Goal: Information Seeking & Learning: Check status

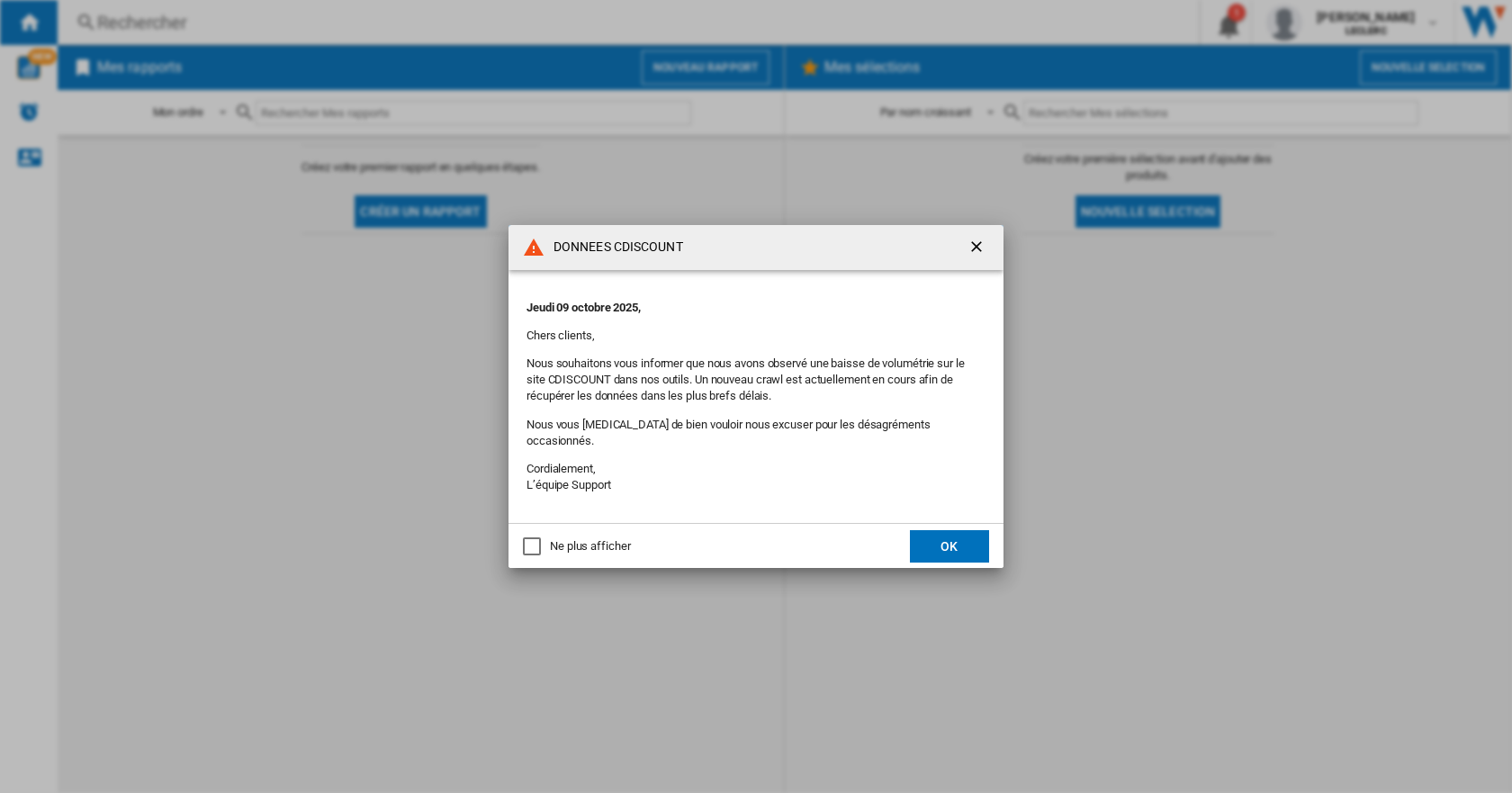
click at [693, 384] on p "Nous souhaitons vous informer que nous avons observé une baisse de volumétrie s…" at bounding box center [756, 381] width 459 height 50
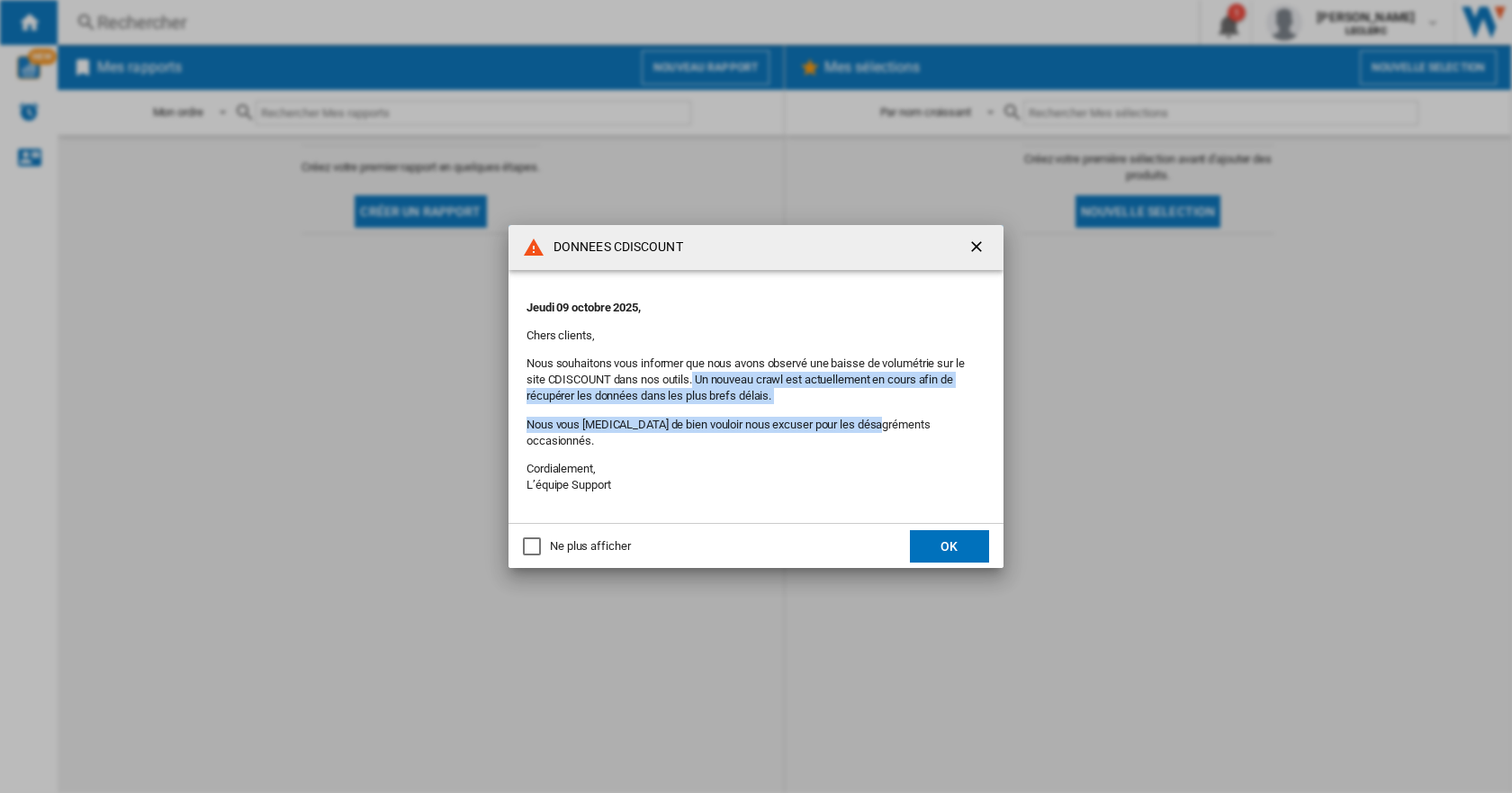
drag, startPoint x: 693, startPoint y: 384, endPoint x: 831, endPoint y: 420, distance: 142.6
click at [831, 420] on div "Jeudi 09 octobre 2025, Chers clients, Nous souhaitons vous informer que nous av…" at bounding box center [756, 396] width 459 height 218
click at [832, 420] on div "Jeudi 09 octobre 2025, Chers clients, Nous souhaitons vous informer que nous av…" at bounding box center [756, 396] width 459 height 218
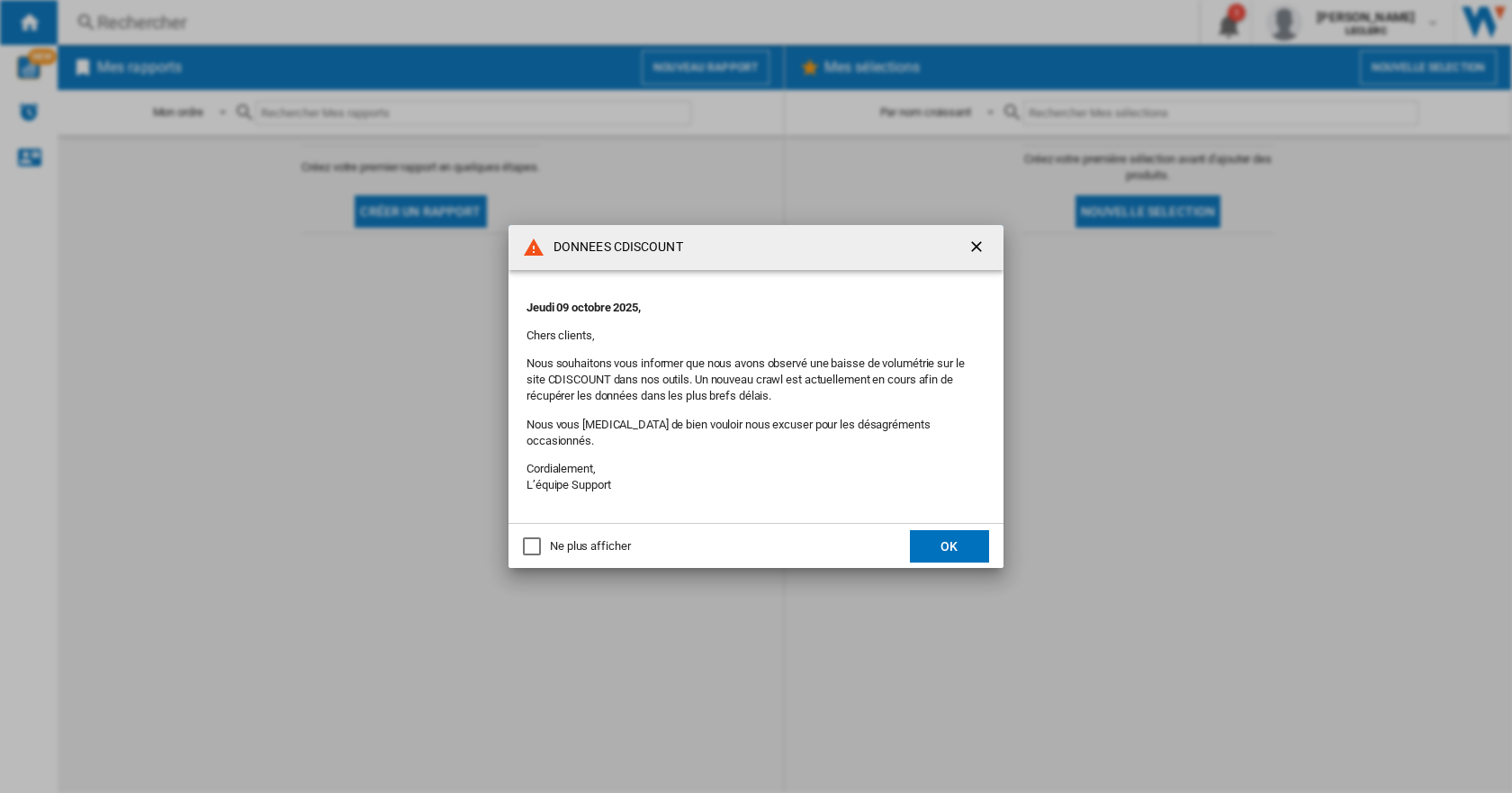
click at [989, 255] on button "button" at bounding box center [979, 247] width 36 height 36
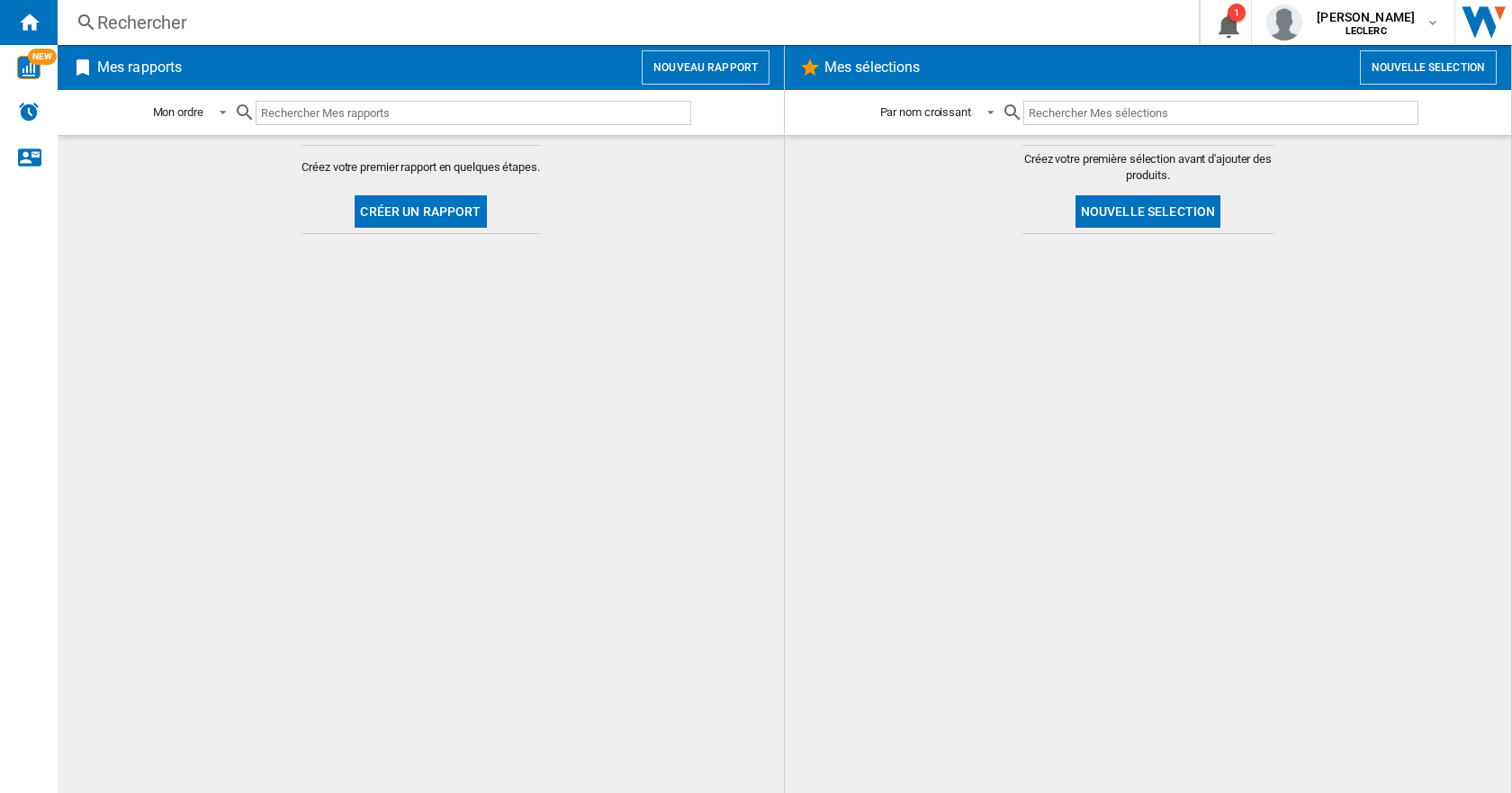
click at [1146, 213] on button "Nouvelle selection" at bounding box center [1148, 212] width 146 height 33
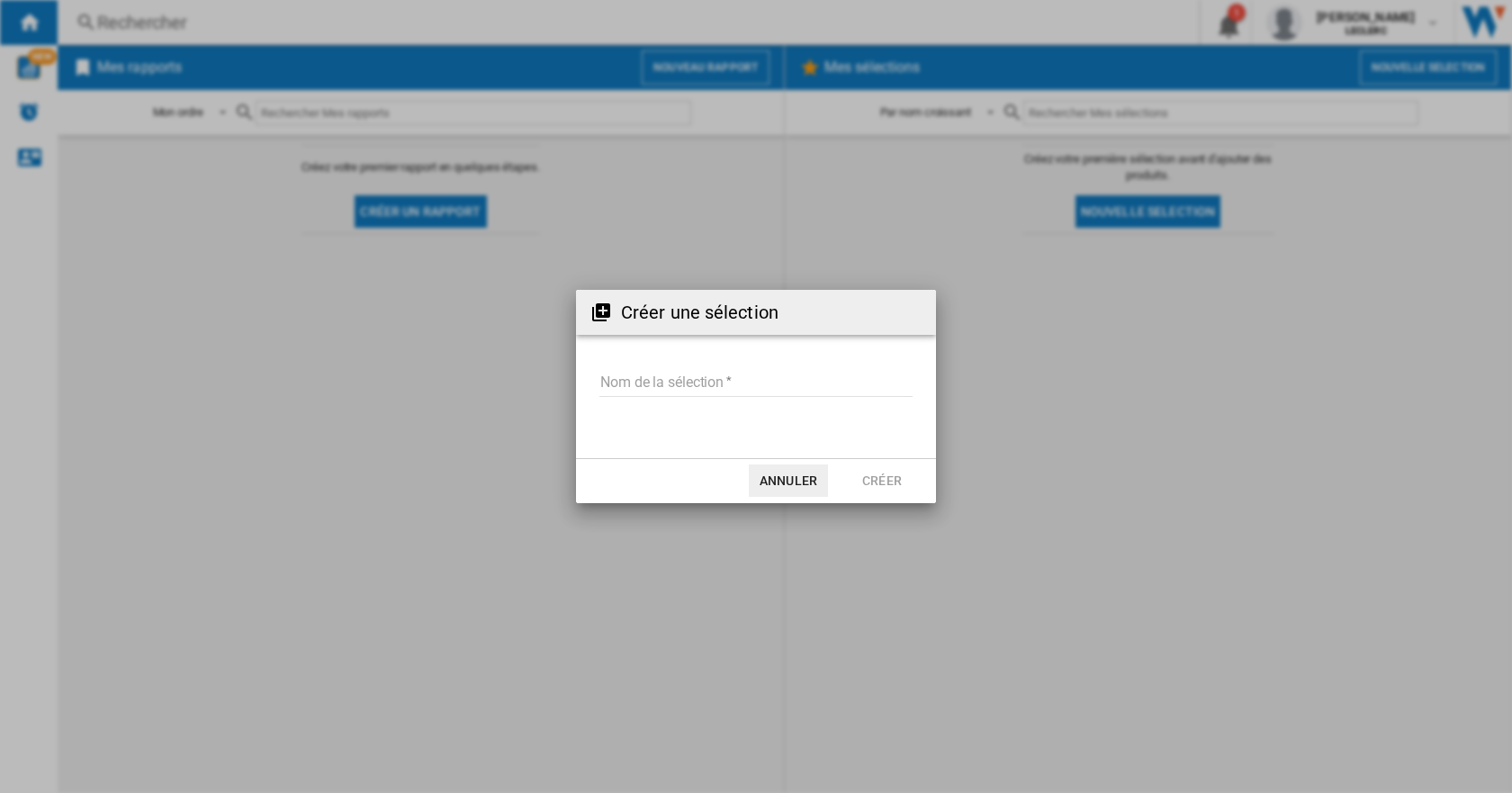
click at [728, 382] on input "Nom de la sélection" at bounding box center [756, 384] width 313 height 27
type input "*********"
click at [878, 474] on button "Créer" at bounding box center [882, 480] width 80 height 33
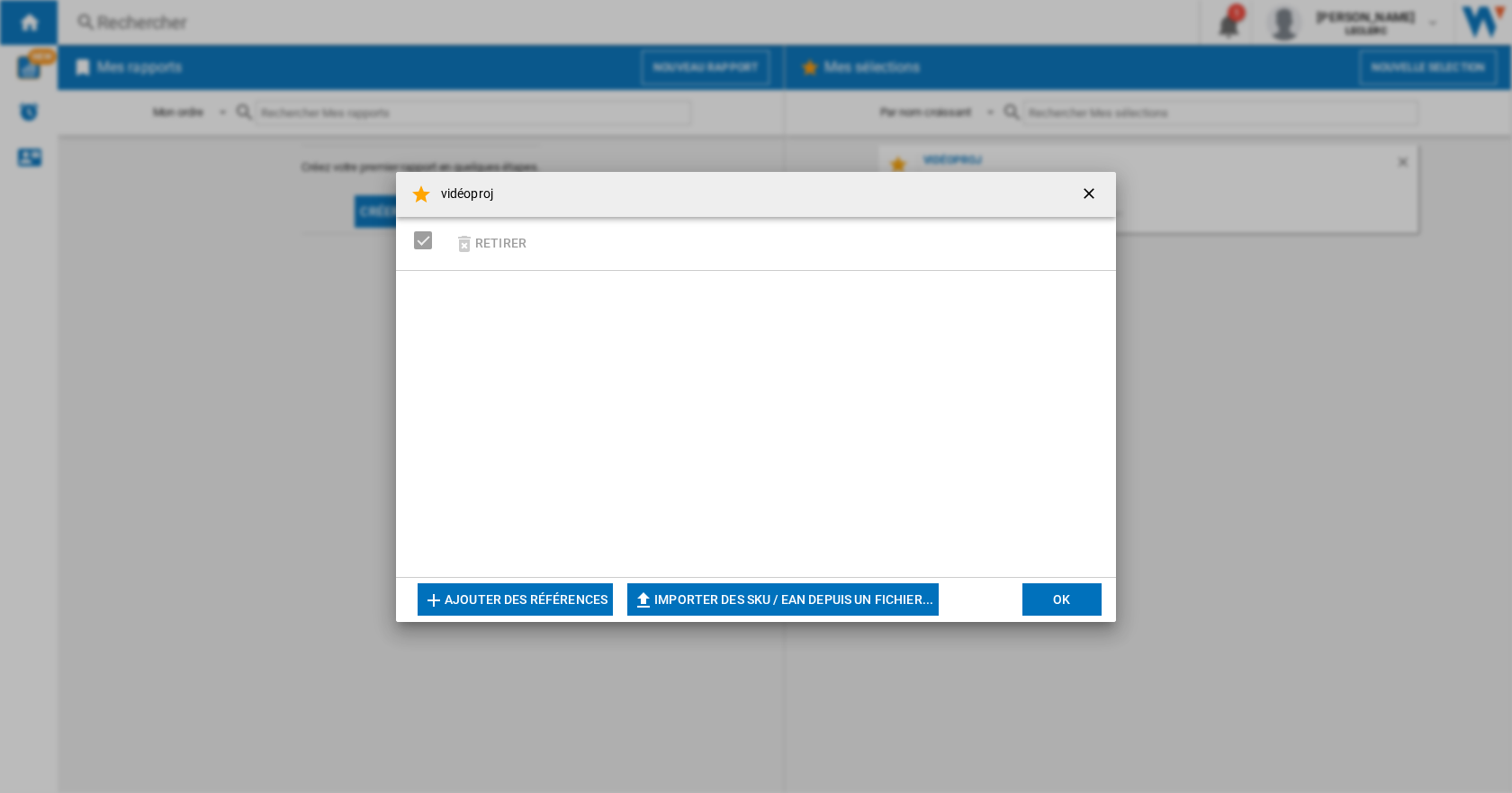
click at [498, 597] on button "Ajouter des références" at bounding box center [515, 599] width 196 height 33
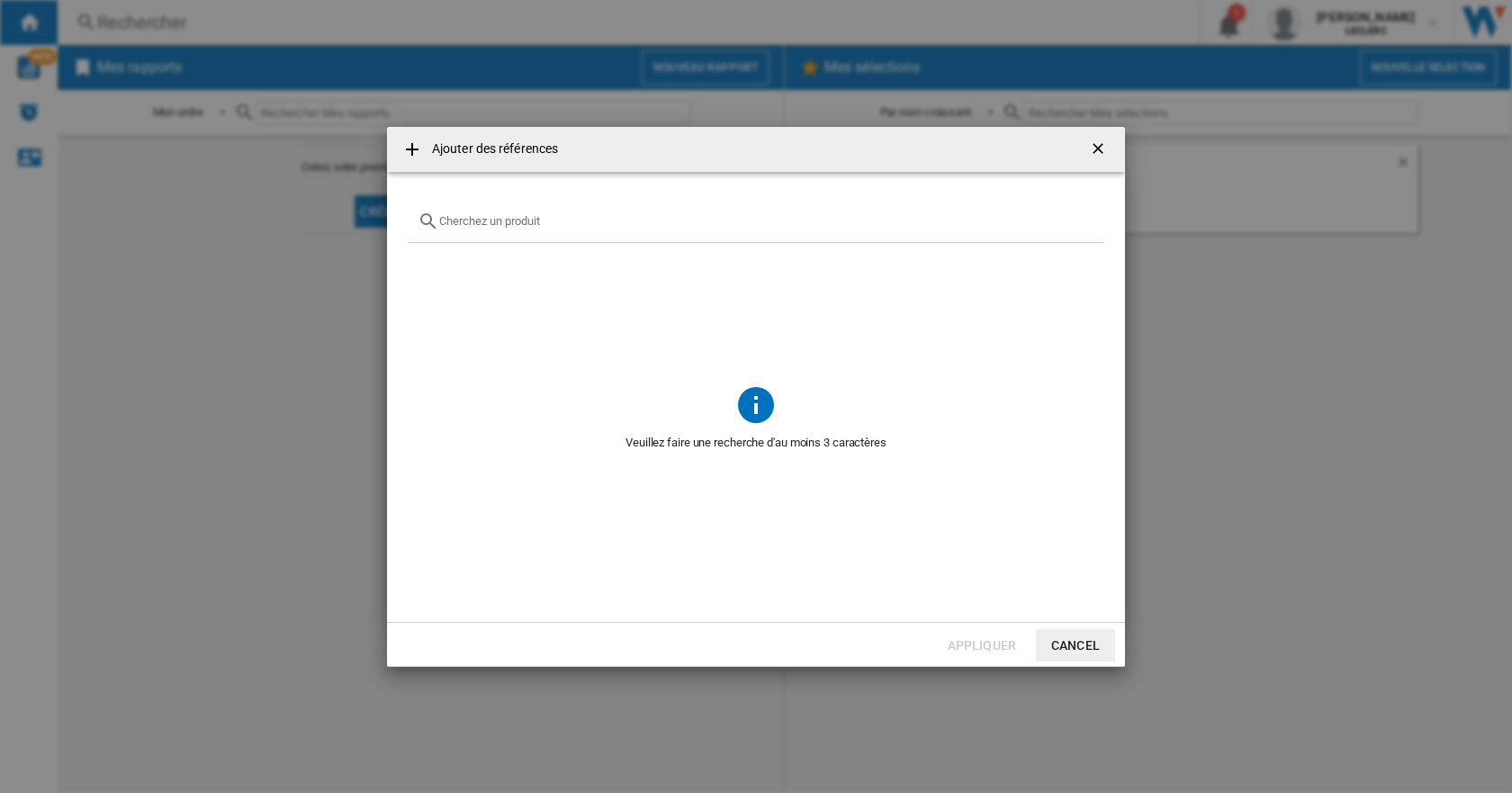
click at [584, 228] on div at bounding box center [756, 222] width 695 height 42
click at [508, 230] on div at bounding box center [756, 222] width 695 height 42
click at [497, 219] on input "text" at bounding box center [767, 221] width 655 height 13
paste input "7640186962964 6935670510051 6935670505743 6935670500120 6935670500267 693567050…"
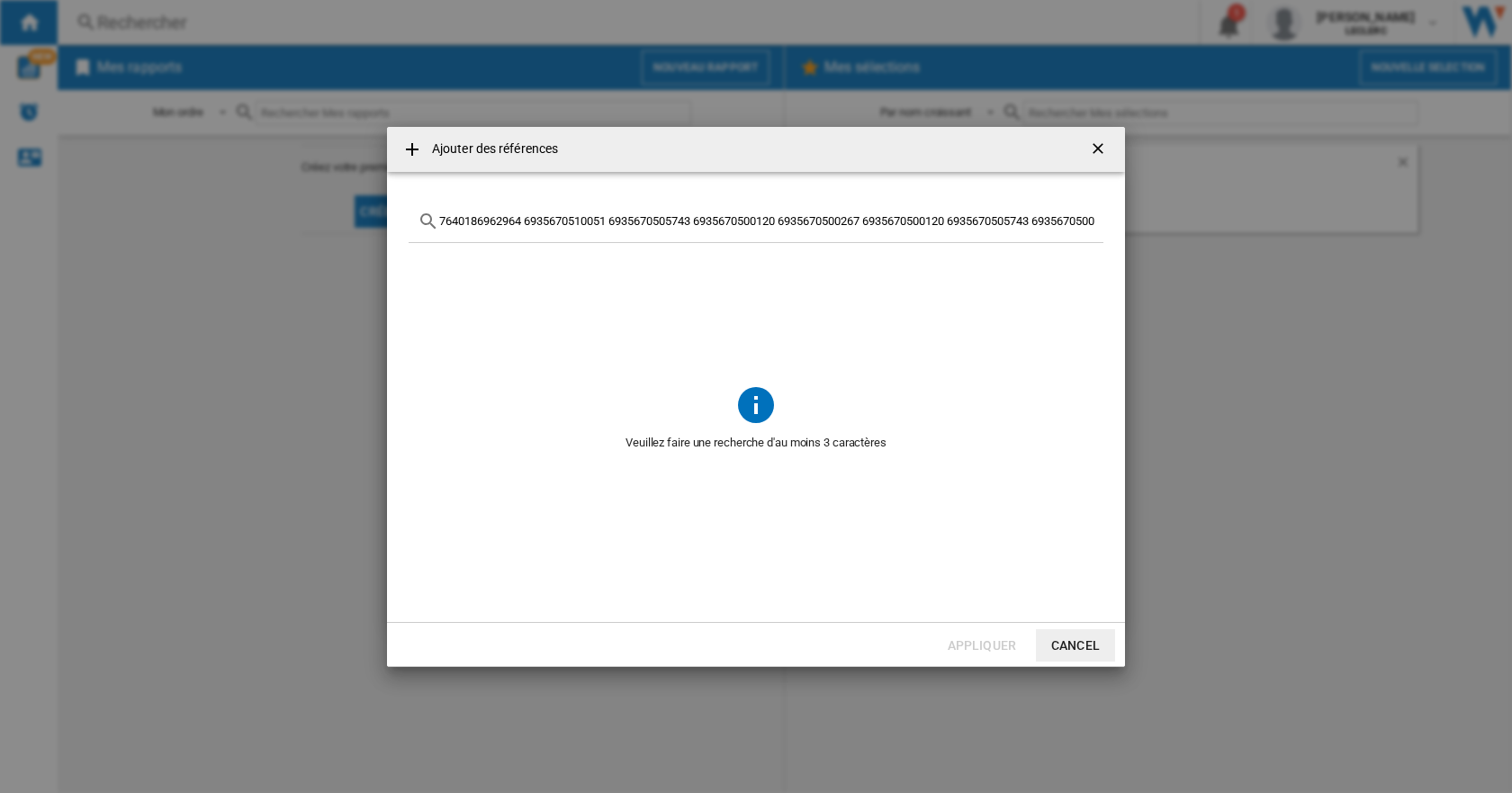
scroll to position [0, 49]
type input "7640186962964 6935670510051 6935670505743 6935670500120 6935670500267 693567050…"
click at [1071, 639] on button "Cancel" at bounding box center [1075, 645] width 80 height 33
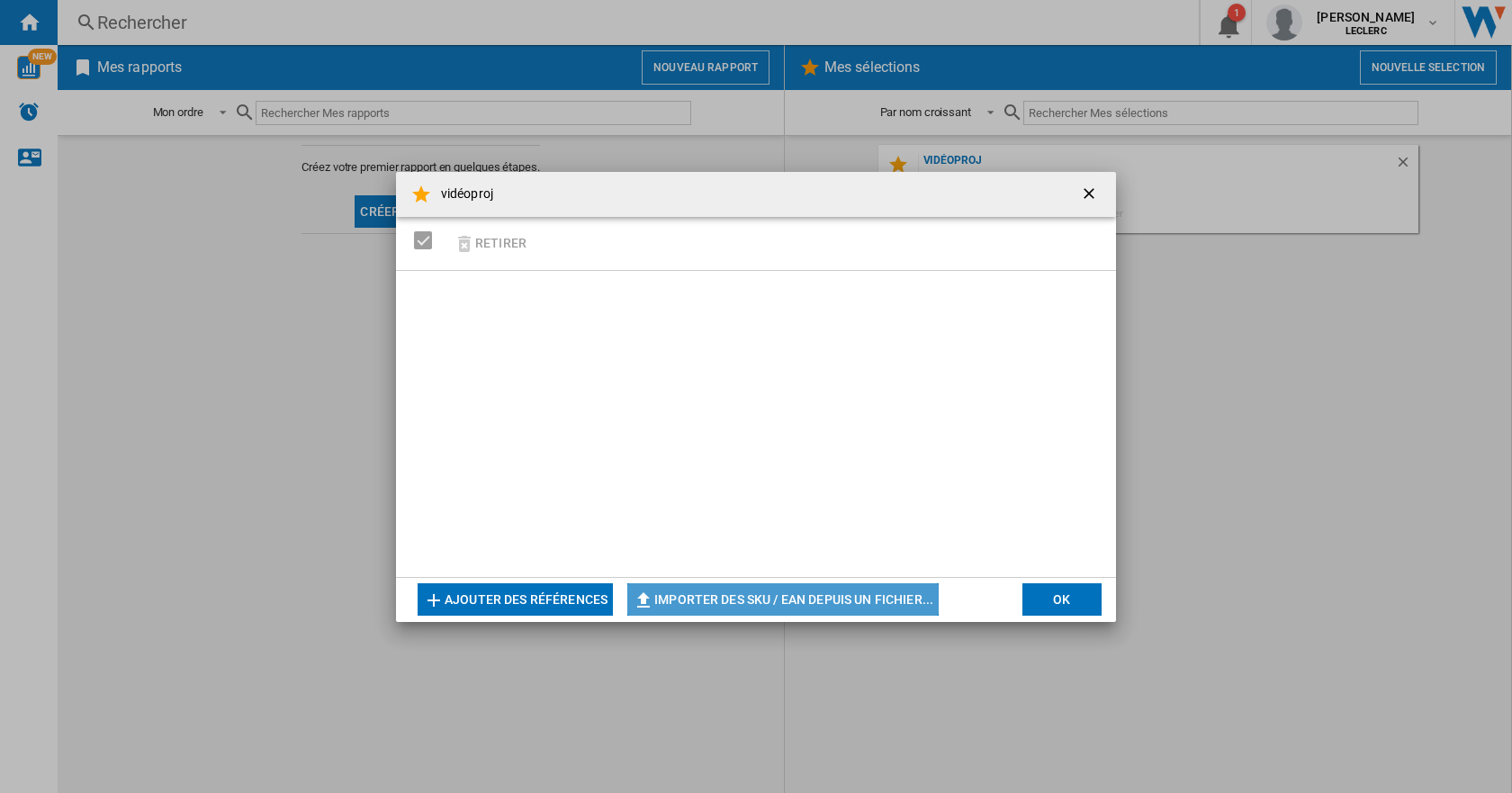
click at [842, 603] on button "Importer des SKU / EAN depuis un fichier..." at bounding box center [783, 599] width 312 height 33
type input "**********"
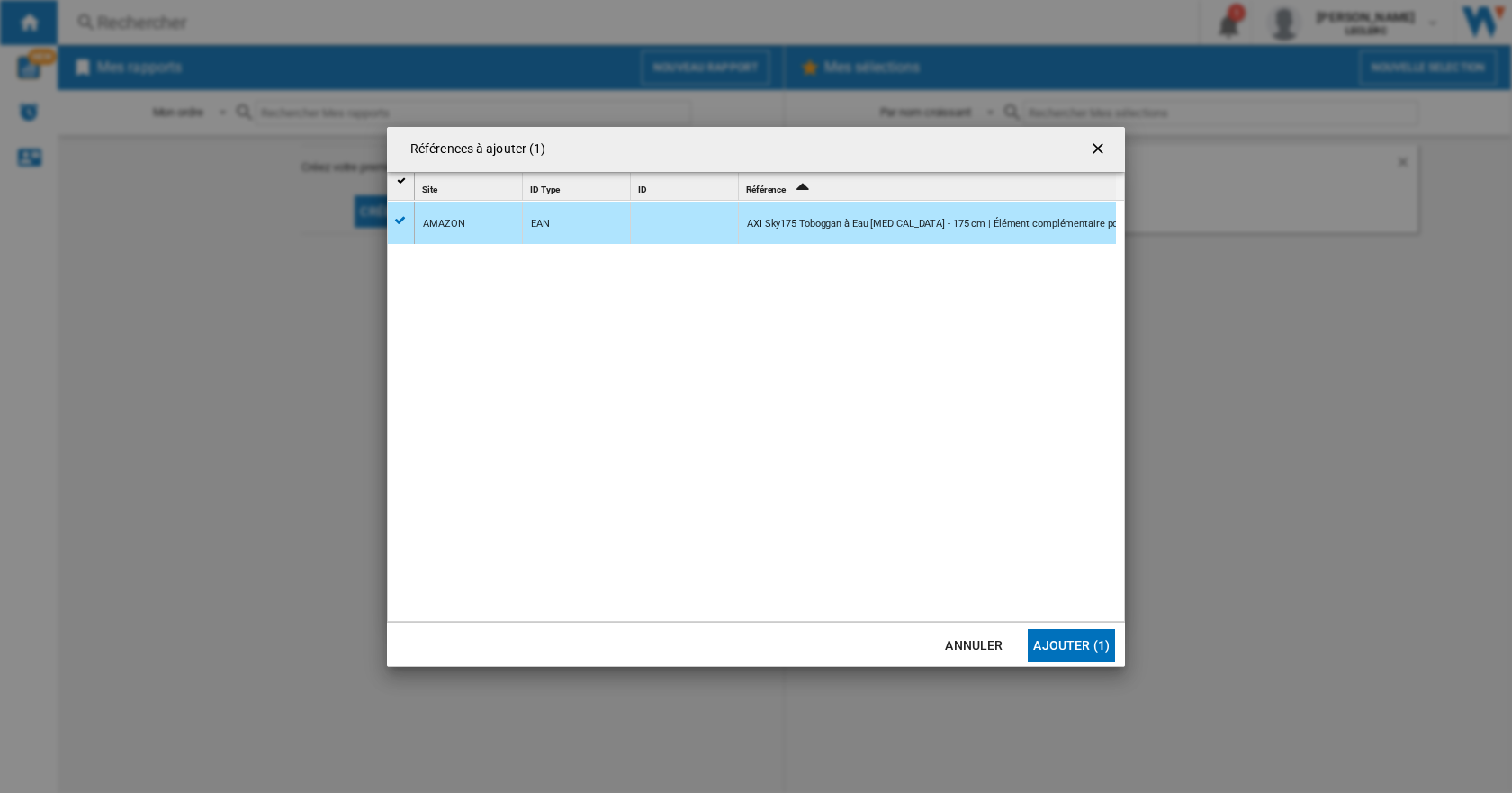
click at [1063, 643] on button "Ajouter (1)" at bounding box center [1071, 645] width 87 height 33
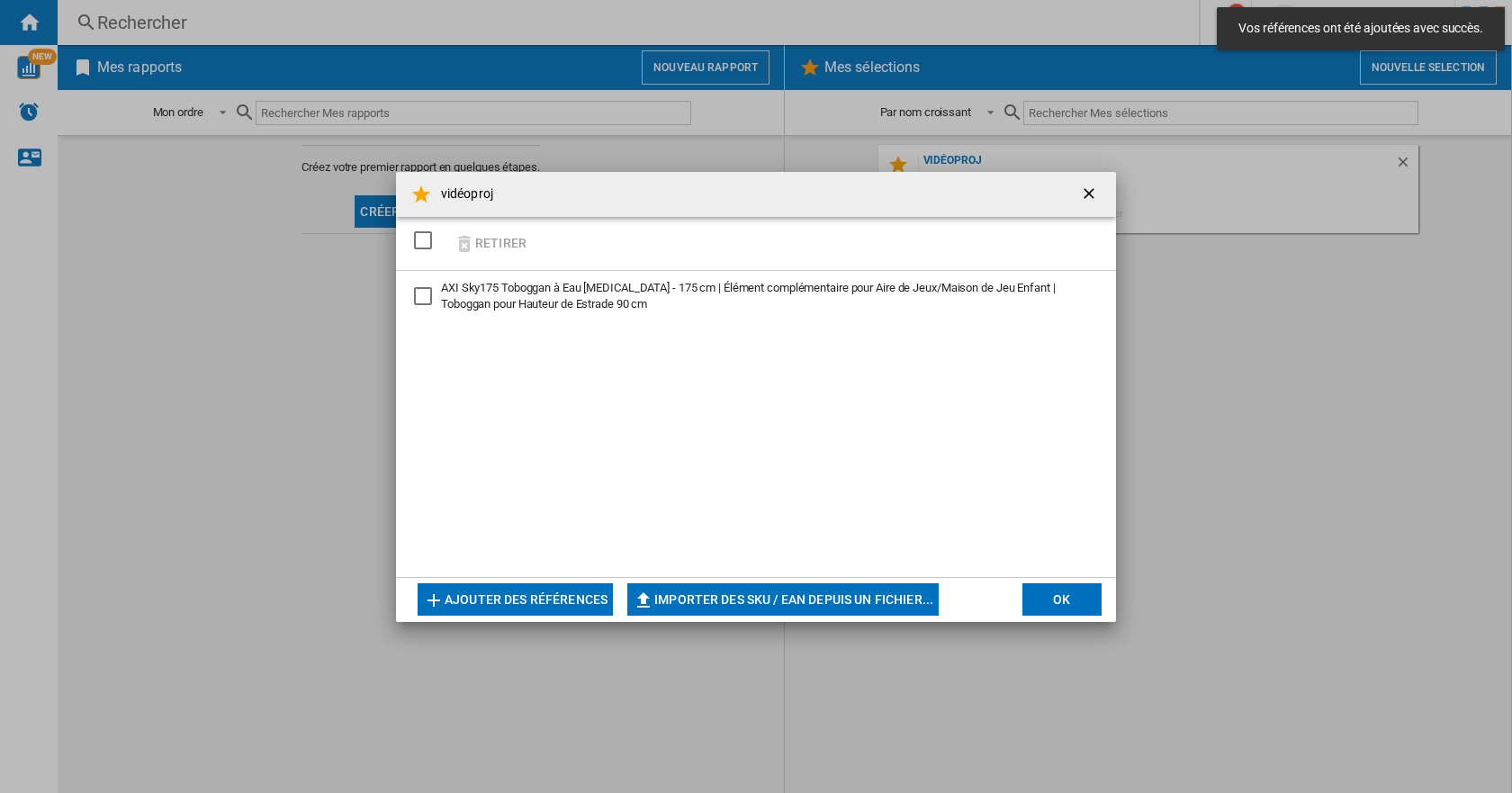
click at [431, 294] on div "AXI Sky175 Toboggan à Eau en Vert - 175 cm | Élément complémentaire pour Aire d…" at bounding box center [423, 295] width 18 height 18
click at [488, 241] on button "Retirer" at bounding box center [489, 244] width 83 height 42
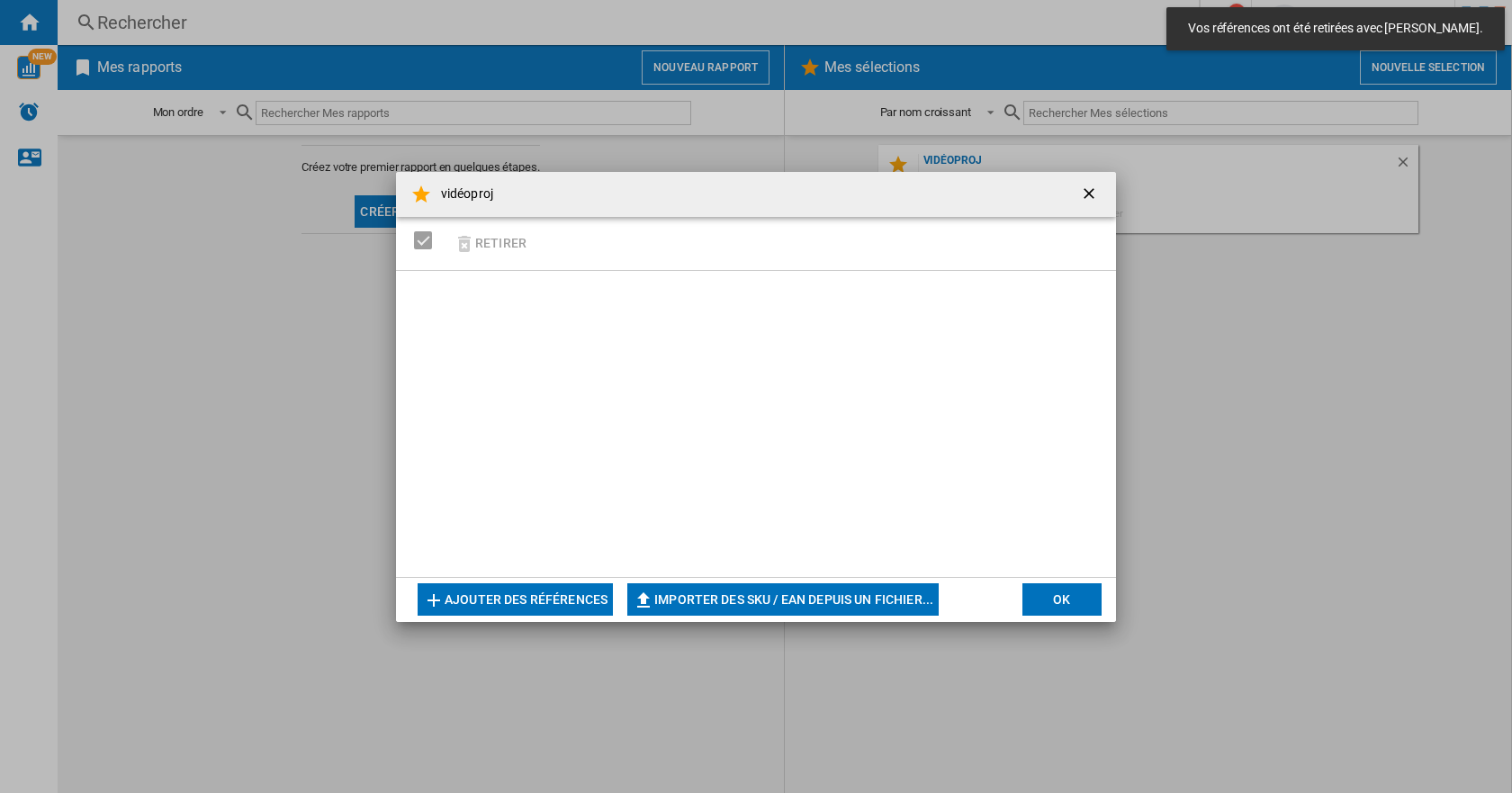
click at [1084, 587] on button "OK" at bounding box center [1062, 599] width 80 height 33
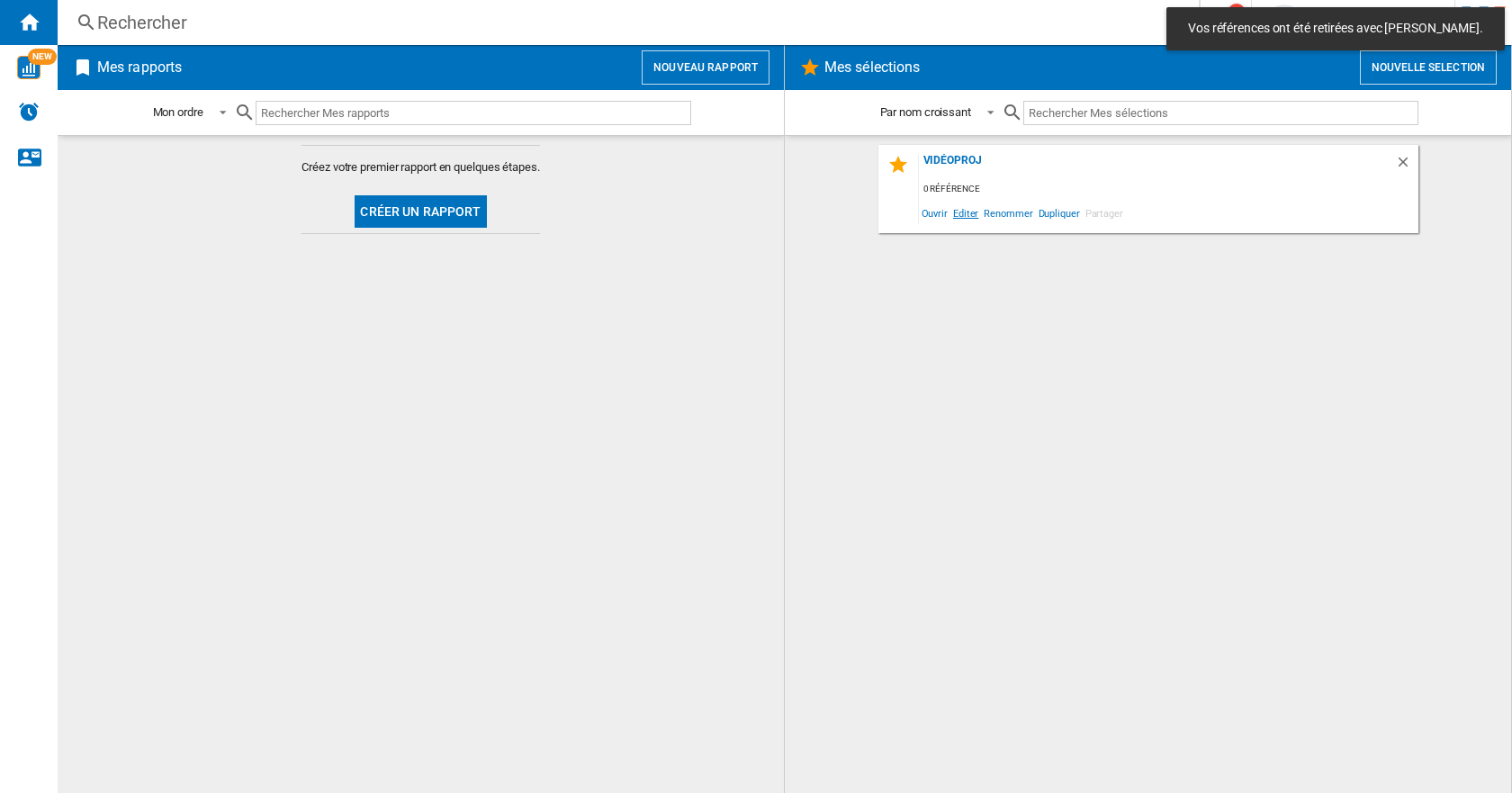
click at [966, 215] on span "Editer" at bounding box center [966, 212] width 31 height 24
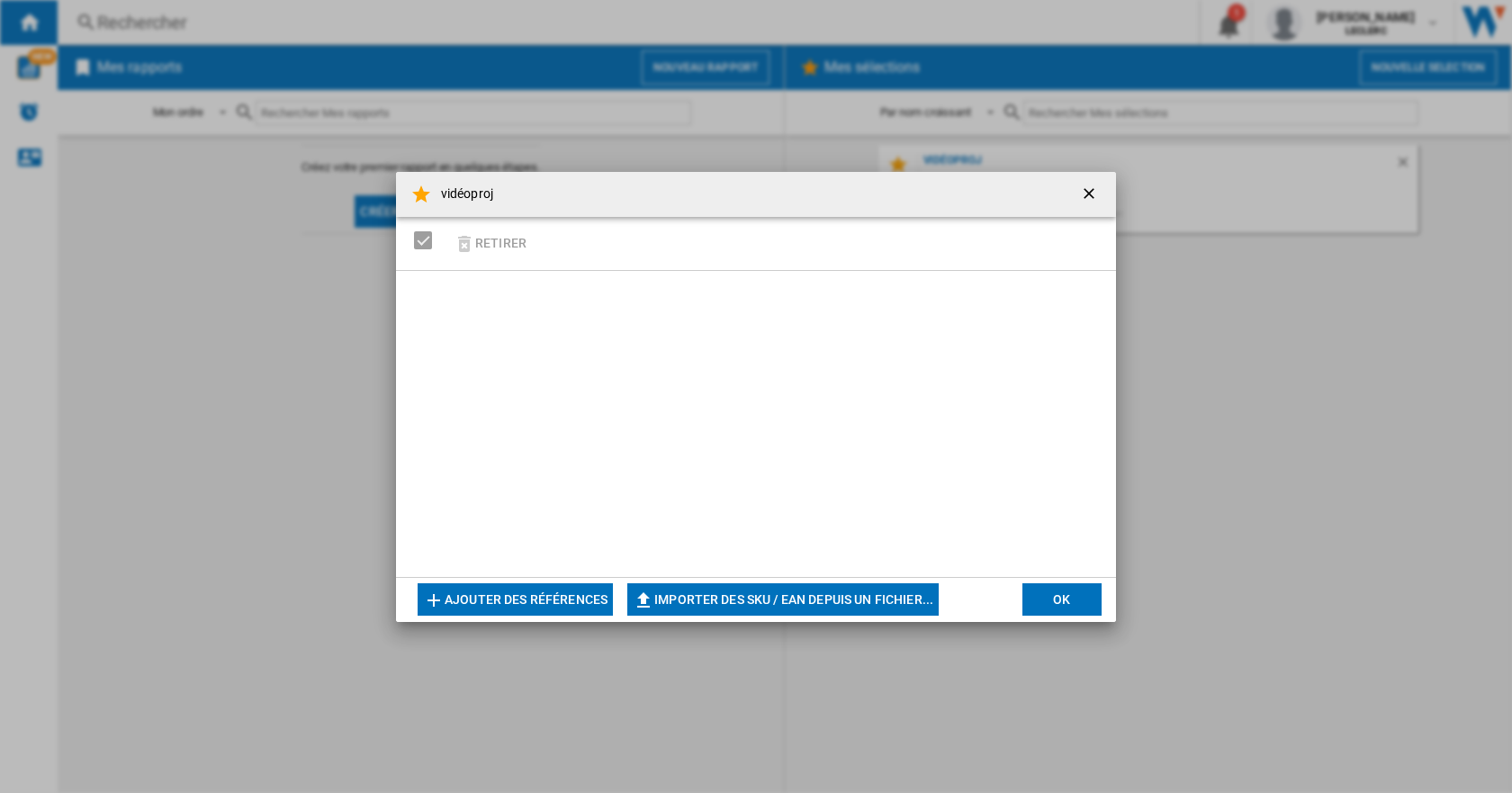
click at [746, 595] on button "Importer des SKU / EAN depuis un fichier..." at bounding box center [783, 599] width 312 height 33
type input "**********"
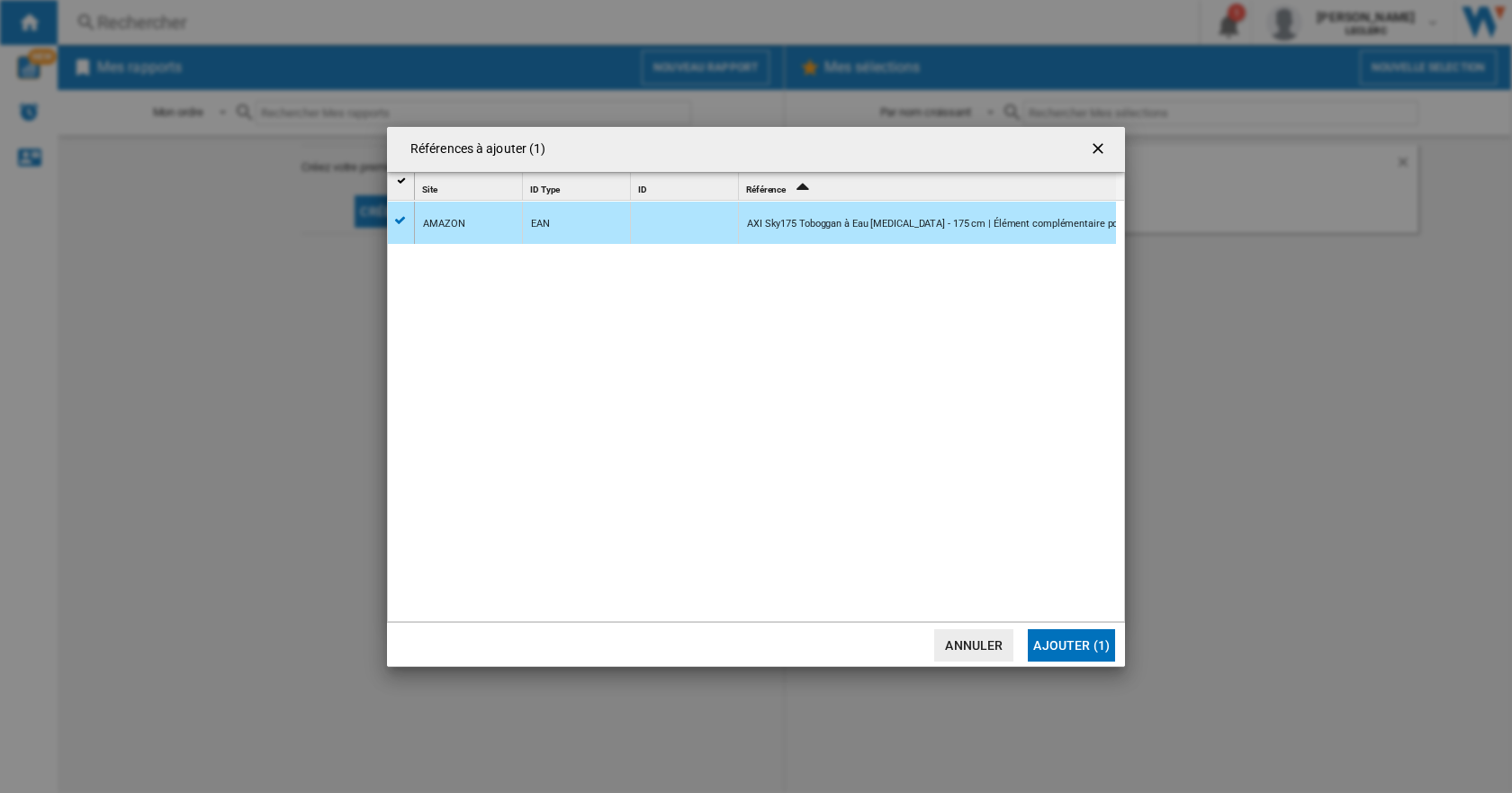
click at [1090, 633] on button "Ajouter (1)" at bounding box center [1071, 645] width 87 height 33
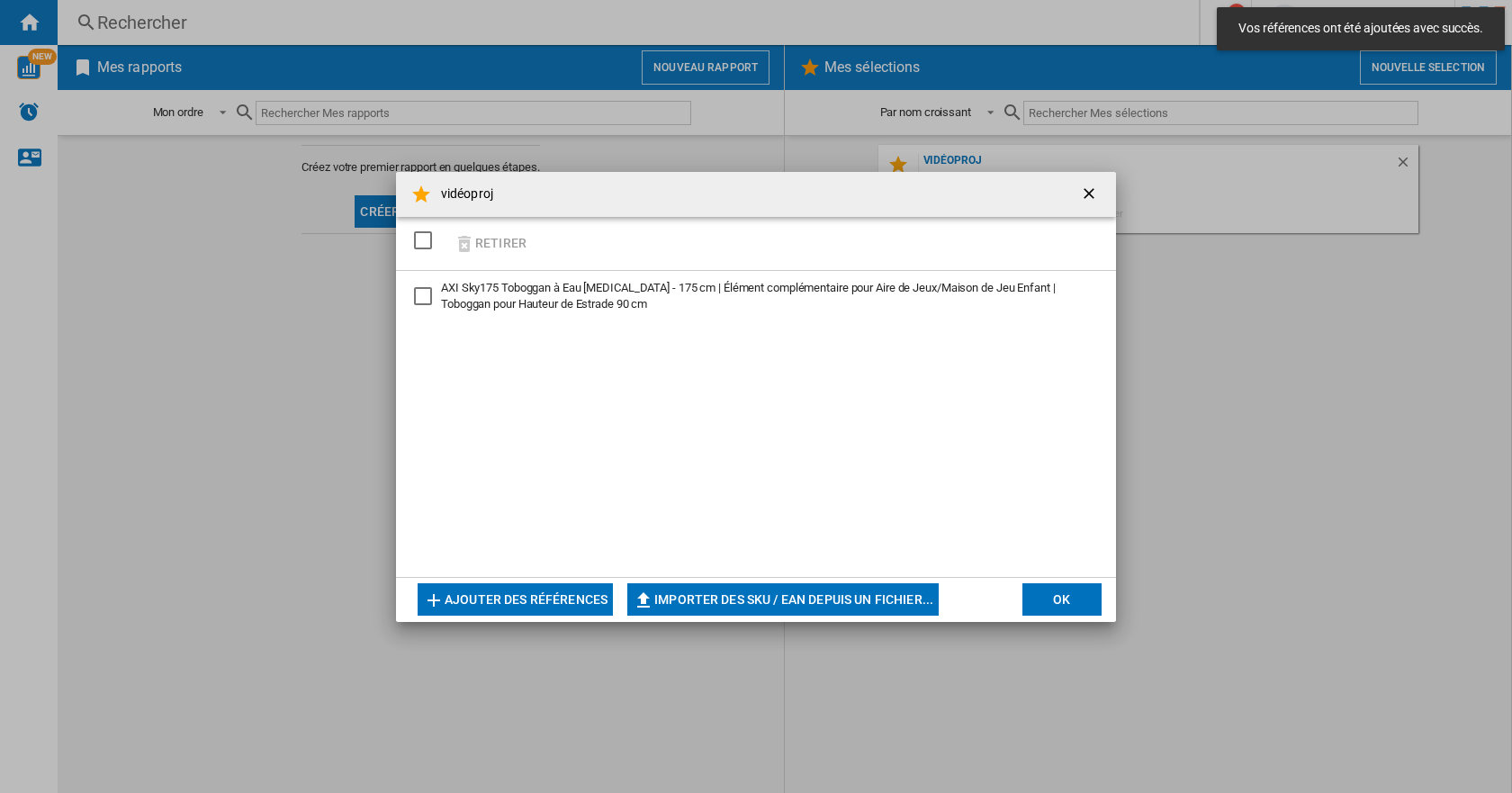
click at [1100, 186] on ng-md-icon "getI18NText('BUTTONS.CLOSE_DIALOG')" at bounding box center [1091, 195] width 22 height 22
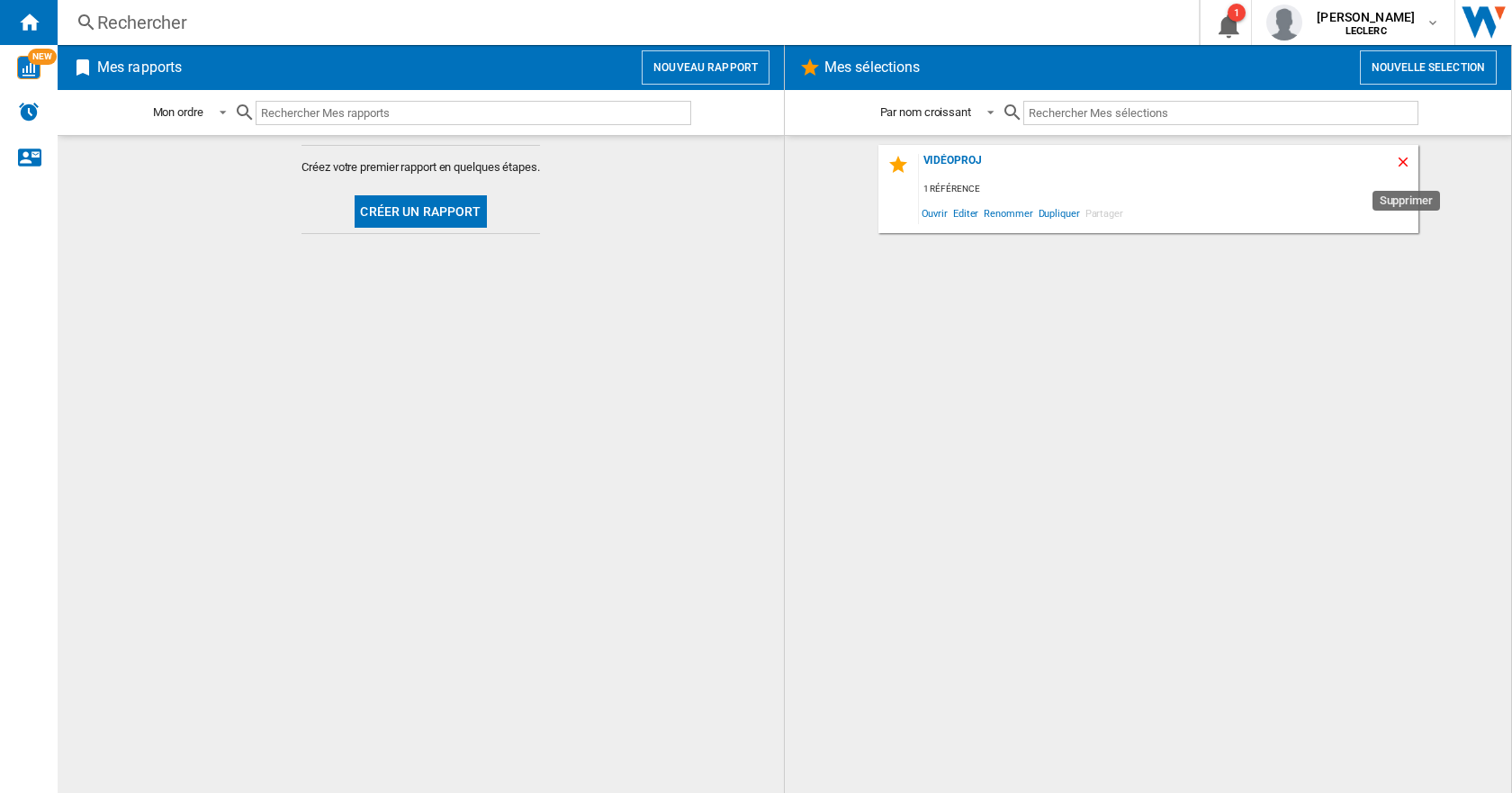
click at [1405, 162] on ng-md-icon "Supprimer" at bounding box center [1406, 164] width 22 height 22
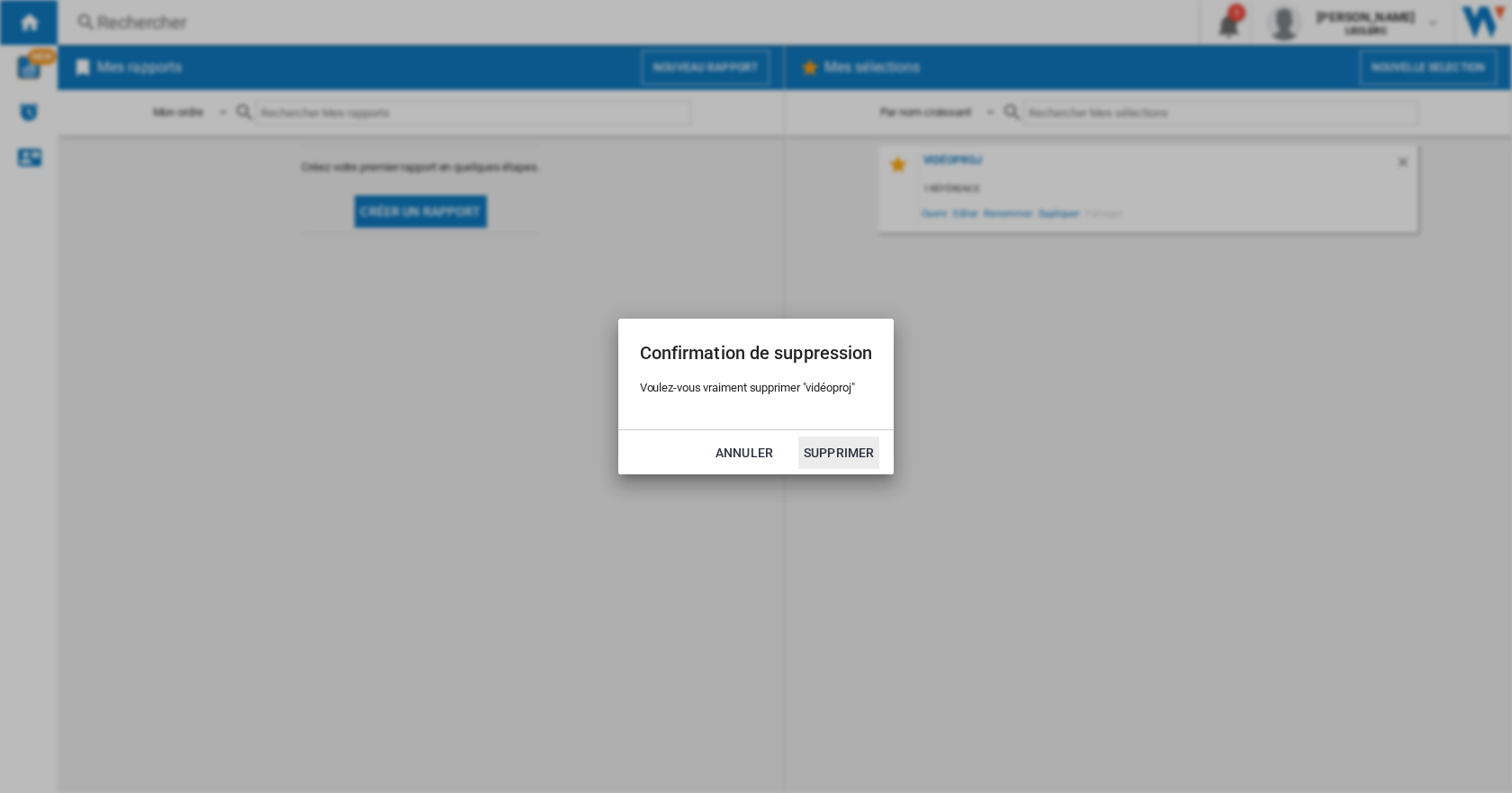
click at [864, 449] on button "Supprimer" at bounding box center [839, 453] width 81 height 33
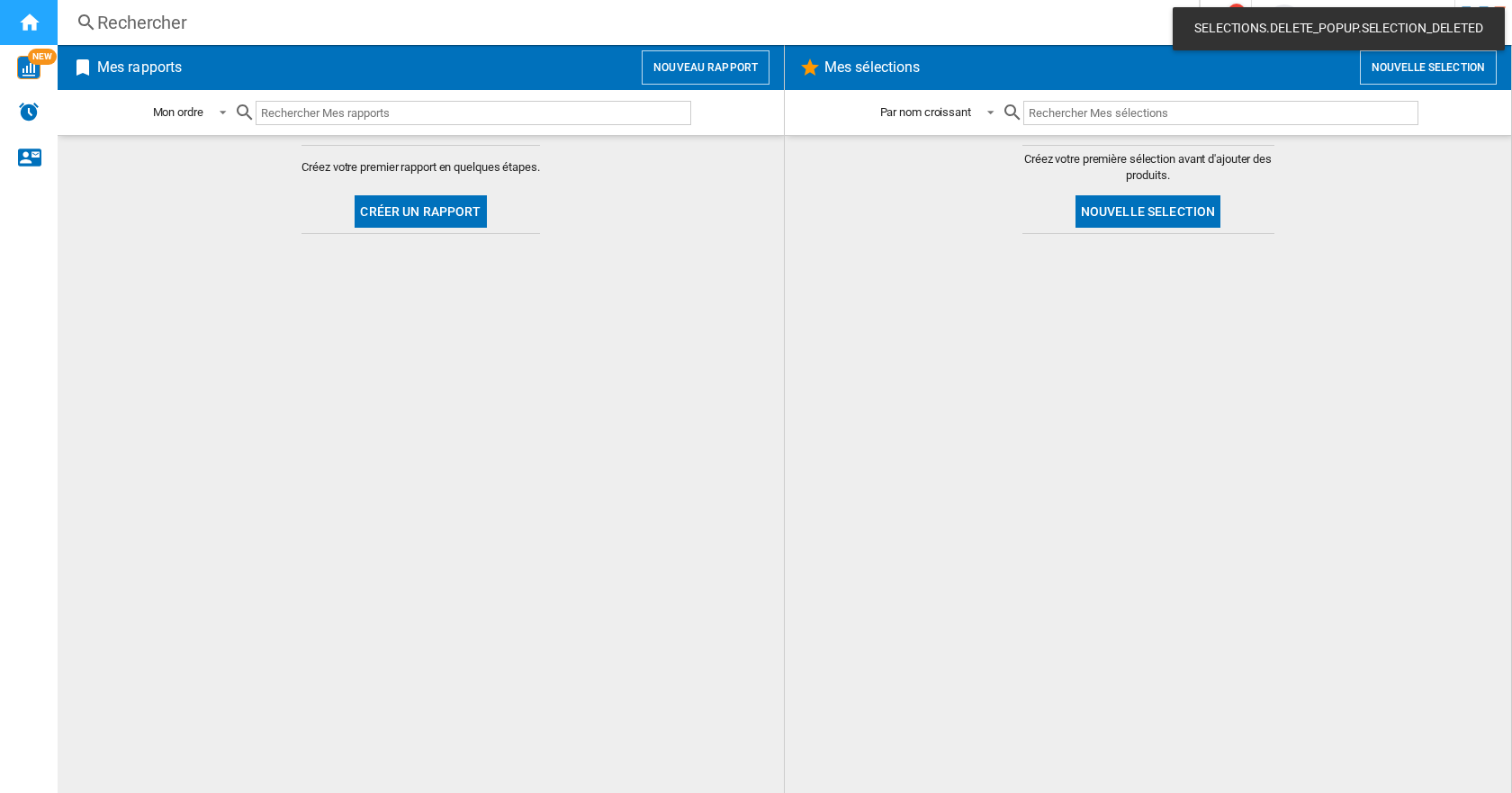
click at [42, 20] on div "Accueil" at bounding box center [29, 22] width 58 height 45
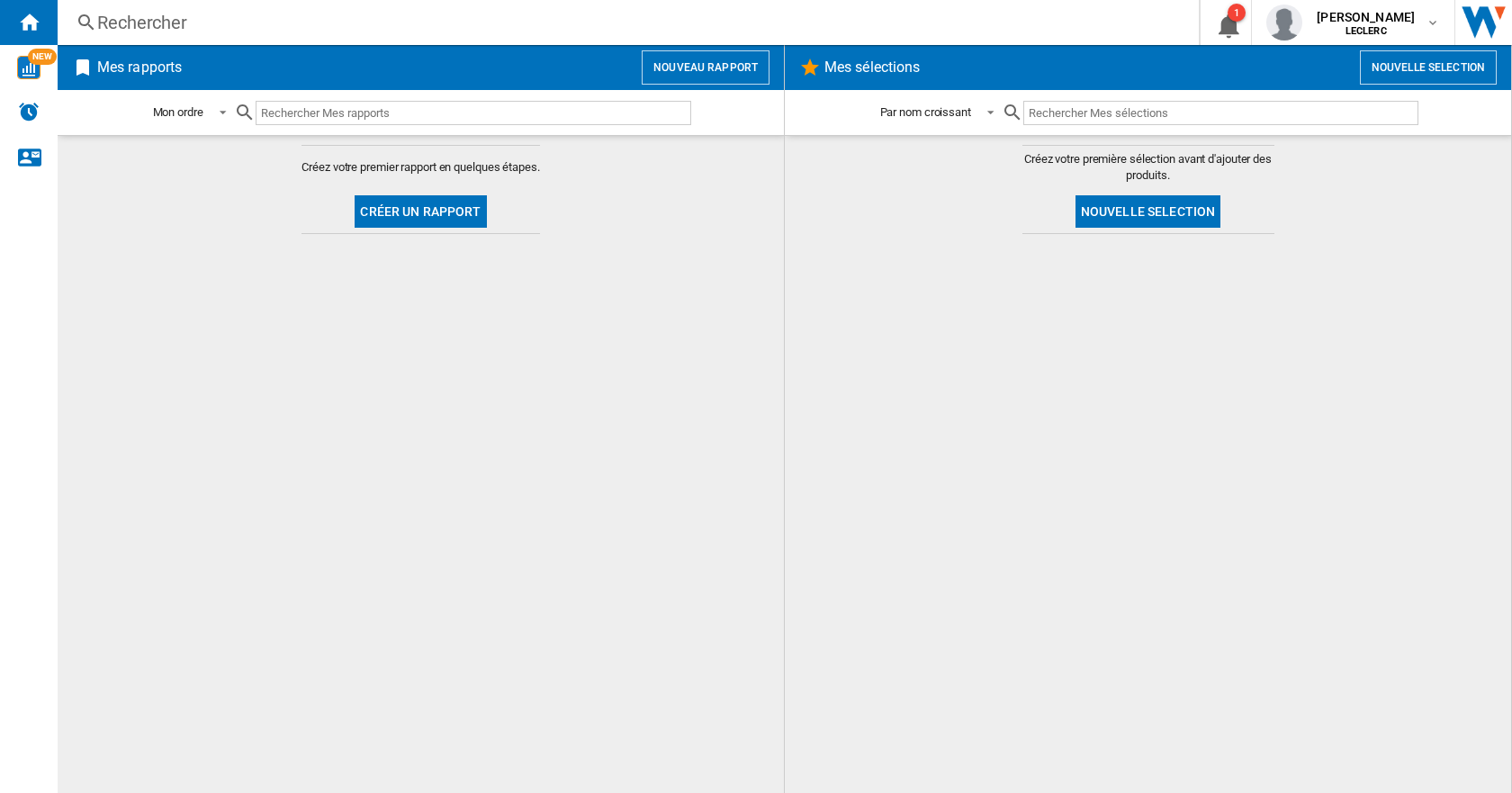
click at [1441, 62] on button "Nouvelle selection" at bounding box center [1429, 68] width 137 height 35
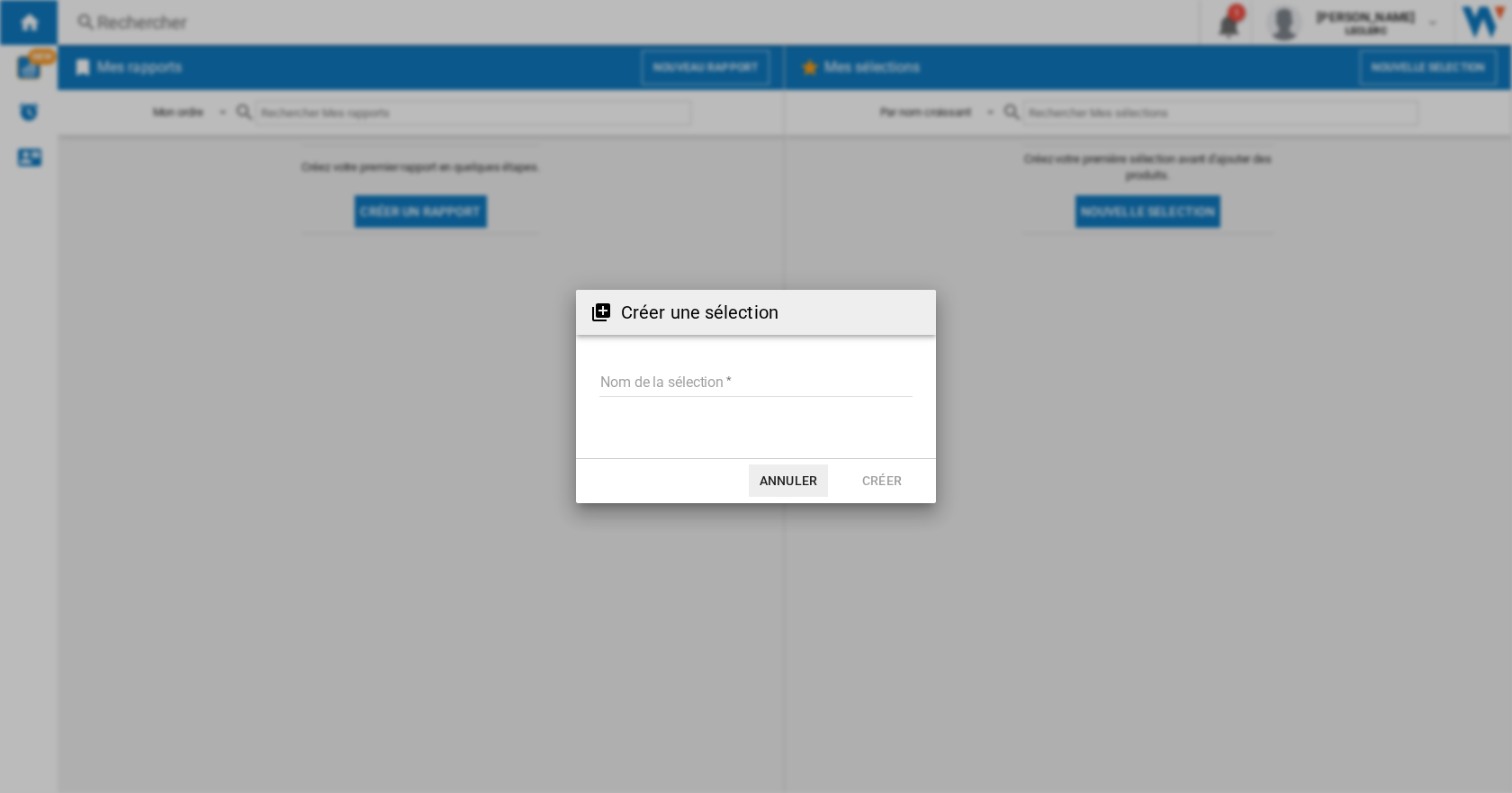
click at [648, 362] on form "Nom de la sélection" at bounding box center [755, 385] width 360 height 68
click at [646, 376] on input "Nom de la sélection" at bounding box center [756, 384] width 313 height 27
click at [805, 160] on div "Créer une sélection Nom de la sélection Annuler Créer" at bounding box center [756, 396] width 1512 height 793
click at [742, 479] on md-dialog-actions "Annuler Créer" at bounding box center [755, 480] width 360 height 45
click at [770, 470] on button "Annuler" at bounding box center [789, 480] width 80 height 33
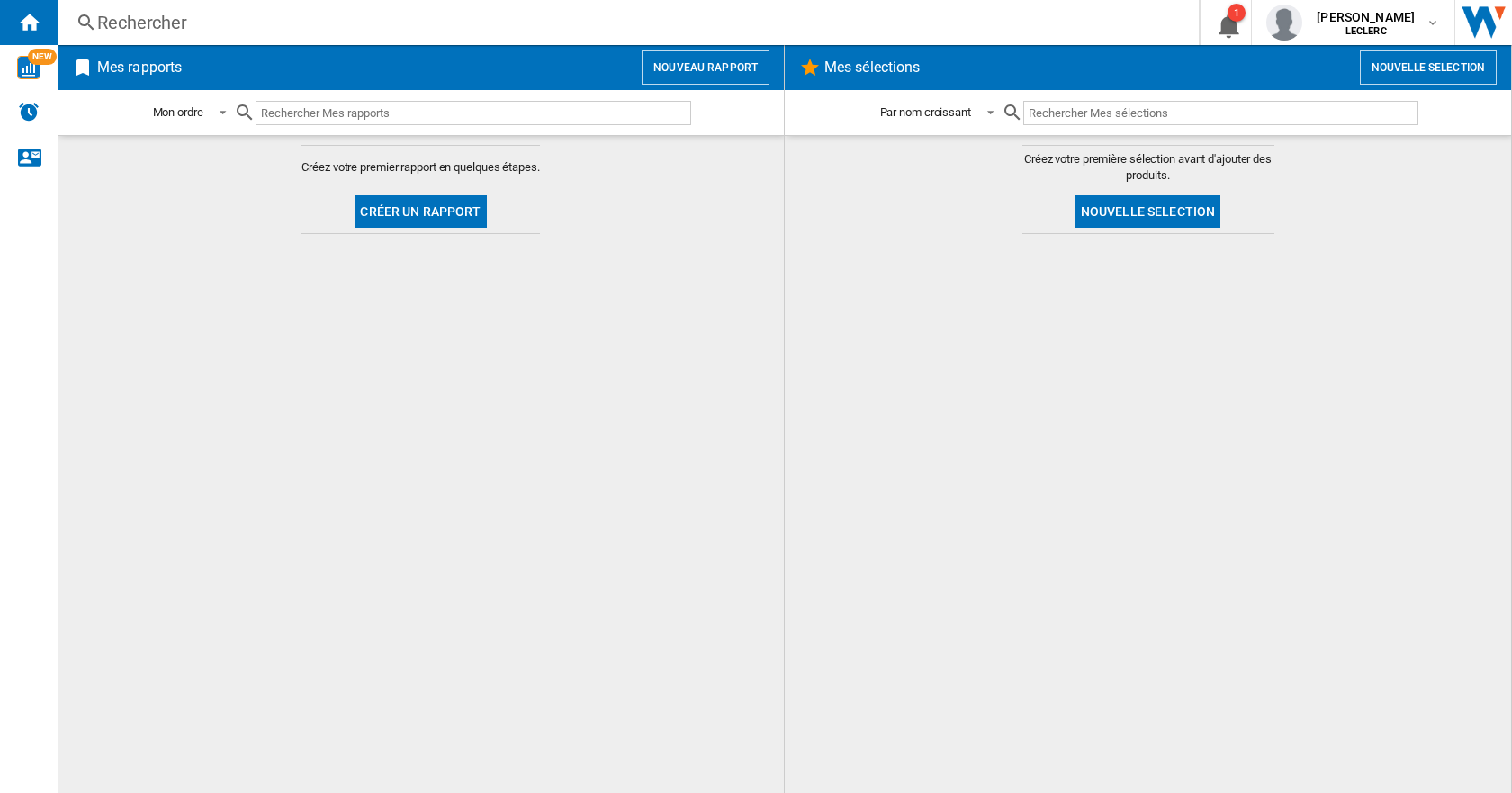
click at [705, 68] on button "Nouveau rapport" at bounding box center [705, 68] width 128 height 35
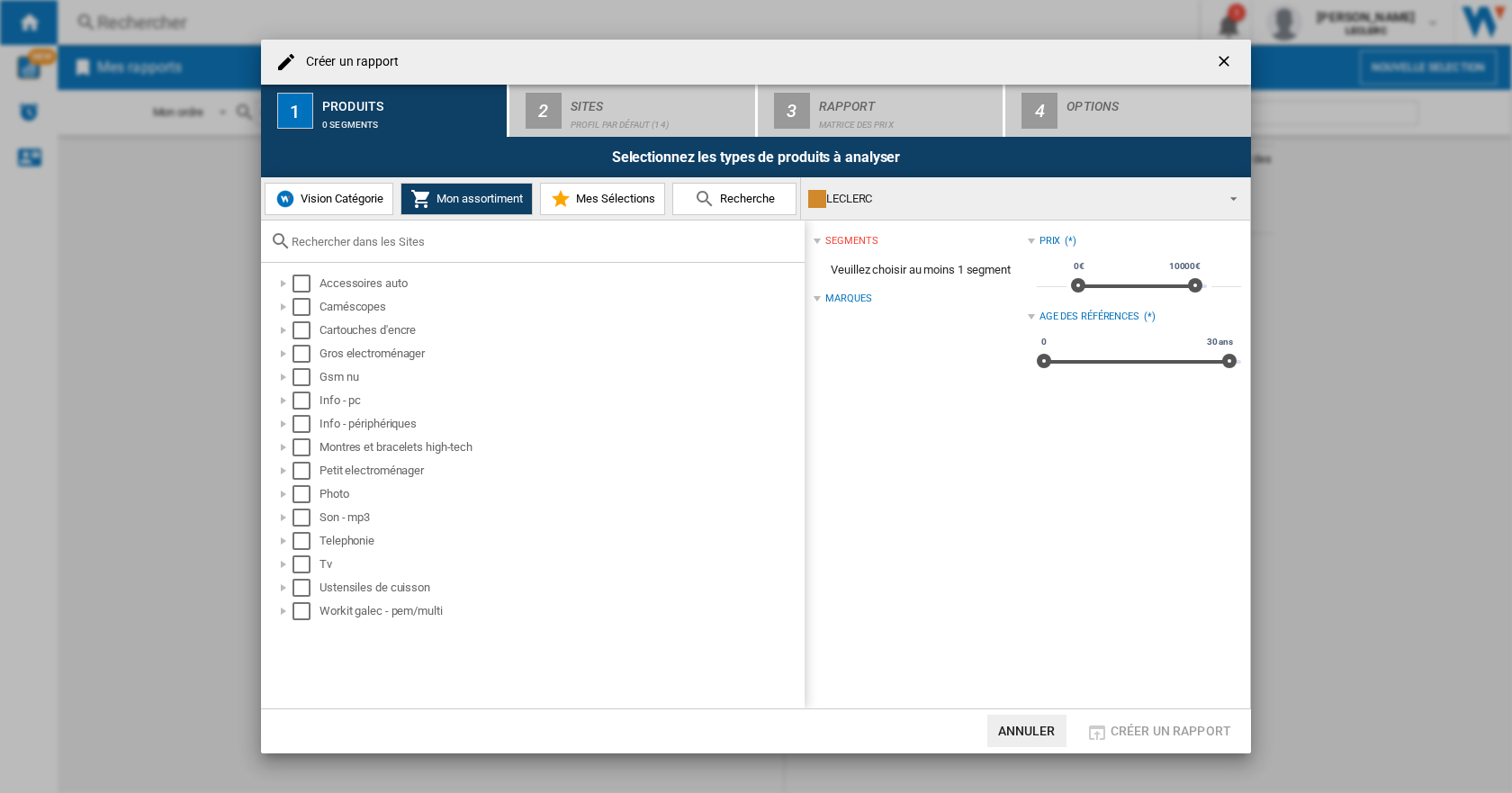
click at [650, 199] on span "Mes Sélections" at bounding box center [613, 198] width 83 height 13
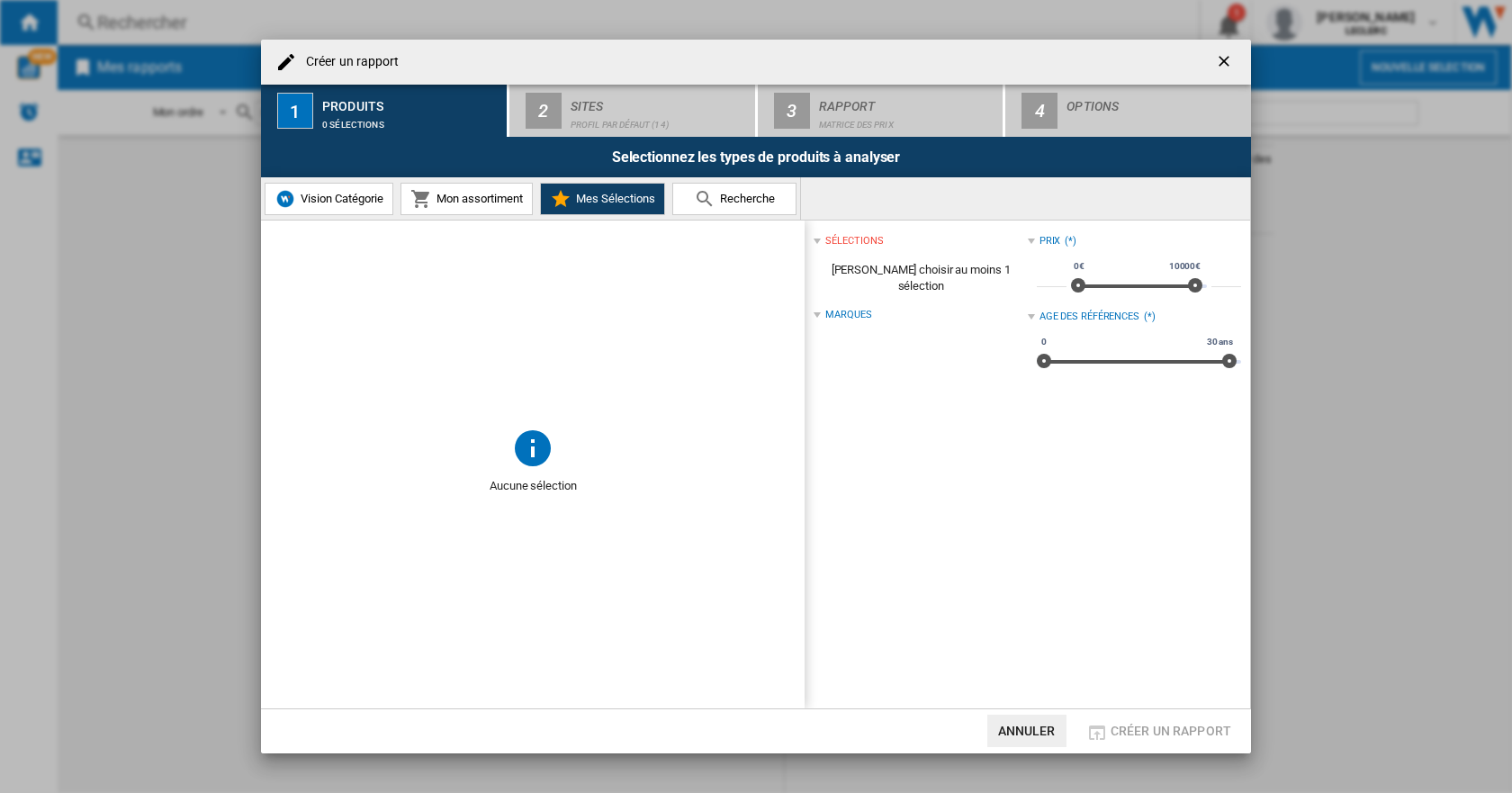
click at [522, 201] on span "Mon assortiment" at bounding box center [477, 198] width 91 height 13
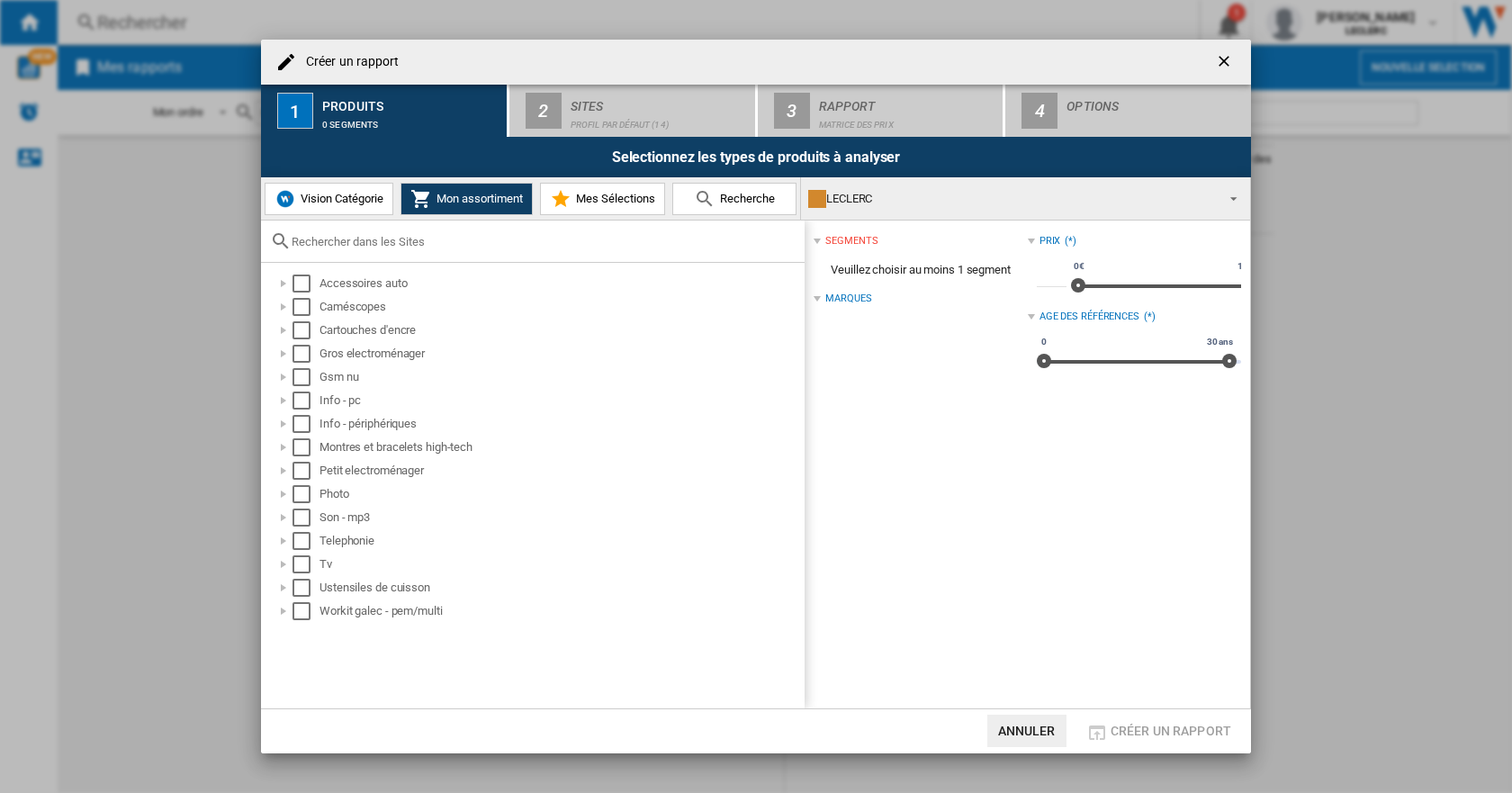
click at [592, 205] on span "Mes Sélections" at bounding box center [613, 198] width 83 height 13
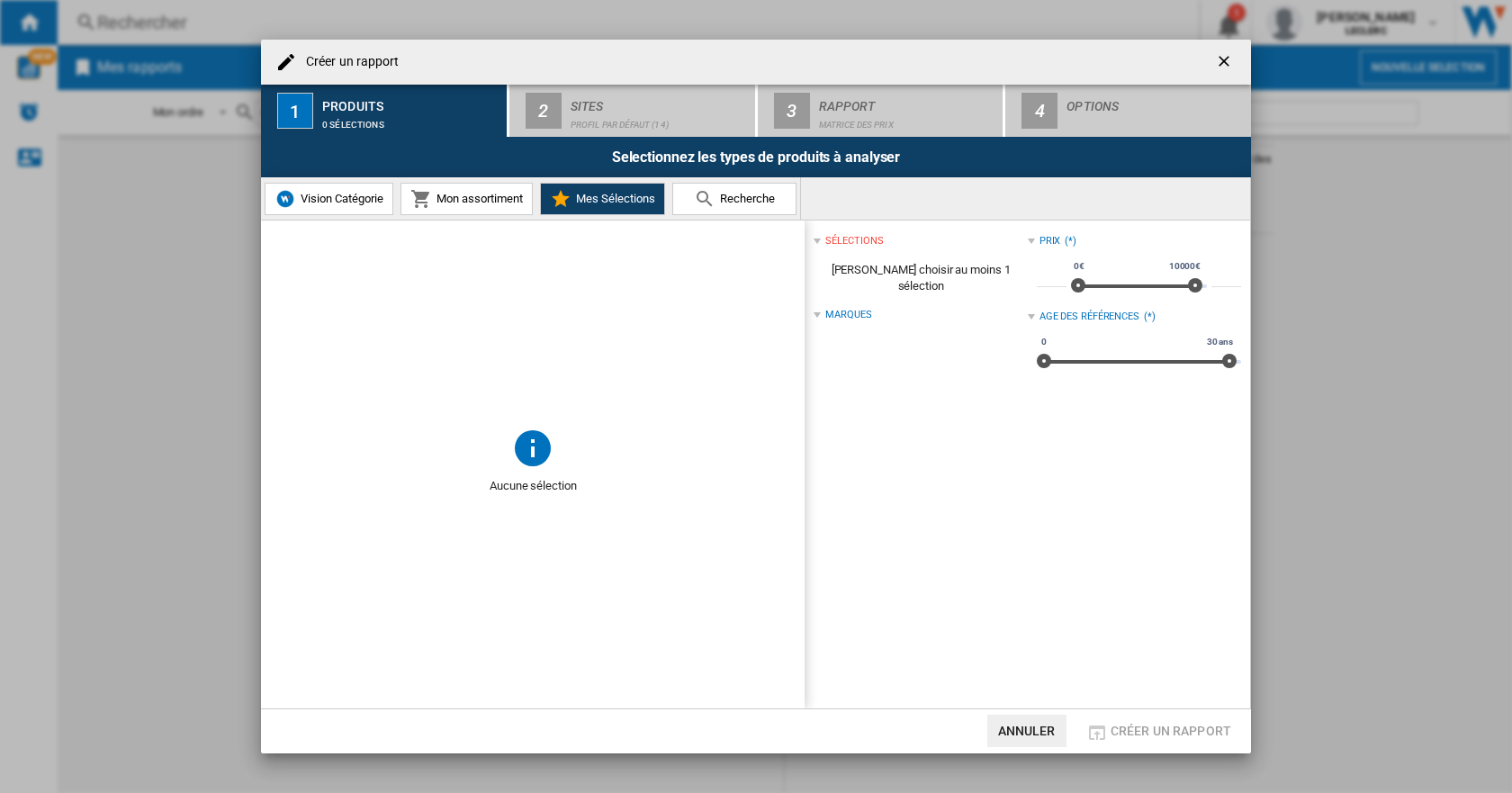
click at [527, 456] on md-icon at bounding box center [532, 447] width 43 height 43
click at [448, 124] on div "0 sélections" at bounding box center [411, 120] width 177 height 19
click at [350, 205] on span "Vision Catégorie" at bounding box center [340, 198] width 87 height 13
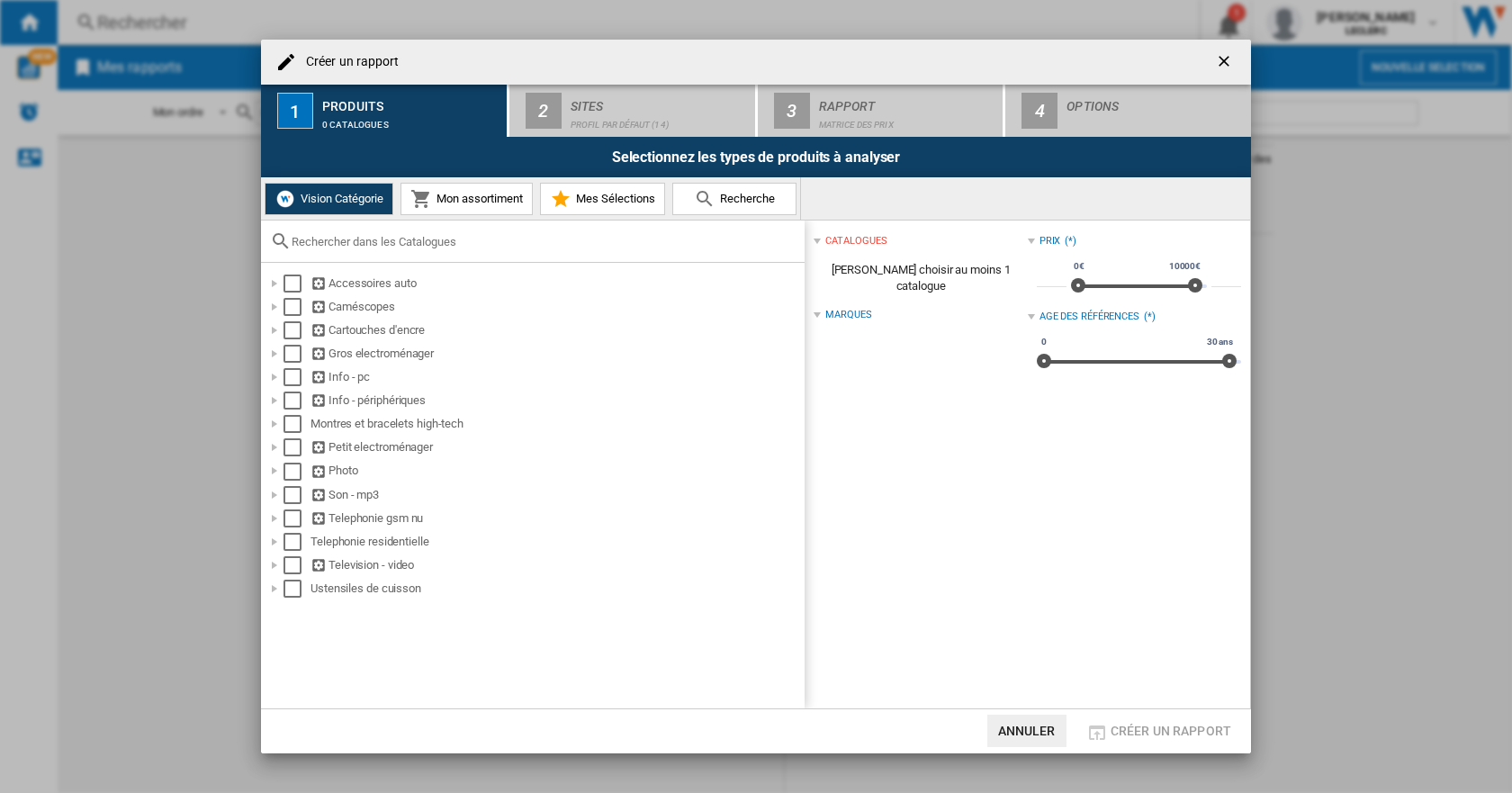
click at [412, 204] on md-icon at bounding box center [421, 198] width 22 height 22
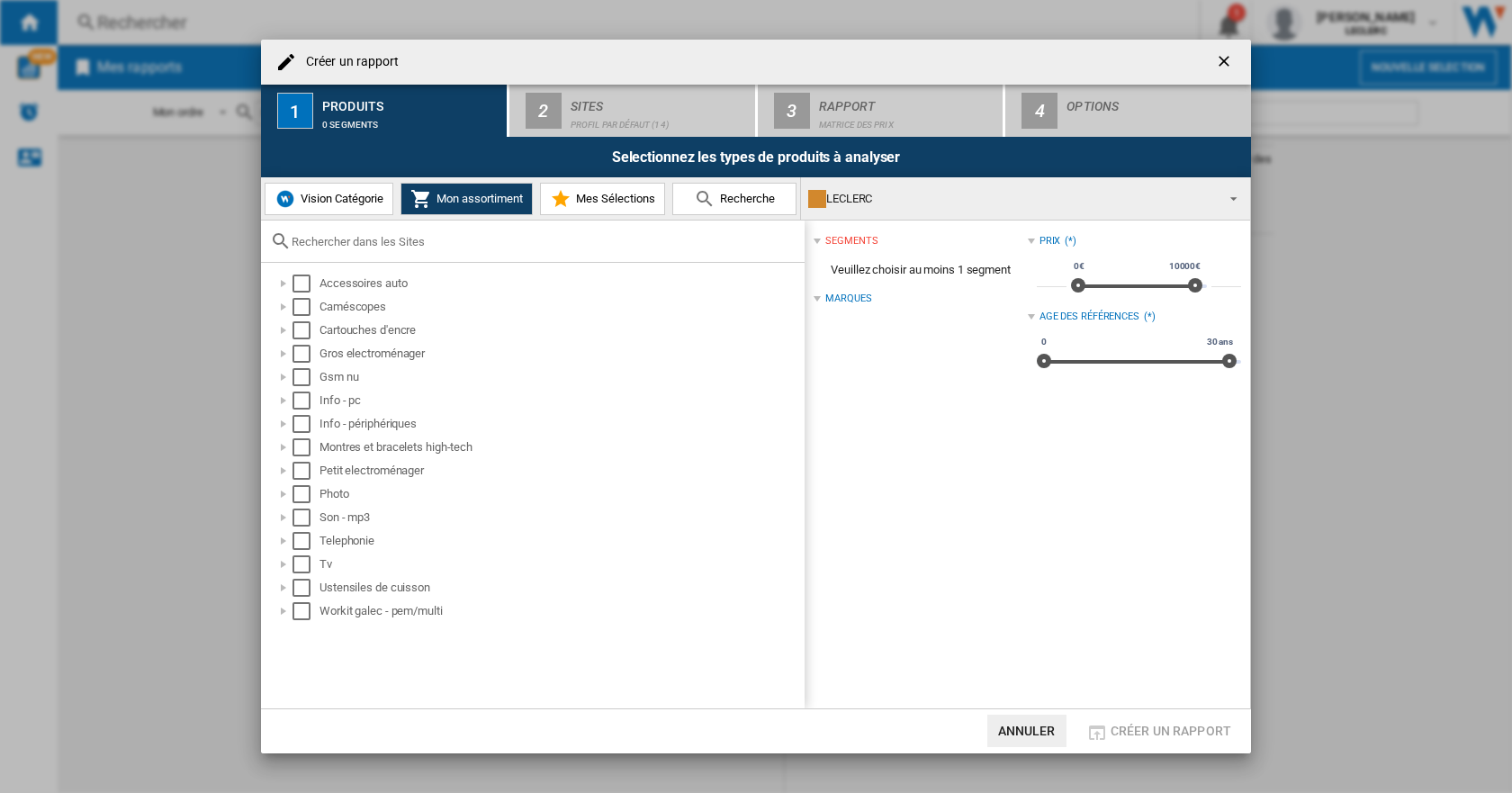
click at [608, 208] on button "Mes Sélections" at bounding box center [602, 198] width 125 height 33
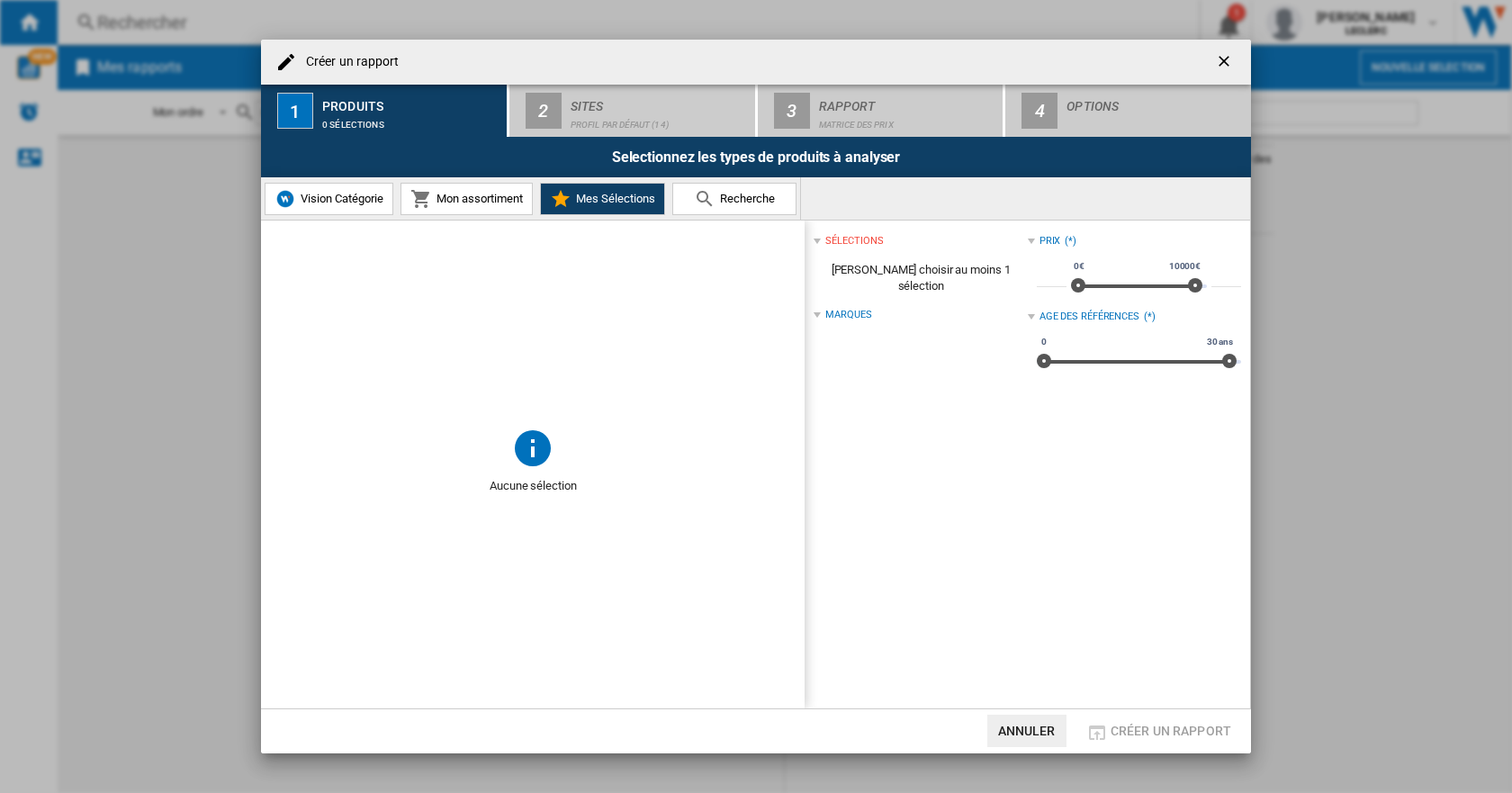
click at [703, 199] on md-icon at bounding box center [704, 198] width 22 height 22
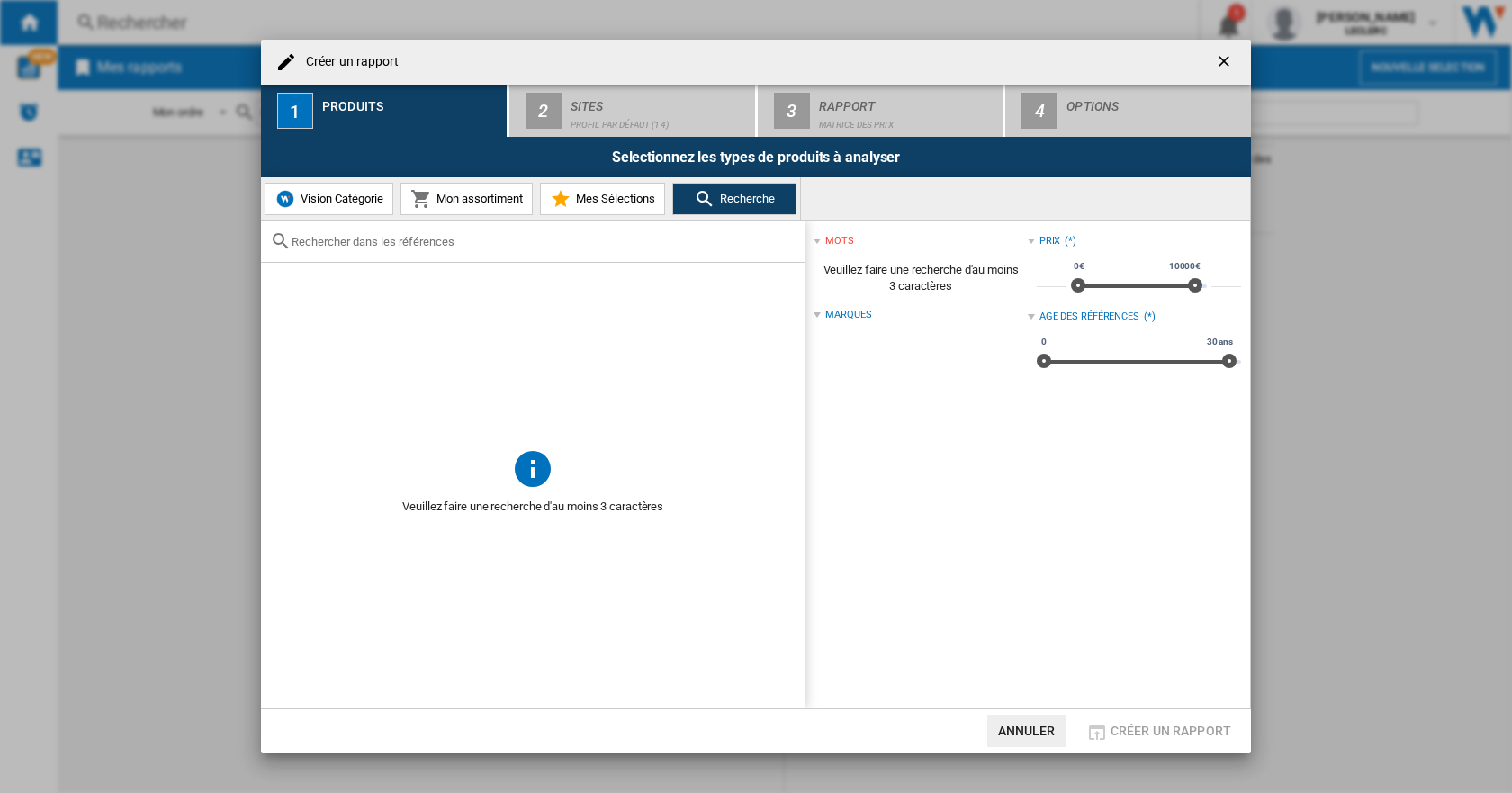
click at [438, 241] on input "text" at bounding box center [543, 242] width 504 height 13
click at [406, 246] on input "text" at bounding box center [543, 242] width 504 height 13
paste input "7640186962964 6935670510051 6935670505743 6935670500120 6935670500267 693567050…"
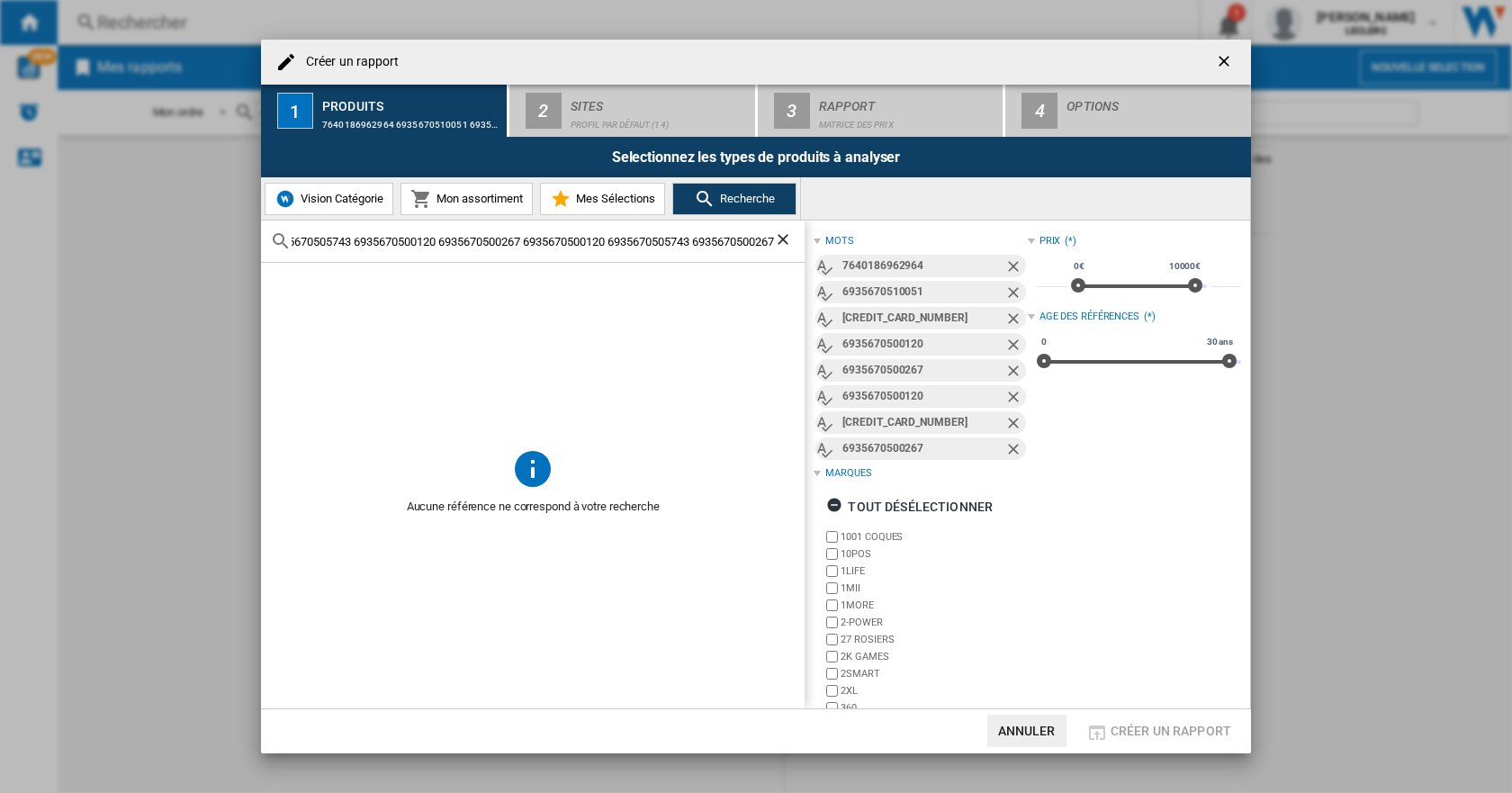
type input "7640186962964 6935670510051 6935670505743 6935670500120 6935670500267 693567050…"
click at [743, 202] on span "Recherche" at bounding box center [745, 198] width 59 height 13
click at [897, 268] on div "7640186962964" at bounding box center [923, 266] width 161 height 22
click at [881, 279] on div "7640186962964 6935670510051 6935670505743 6935670500120 6935670500267 693567050…" at bounding box center [920, 358] width 213 height 209
click at [888, 296] on div "6935670510051" at bounding box center [923, 292] width 161 height 22
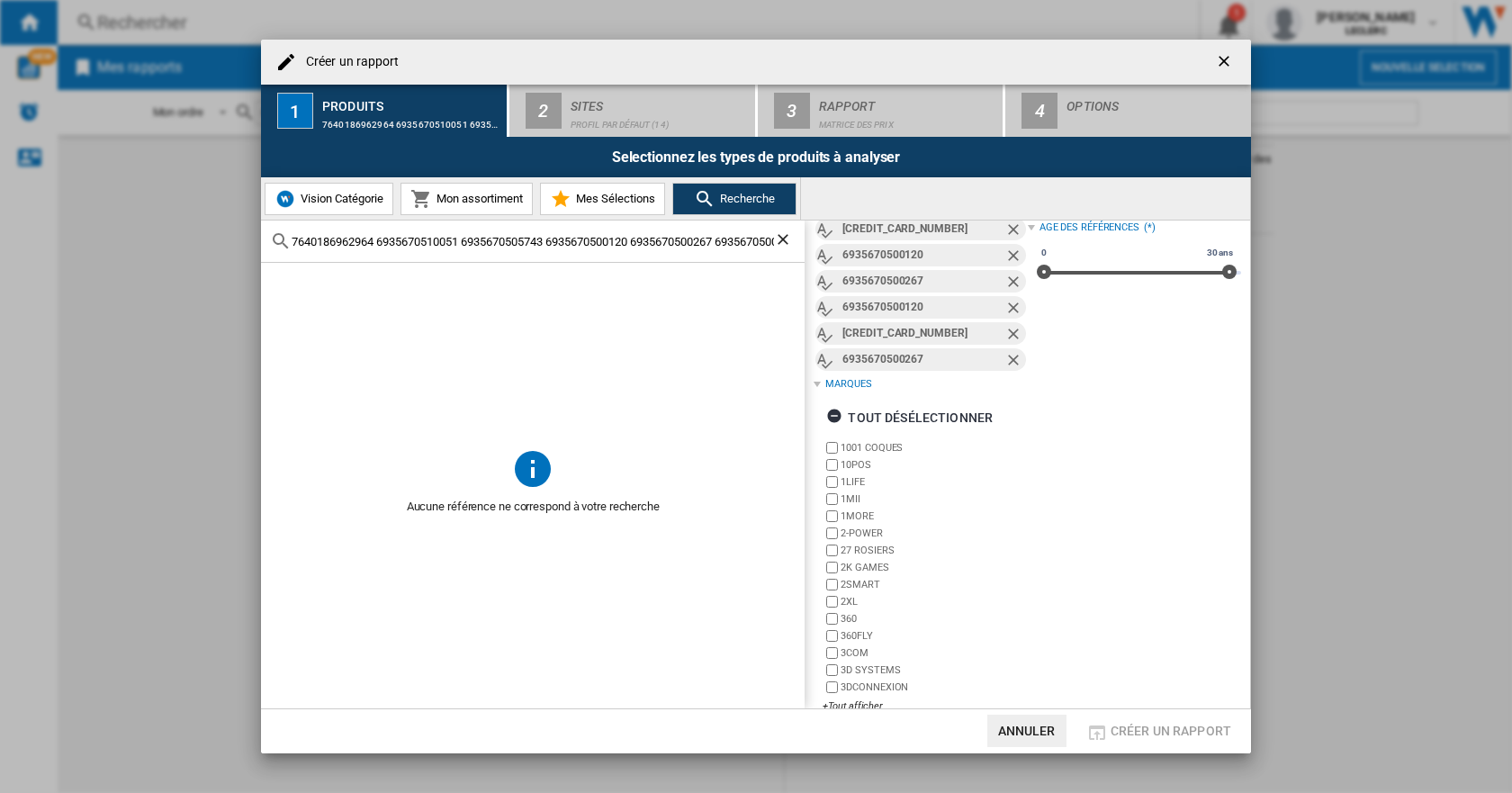
scroll to position [115, 0]
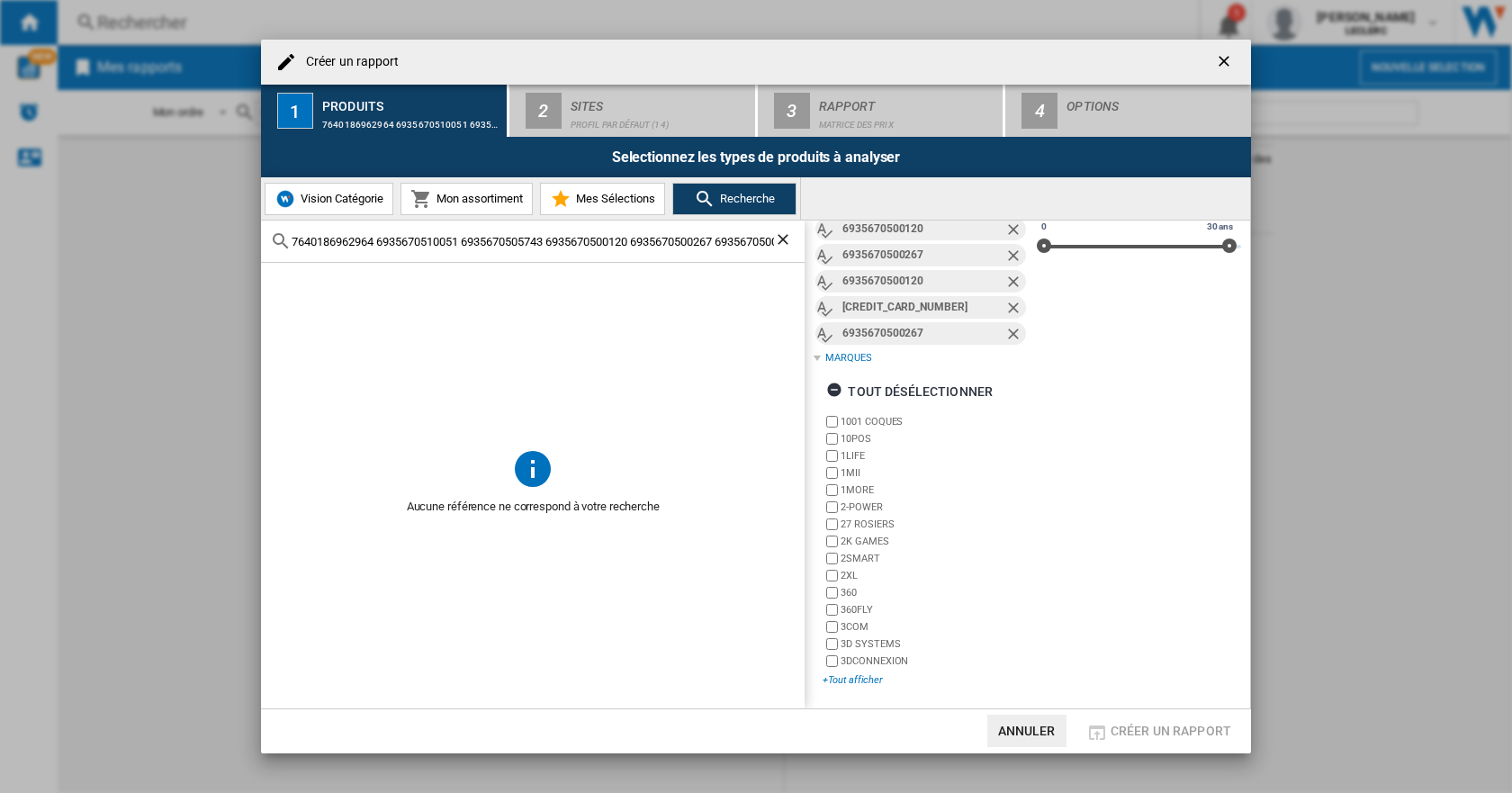
click at [865, 682] on div "+Tout afficher" at bounding box center [925, 680] width 204 height 13
click at [1045, 721] on button "Annuler" at bounding box center [1027, 731] width 80 height 33
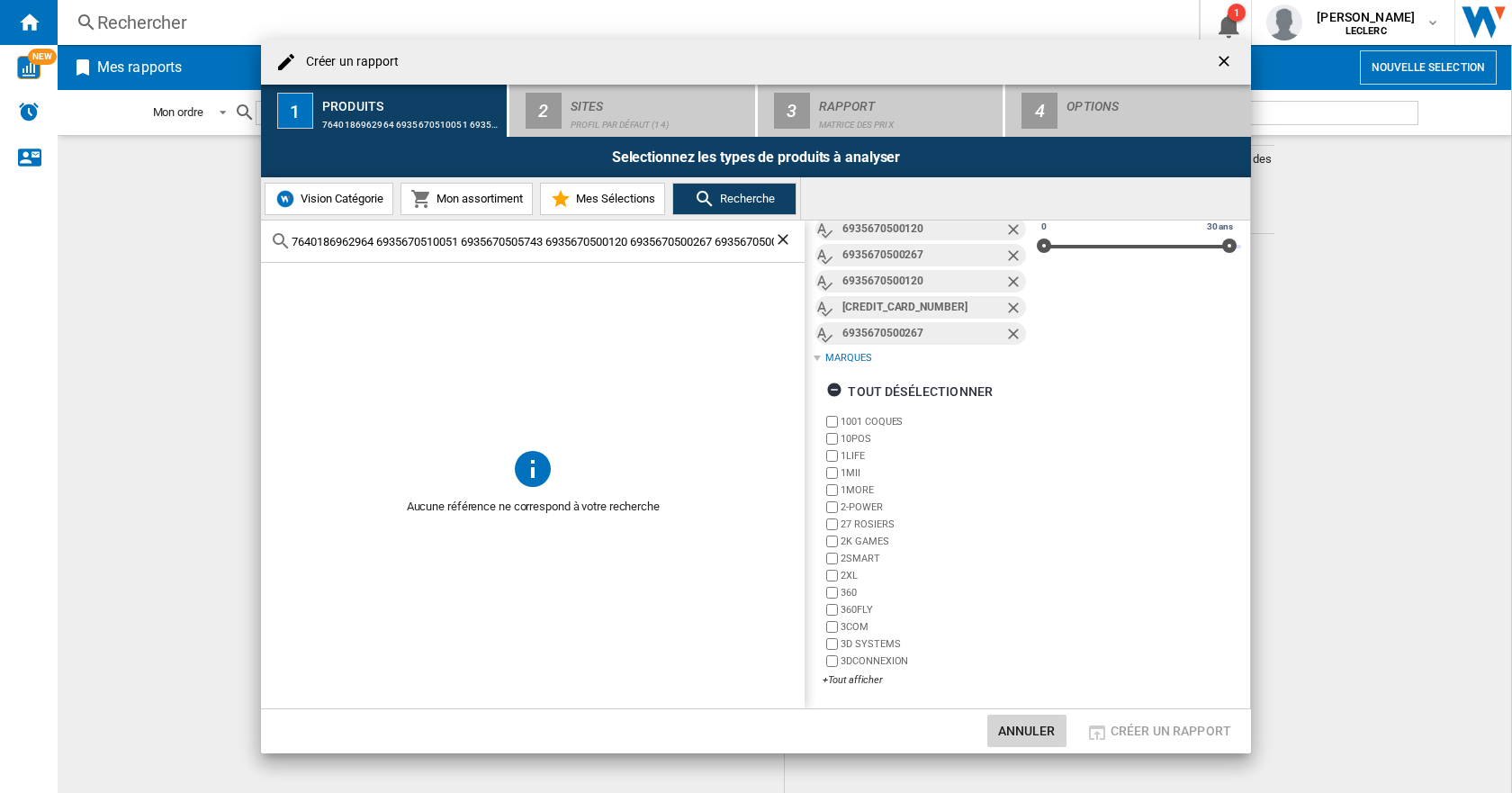
click at [1027, 727] on div at bounding box center [1148, 513] width 691 height 541
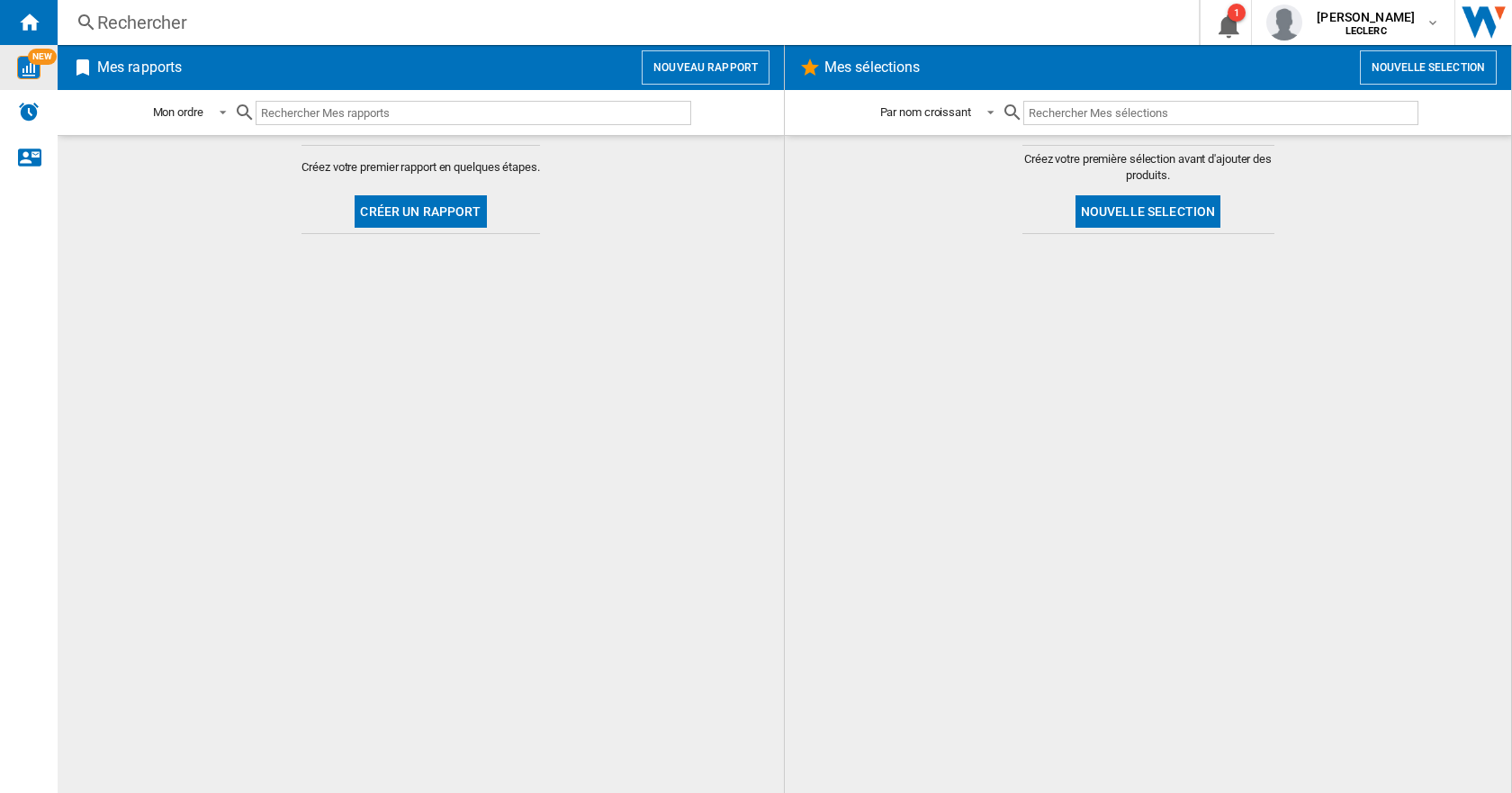
click at [31, 68] on img "WiseCard" at bounding box center [29, 67] width 23 height 23
click at [13, 68] on div "NEW" at bounding box center [29, 67] width 58 height 23
click at [15, 159] on div "Nous contacter" at bounding box center [29, 157] width 58 height 45
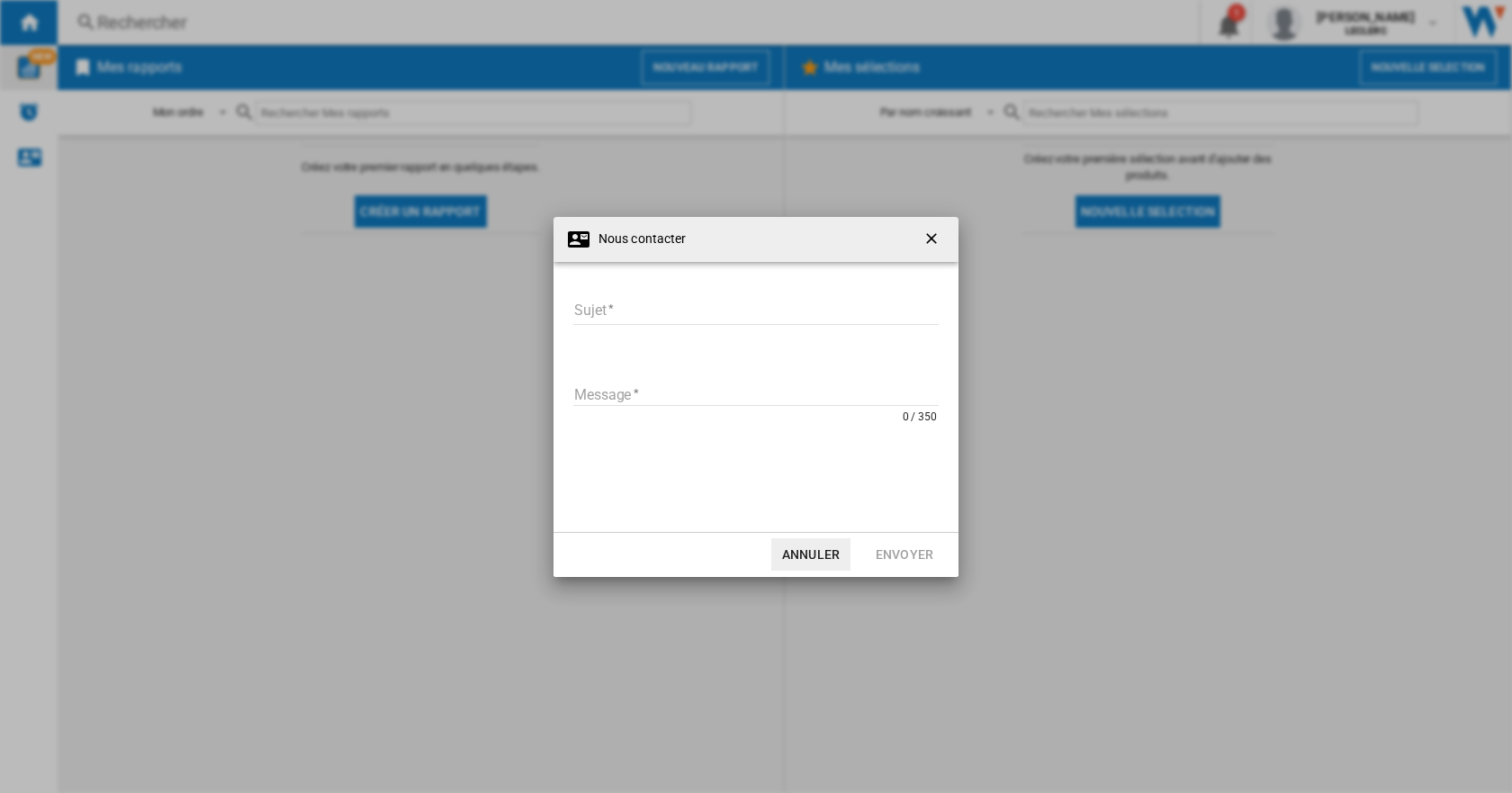
drag, startPoint x: 945, startPoint y: 241, endPoint x: 897, endPoint y: 236, distance: 48.3
click at [945, 239] on button "button" at bounding box center [933, 240] width 36 height 36
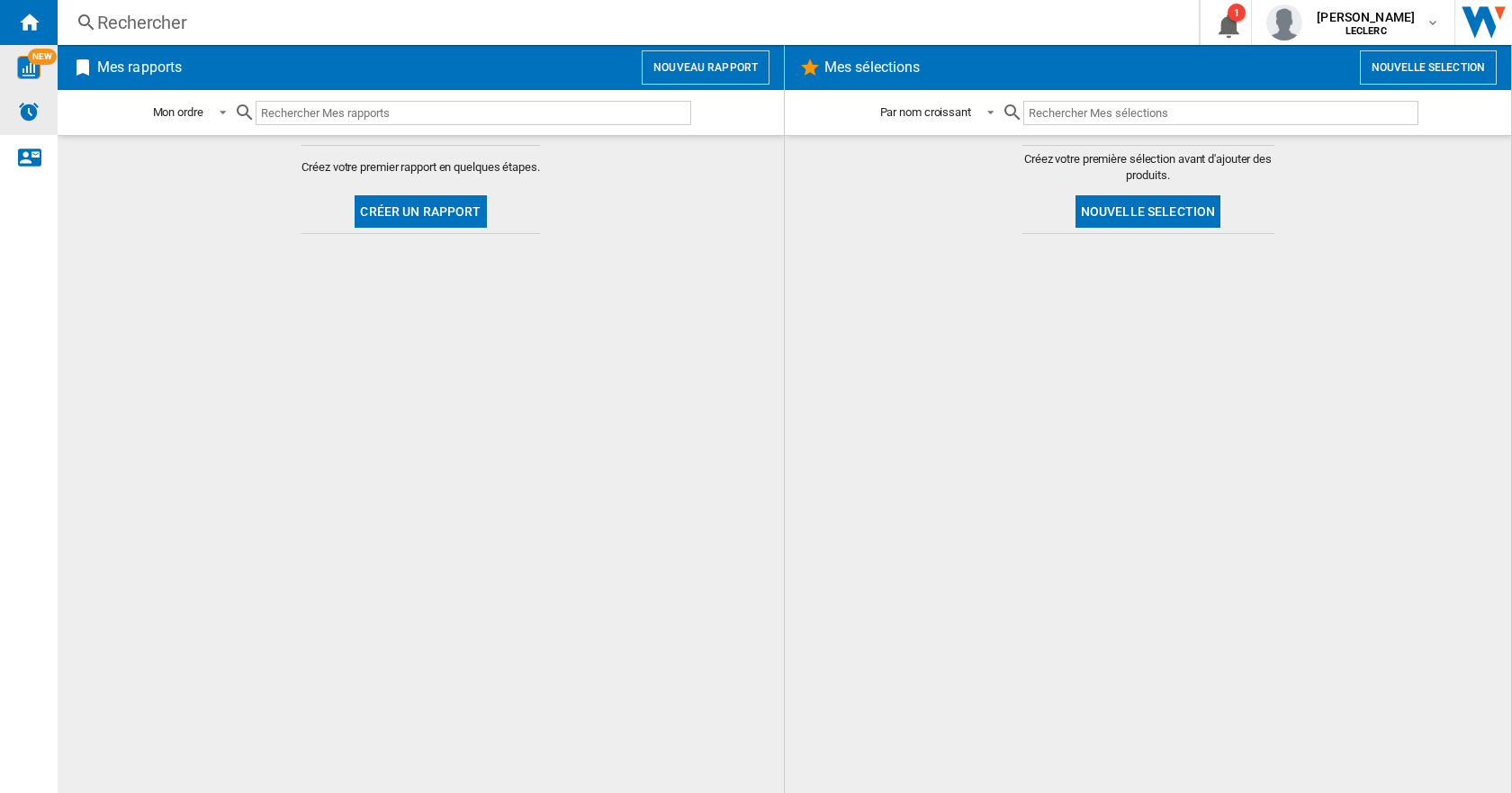
click at [36, 116] on img "Alertes" at bounding box center [29, 111] width 22 height 22
click at [50, 73] on div "NEW" at bounding box center [29, 67] width 58 height 23
click at [53, 18] on div "Accueil" at bounding box center [29, 22] width 58 height 45
click at [1237, 22] on ng-md-icon "1\a notification" at bounding box center [1226, 22] width 22 height 22
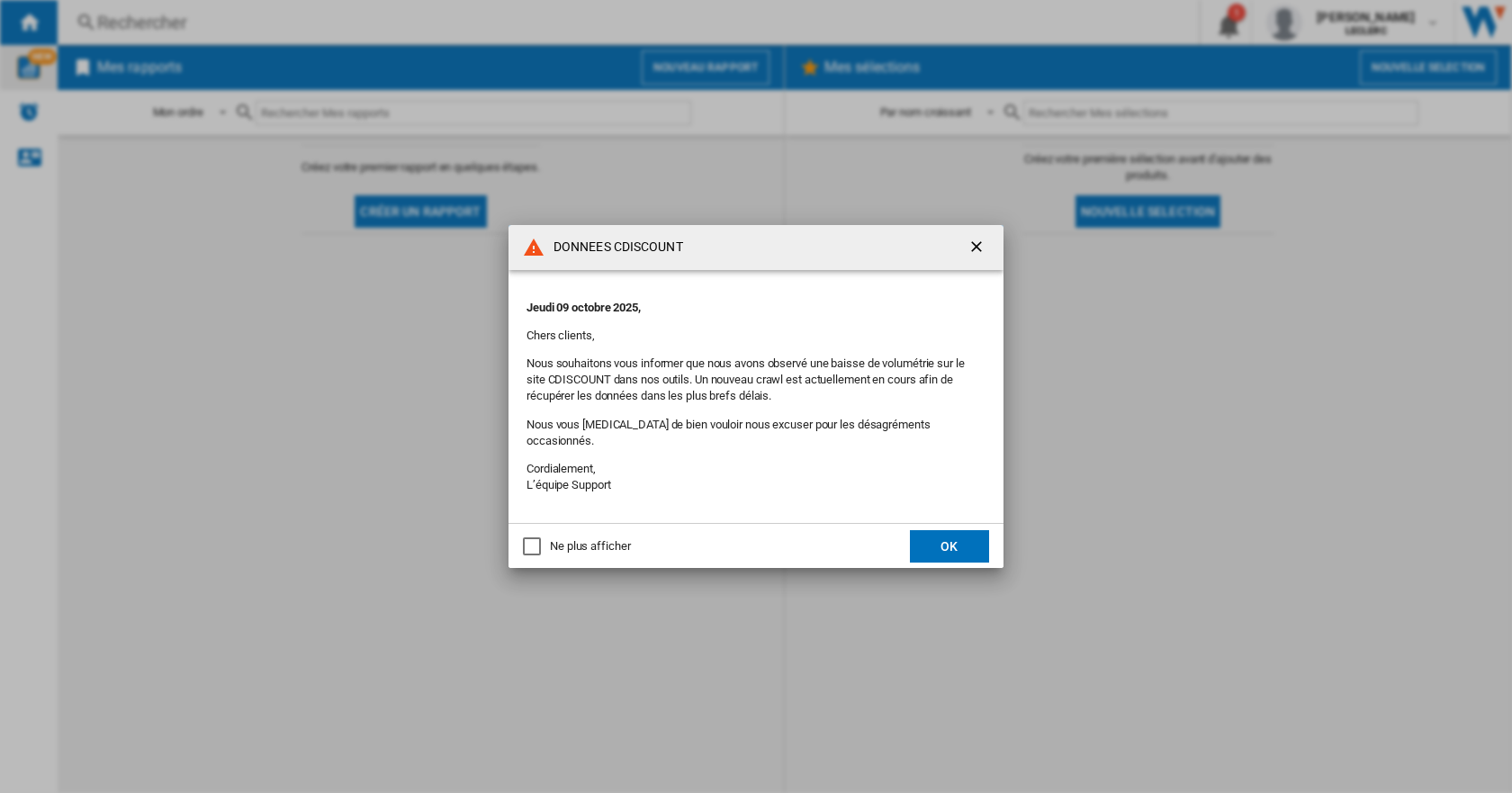
click at [571, 544] on div "Ne plus afficher" at bounding box center [590, 546] width 81 height 16
click at [976, 542] on button "OK" at bounding box center [950, 547] width 80 height 33
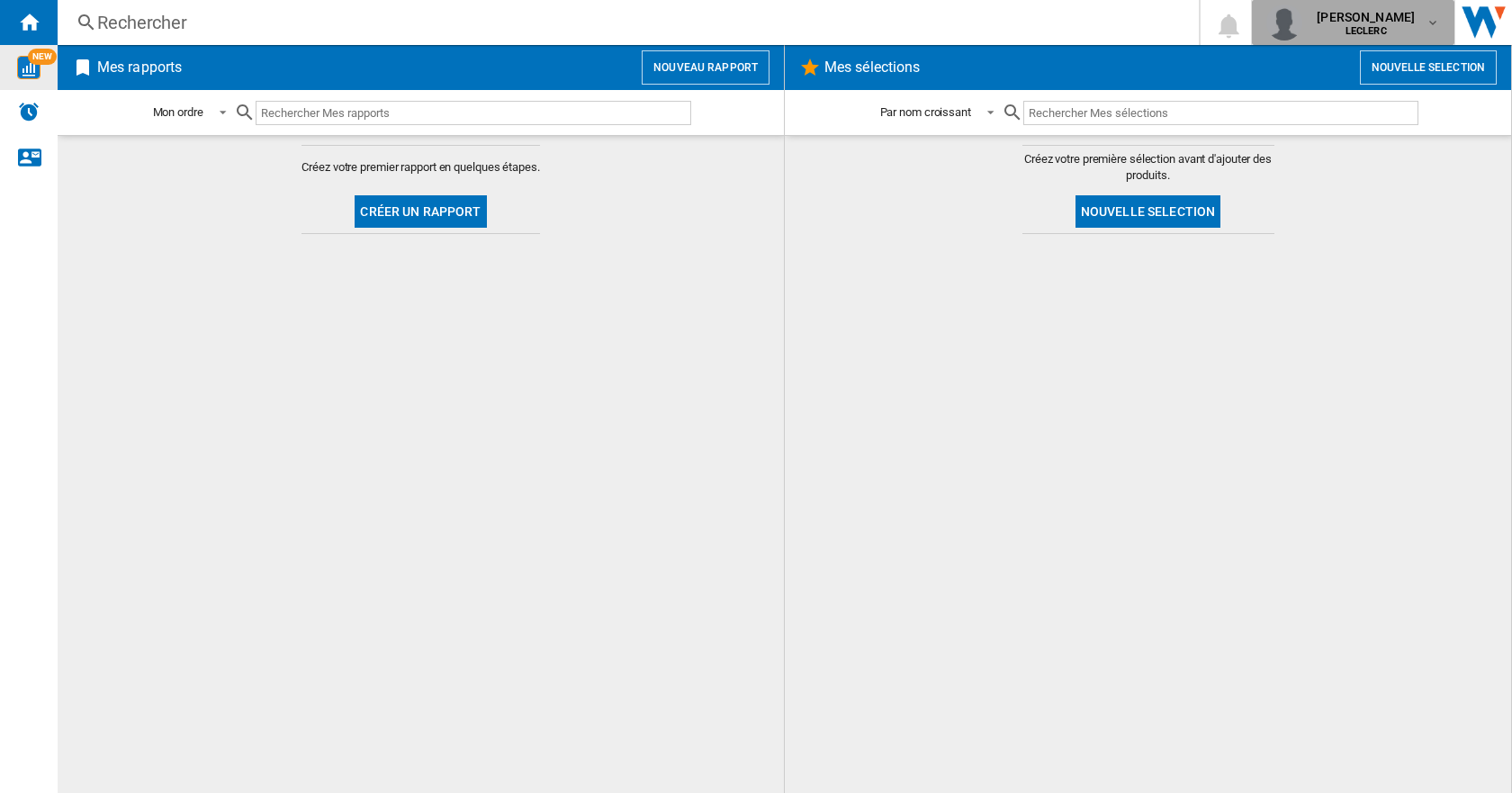
click at [1411, 38] on div "laetitia gross LECLERC" at bounding box center [1353, 23] width 174 height 36
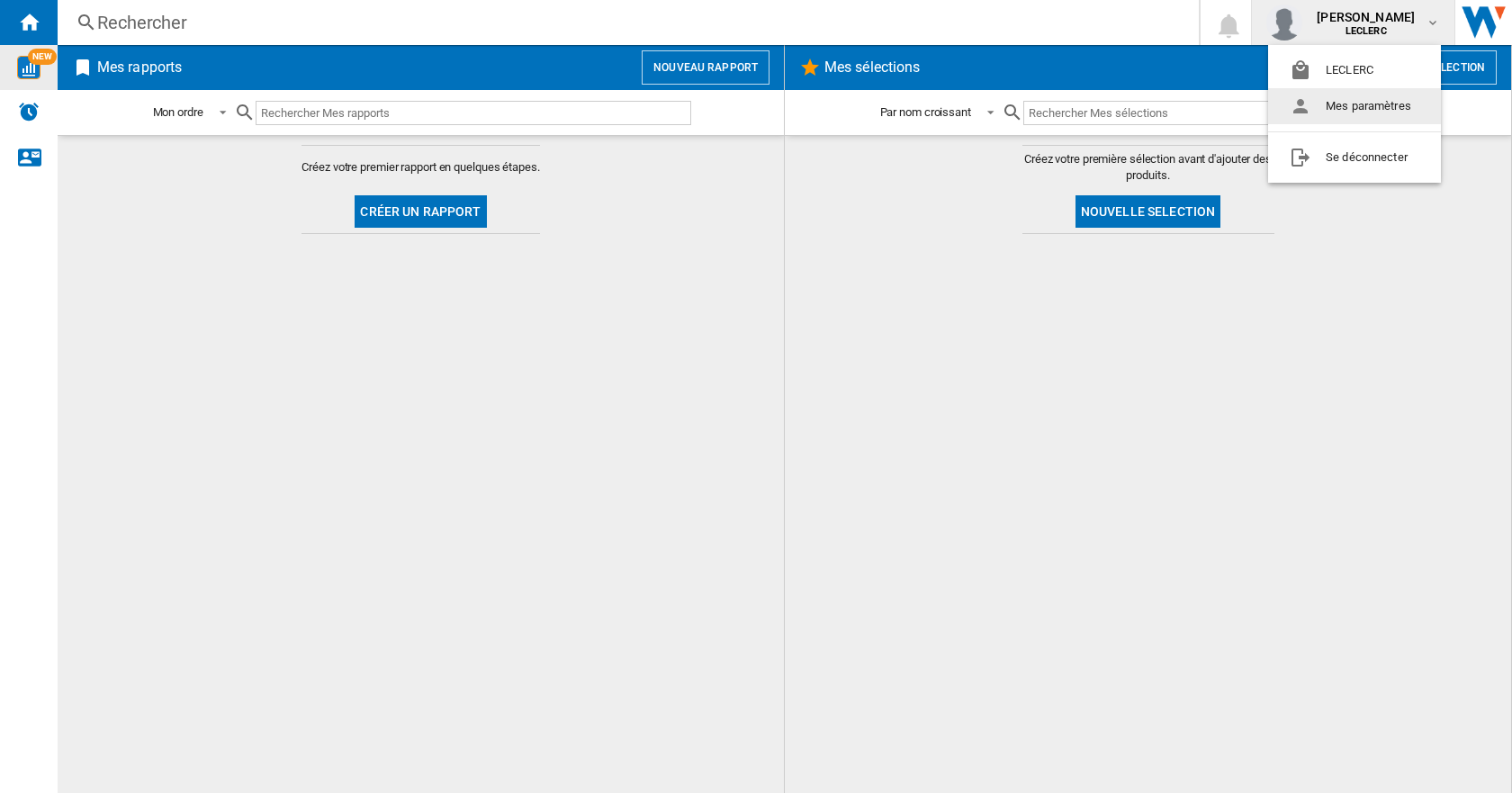
click at [1473, 83] on md-backdrop at bounding box center [756, 396] width 1512 height 793
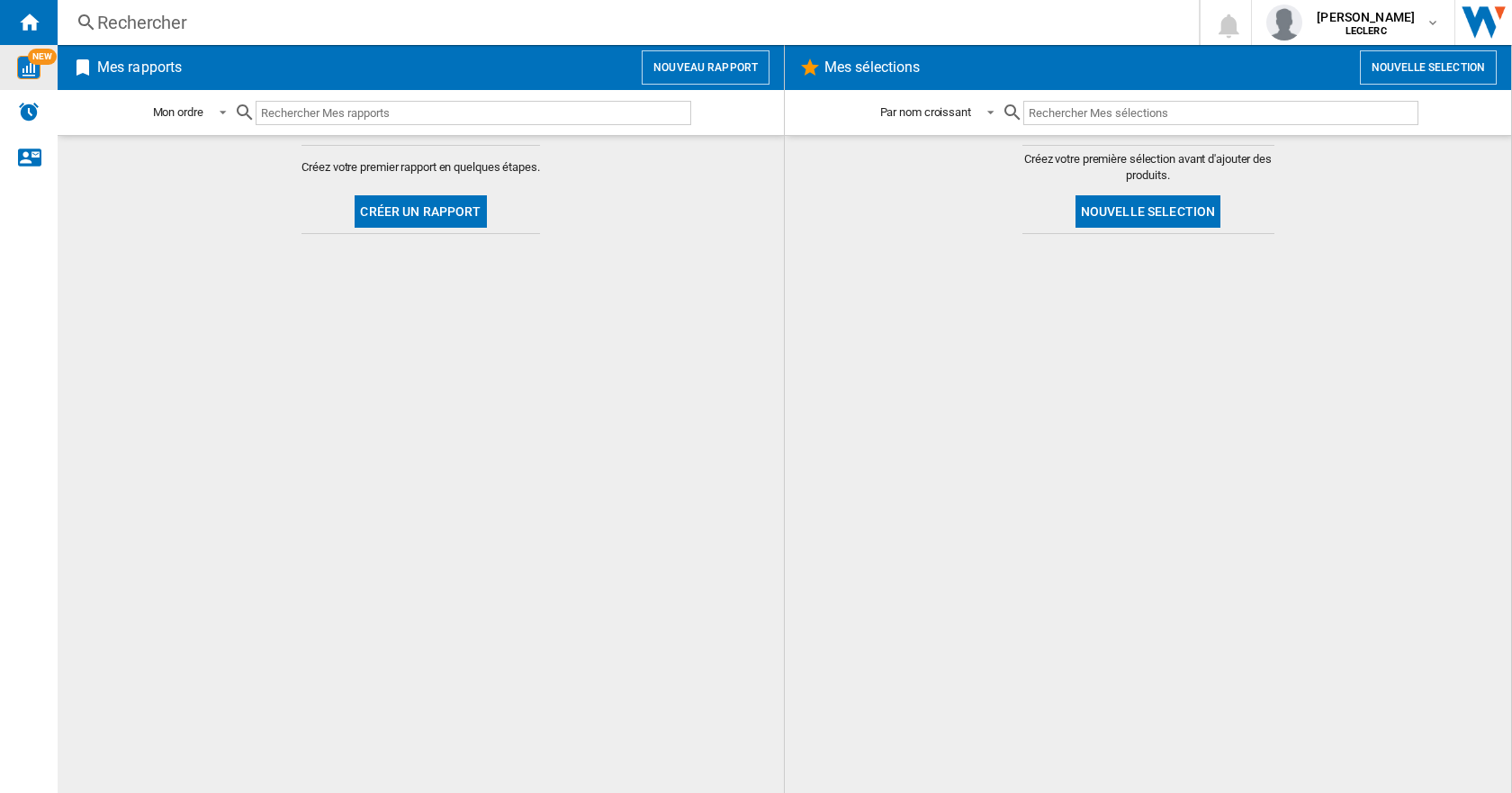
click at [1046, 157] on span "Créez votre première sélection avant d'ajouter des produits." at bounding box center [1148, 168] width 252 height 33
click at [1213, 154] on span "Créez votre première sélection avant d'ajouter des produits." at bounding box center [1148, 168] width 252 height 33
click at [425, 211] on button "Créer un rapport" at bounding box center [420, 212] width 131 height 33
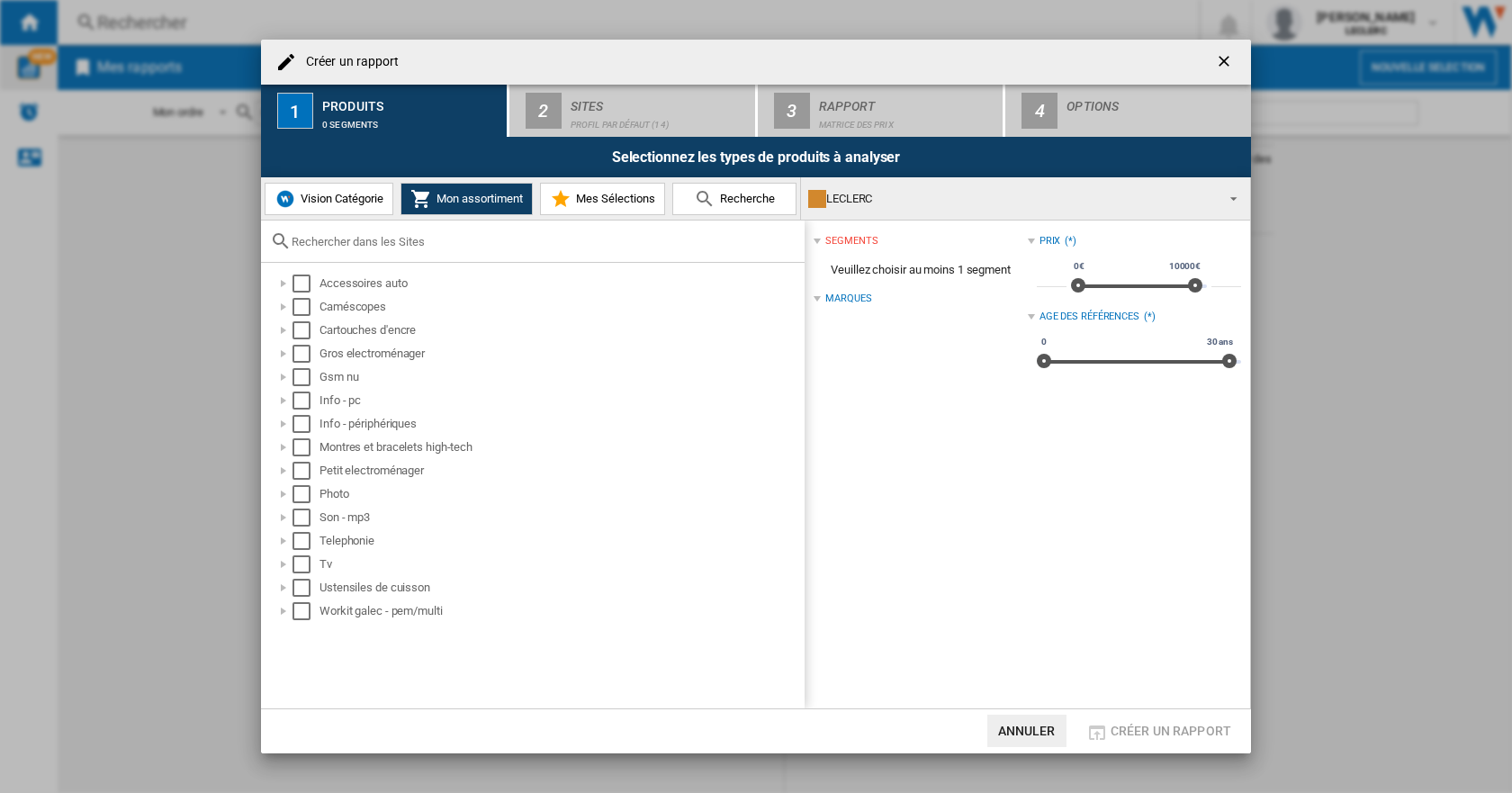
click at [621, 207] on button "Mes Sélections" at bounding box center [602, 198] width 125 height 33
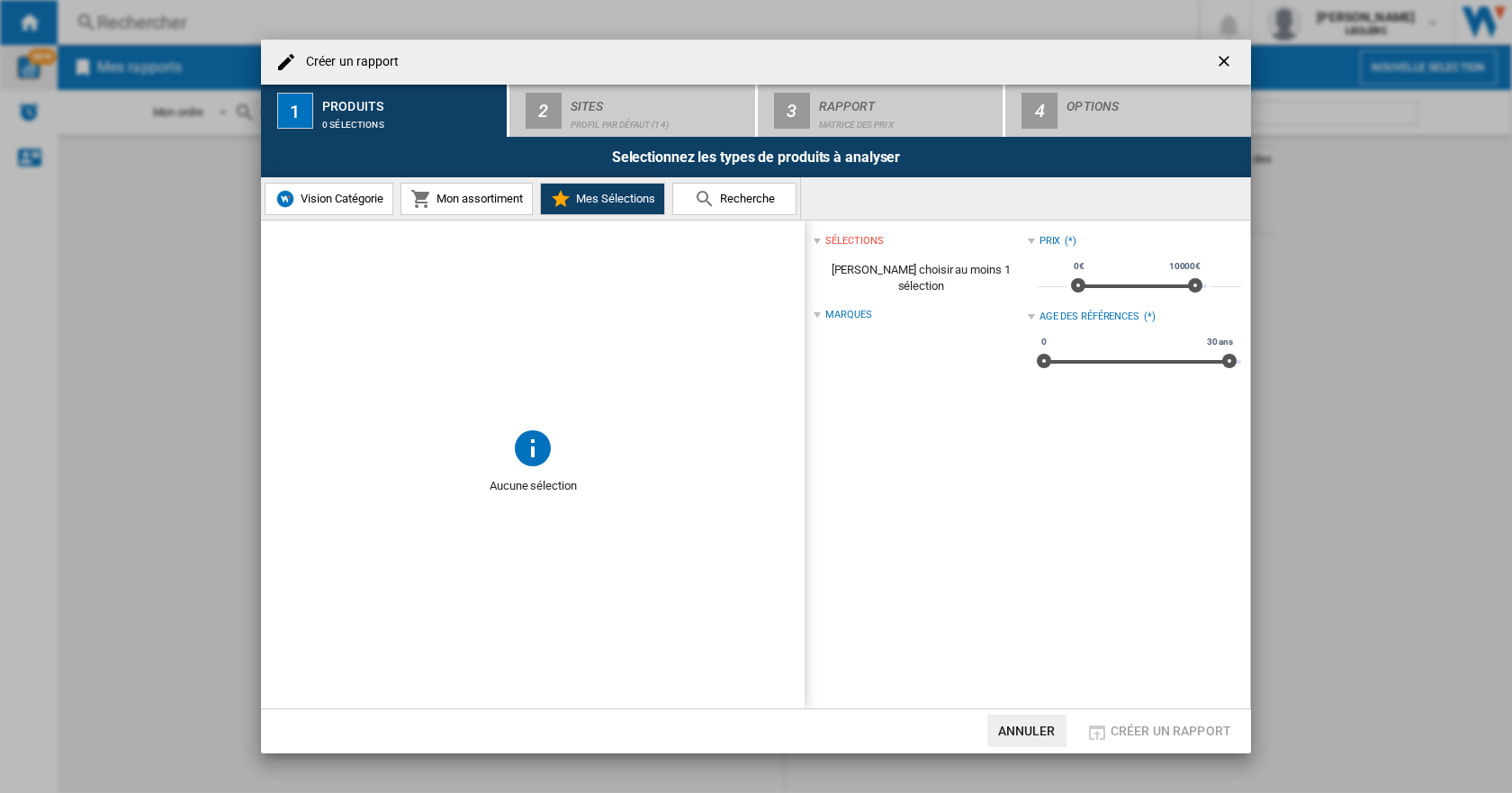
click at [708, 198] on md-icon "Créer un ..." at bounding box center [704, 198] width 22 height 22
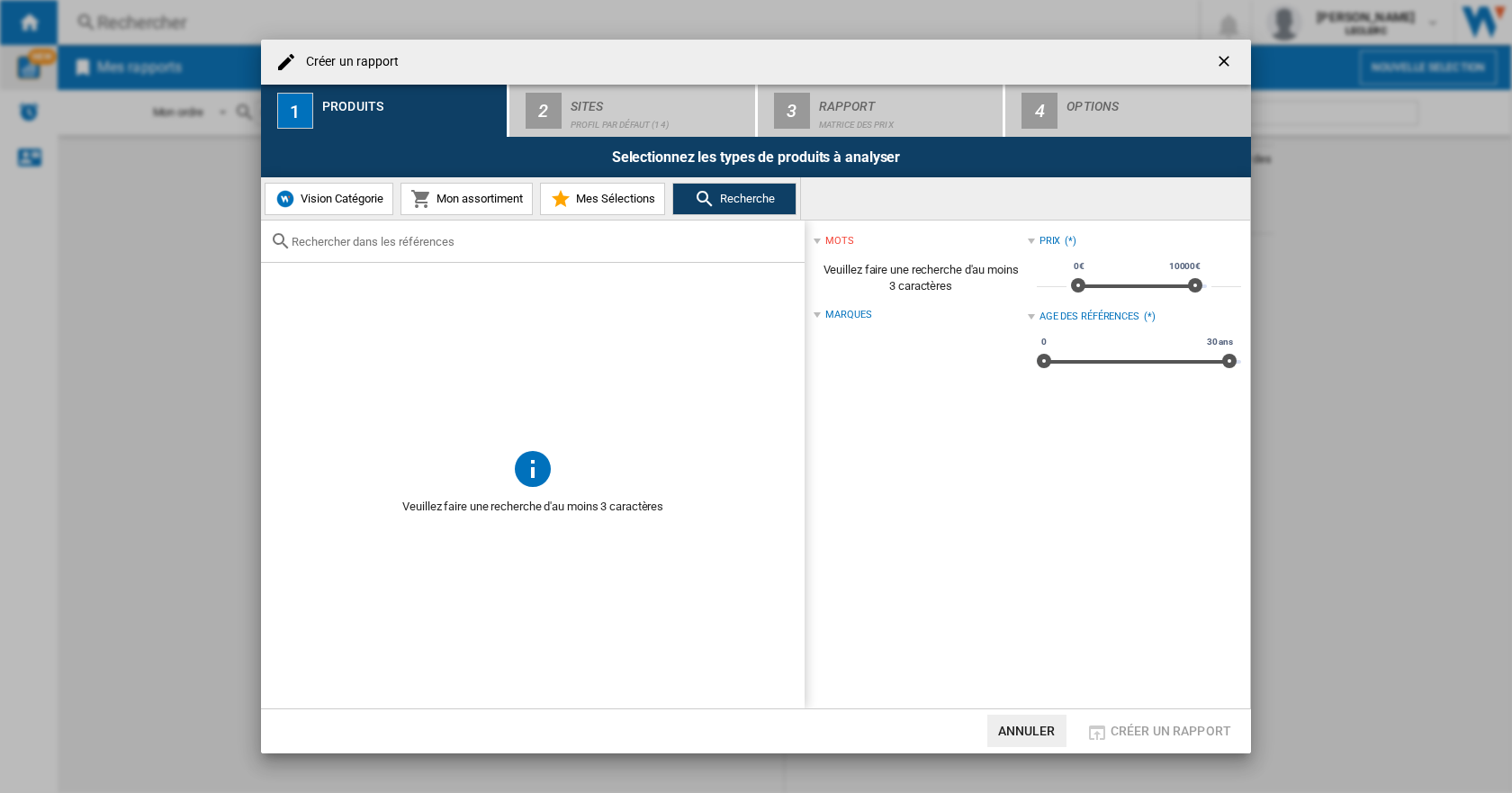
click at [559, 241] on input "Créer un ..." at bounding box center [543, 242] width 504 height 13
paste input "7640186962964"
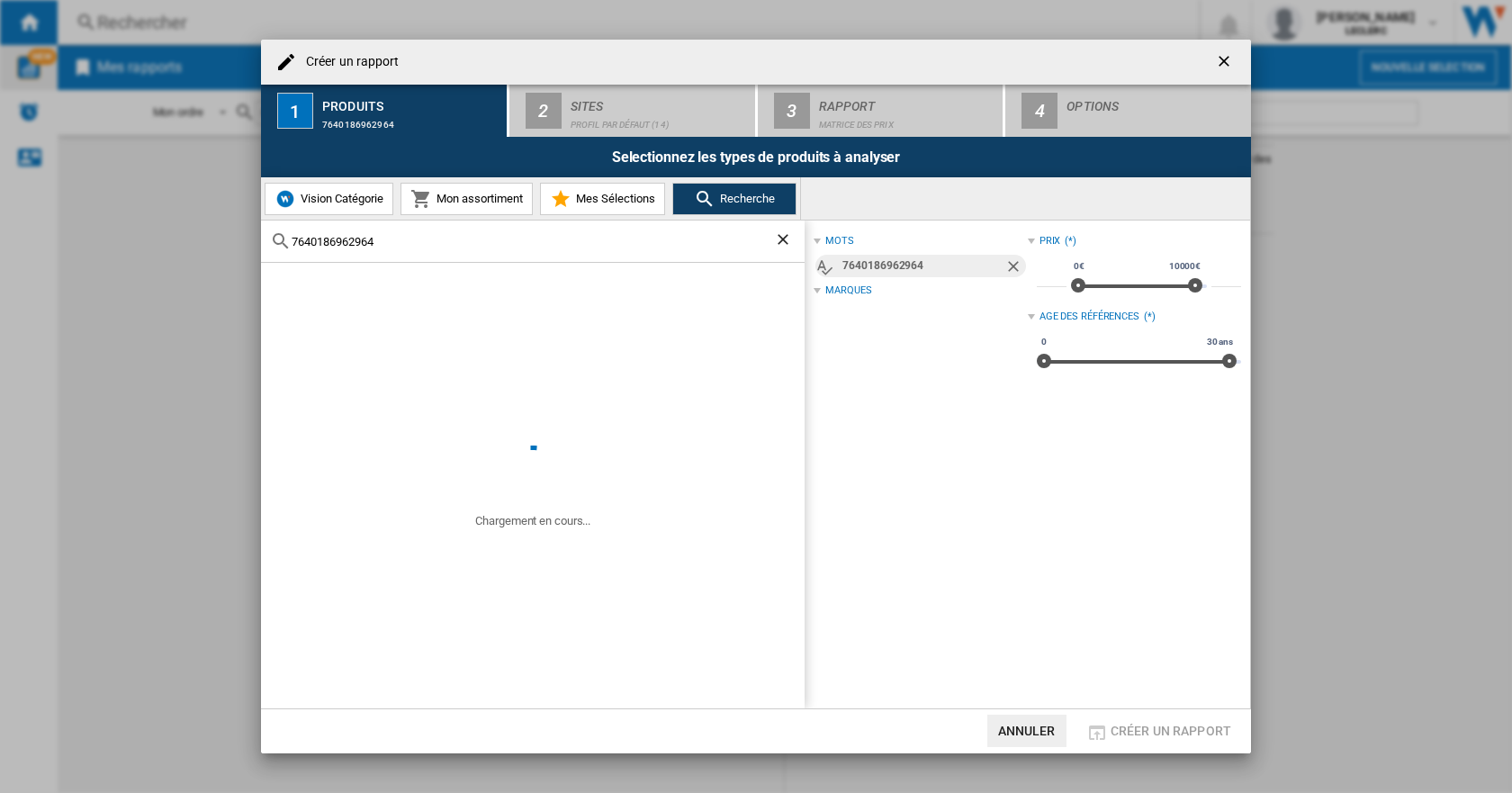
type input "7640186962964"
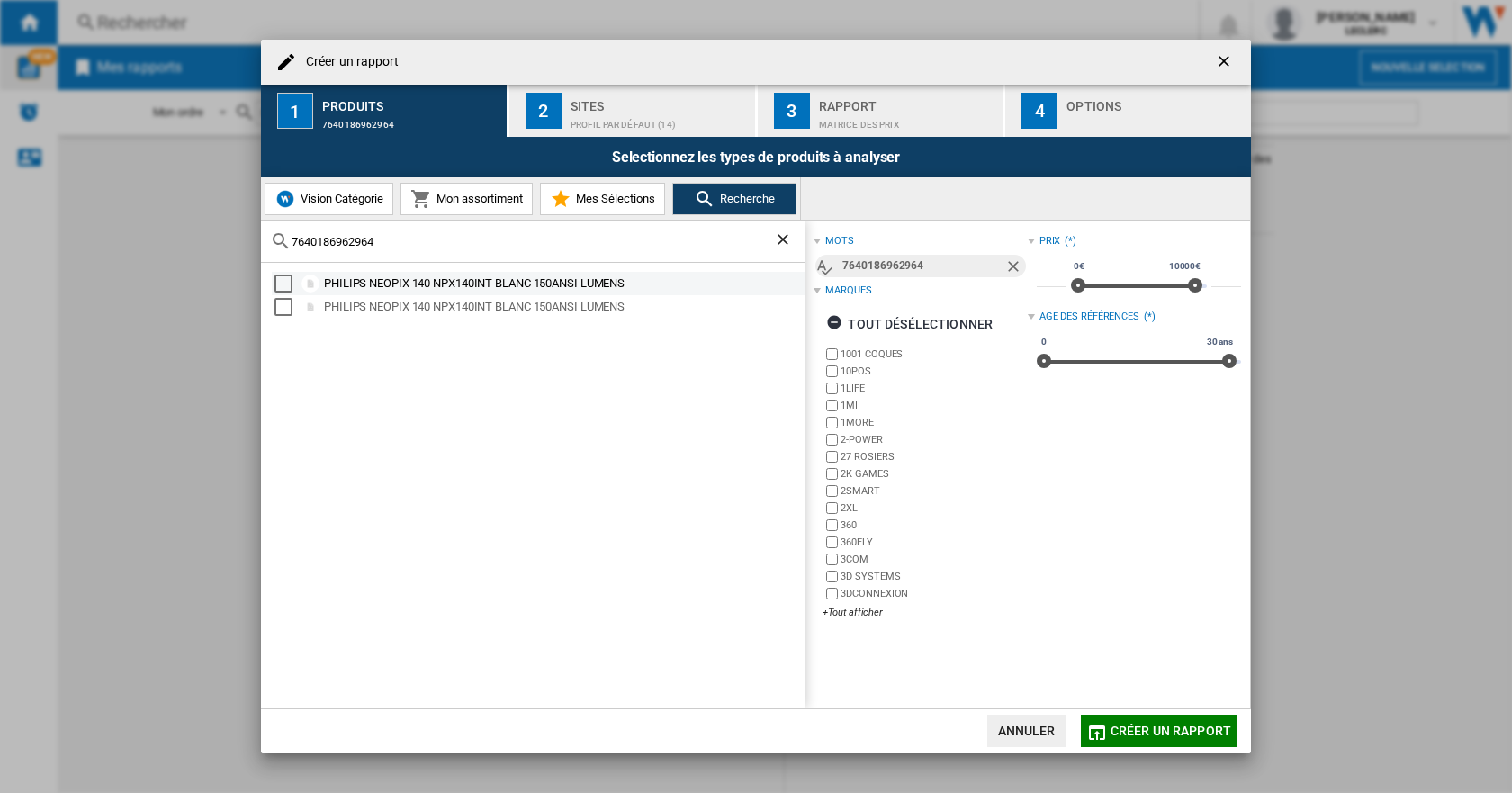
click at [293, 282] on md-checkbox "Select" at bounding box center [288, 283] width 27 height 18
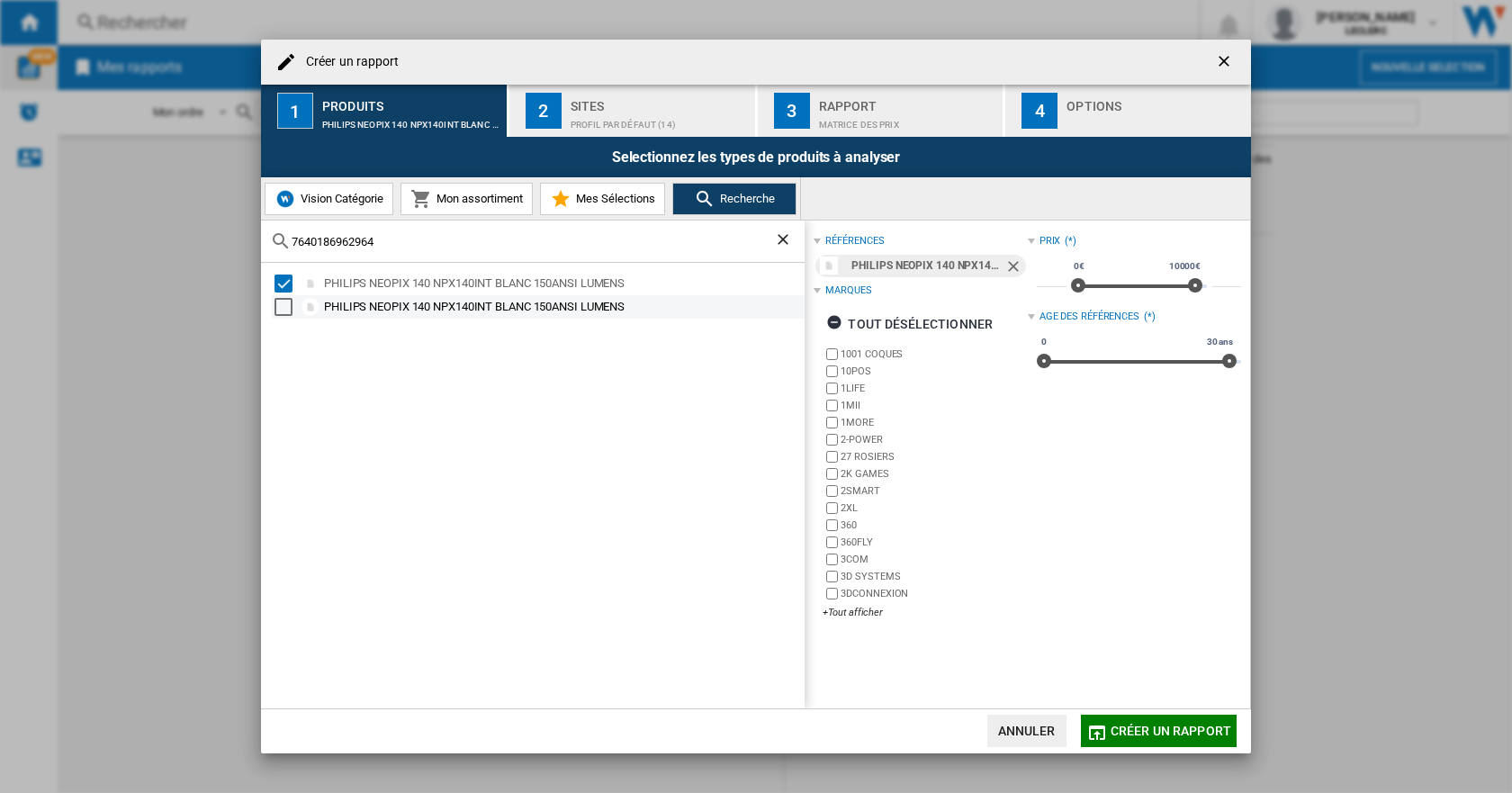
click at [297, 300] on md-checkbox "Select" at bounding box center [288, 307] width 27 height 18
click at [1152, 727] on span "Créer un rapport" at bounding box center [1171, 730] width 121 height 14
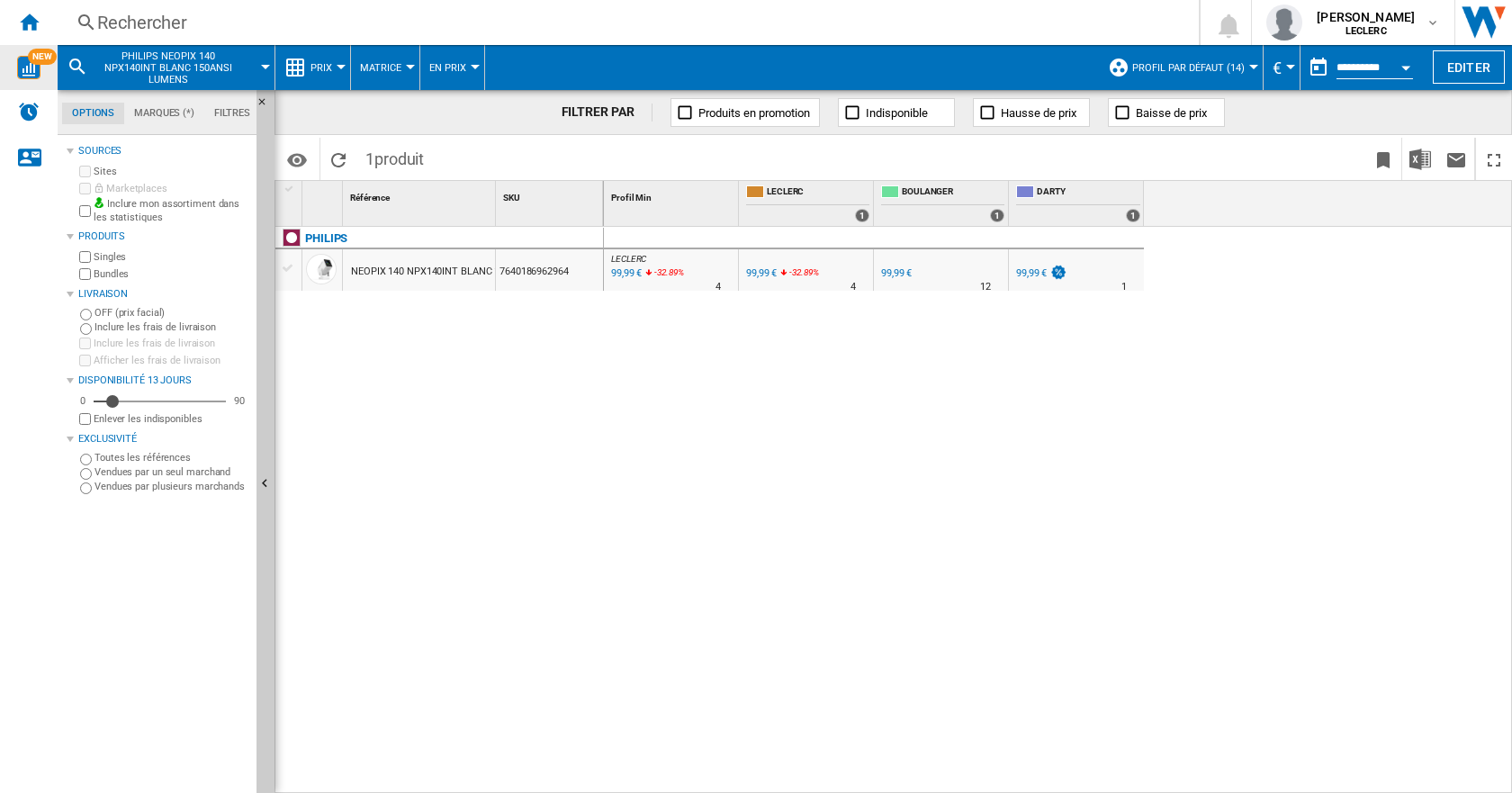
click at [650, 276] on icon at bounding box center [649, 275] width 11 height 22
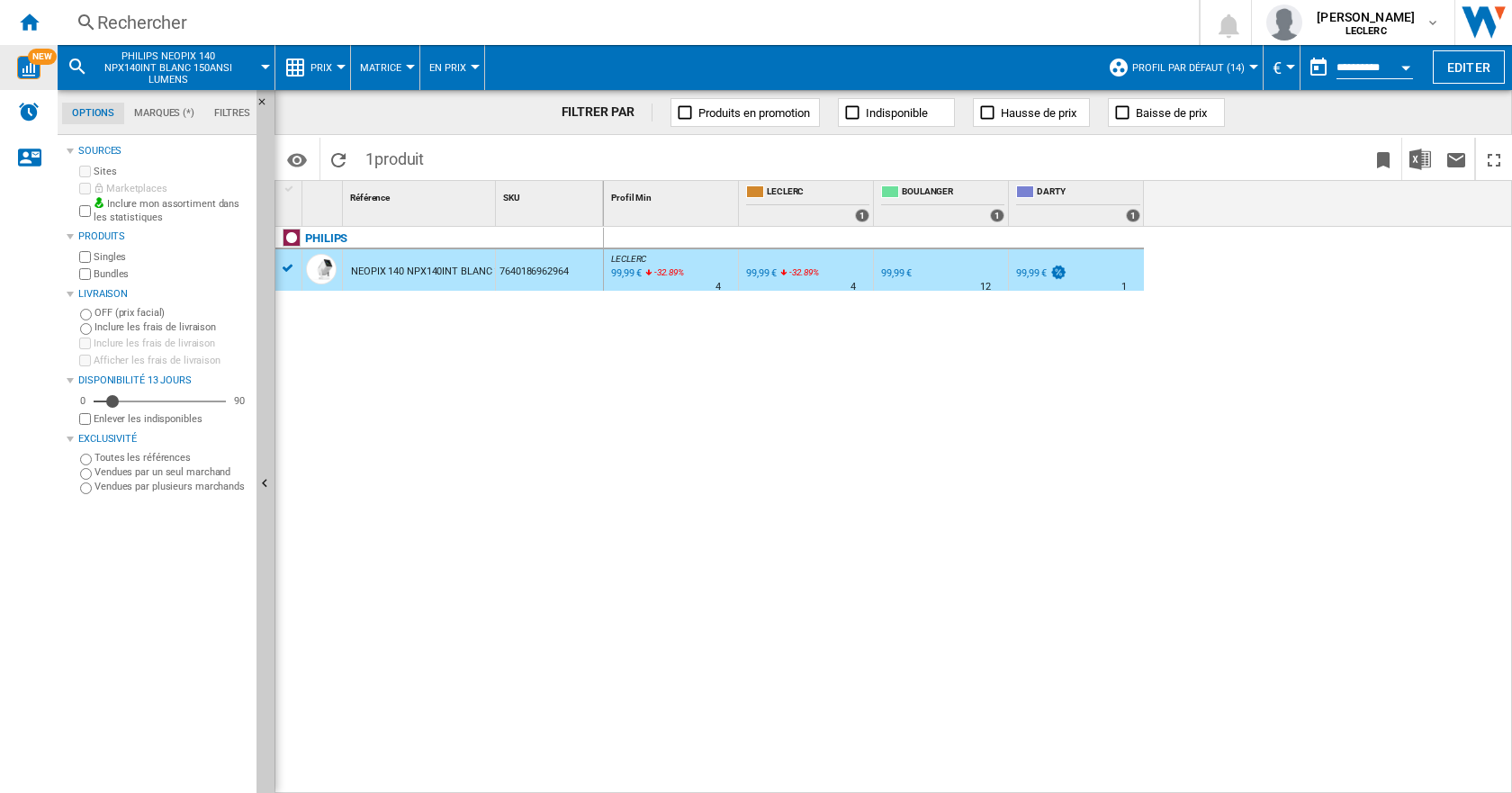
click at [799, 269] on span "-32.89" at bounding box center [800, 272] width 22 height 10
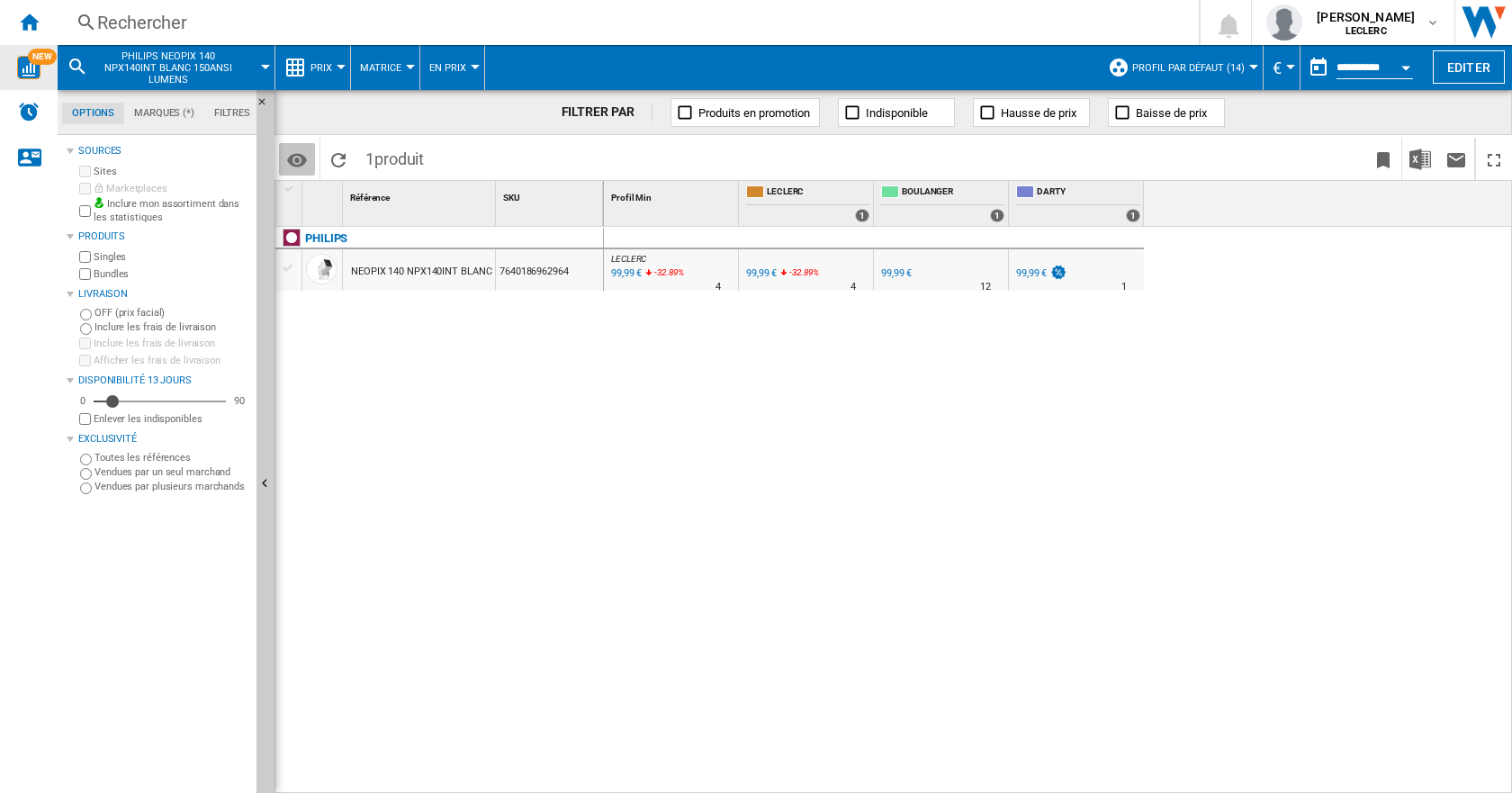
click at [296, 155] on md-icon "Options" at bounding box center [296, 160] width 22 height 22
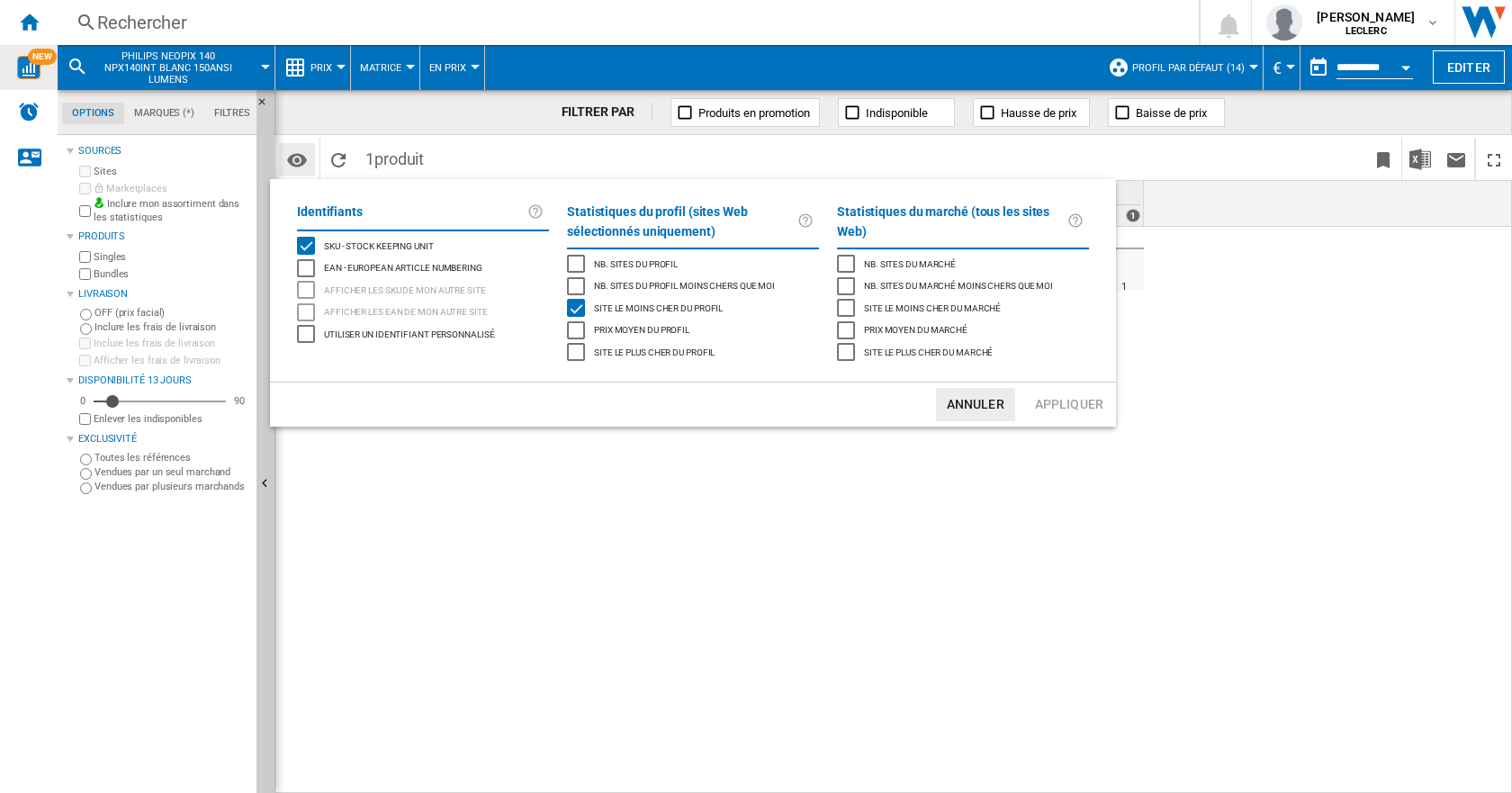
click at [296, 155] on md-backdrop at bounding box center [756, 396] width 1512 height 793
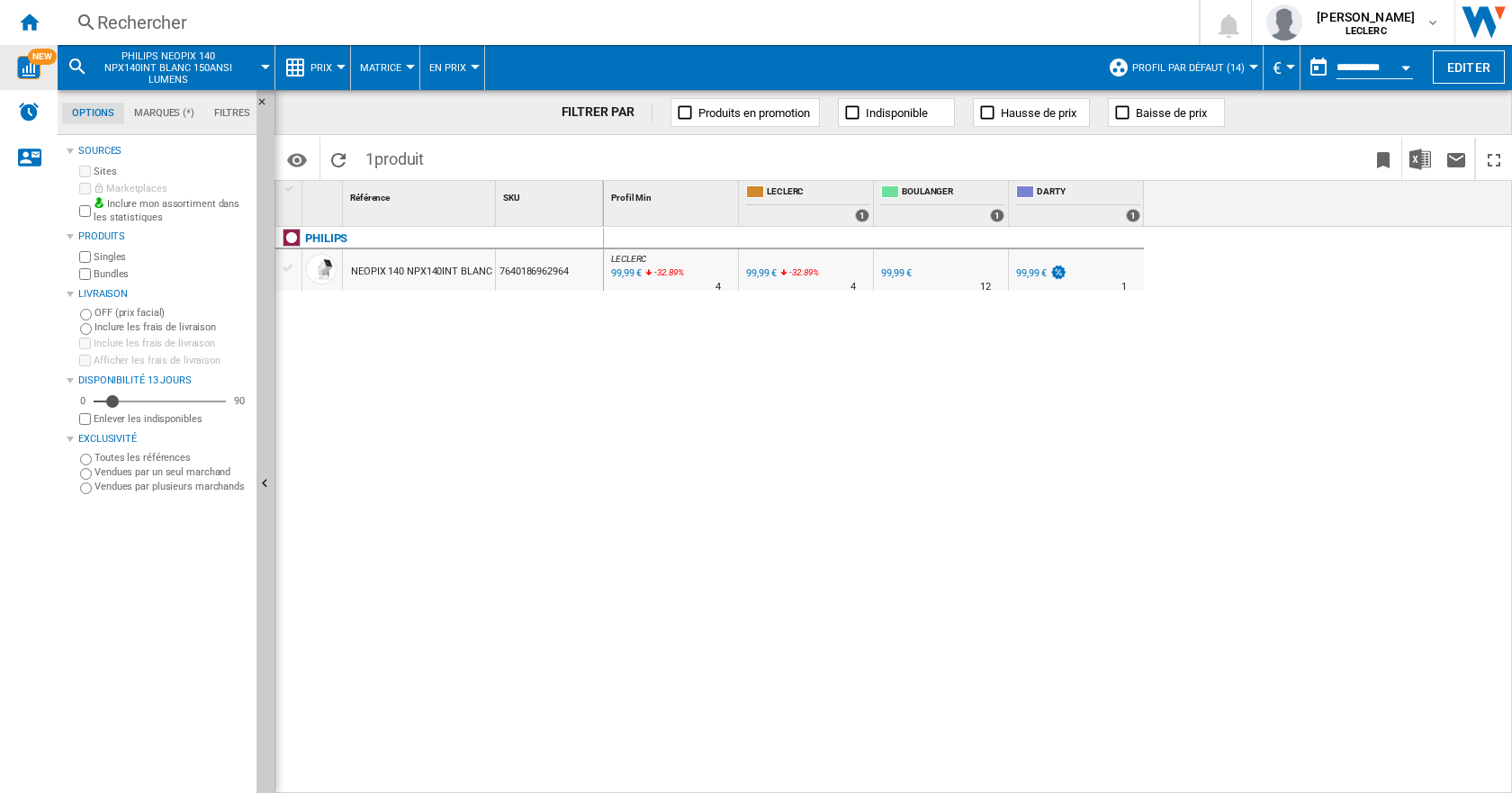
click at [641, 105] on div "FILTRER PAR" at bounding box center [607, 112] width 92 height 18
click at [678, 107] on ng-md-icon at bounding box center [685, 112] width 18 height 18
click at [682, 109] on ng-md-icon at bounding box center [685, 112] width 18 height 18
click at [84, 70] on md-icon at bounding box center [77, 66] width 22 height 22
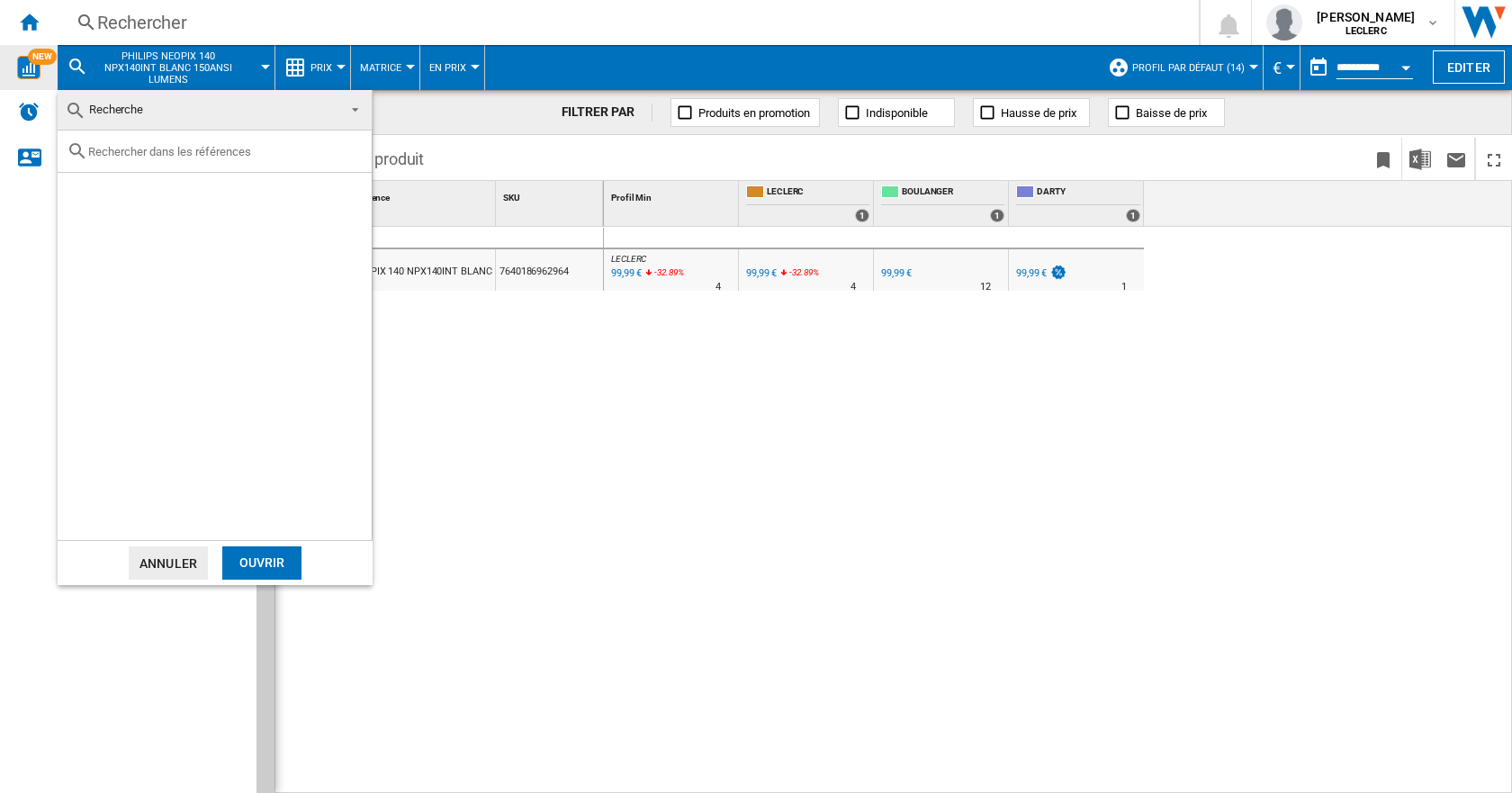
click at [124, 152] on input "text" at bounding box center [225, 152] width 274 height 13
paste input "6935670510051"
type input "6935670510051"
click at [272, 557] on div "Ouvrir" at bounding box center [262, 562] width 80 height 34
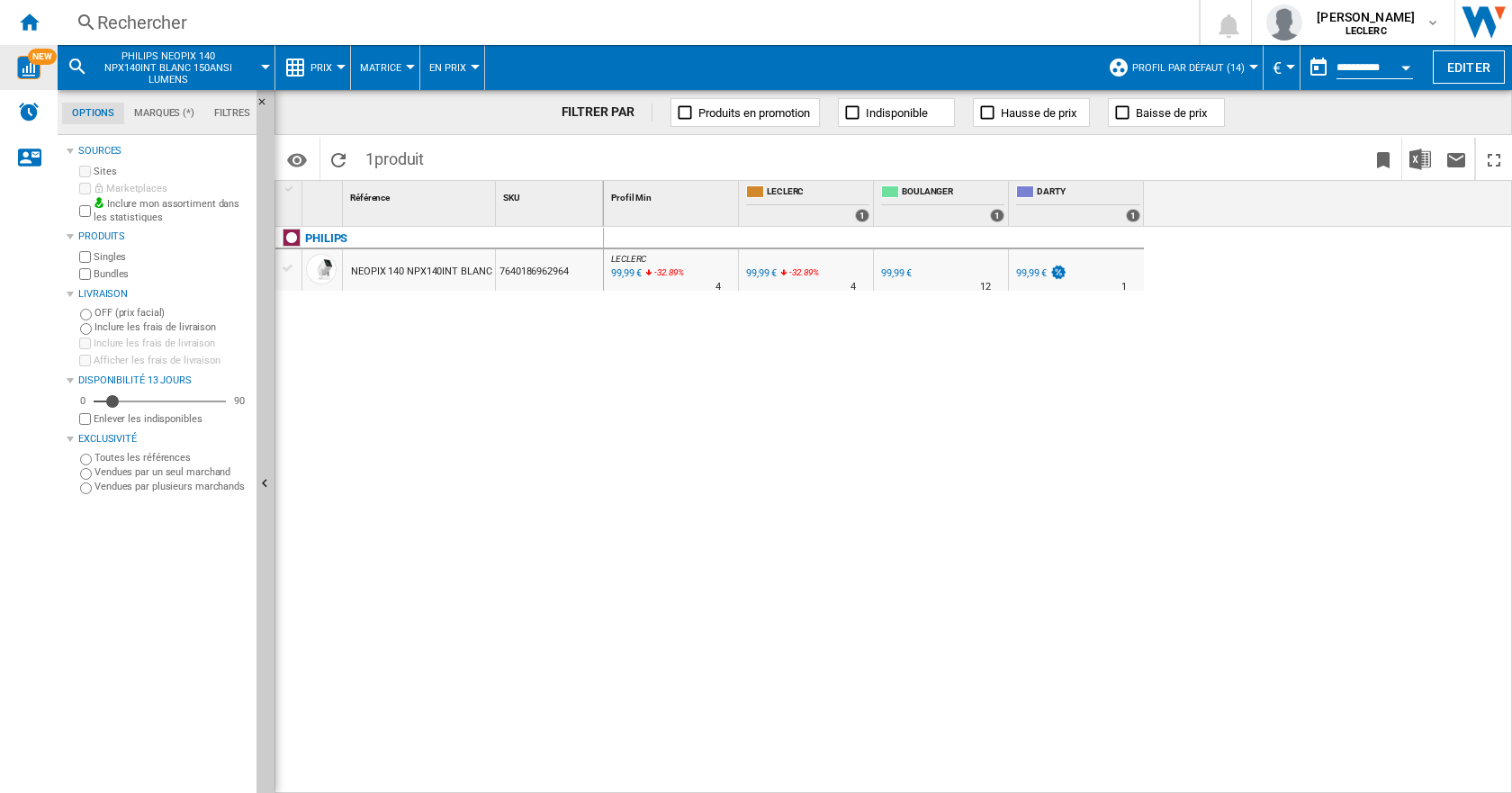
click at [80, 53] on div "PHILIPS NEOPIX 140 NPX140INT BLANC 150ANSI LUMENS" at bounding box center [165, 67] width 199 height 45
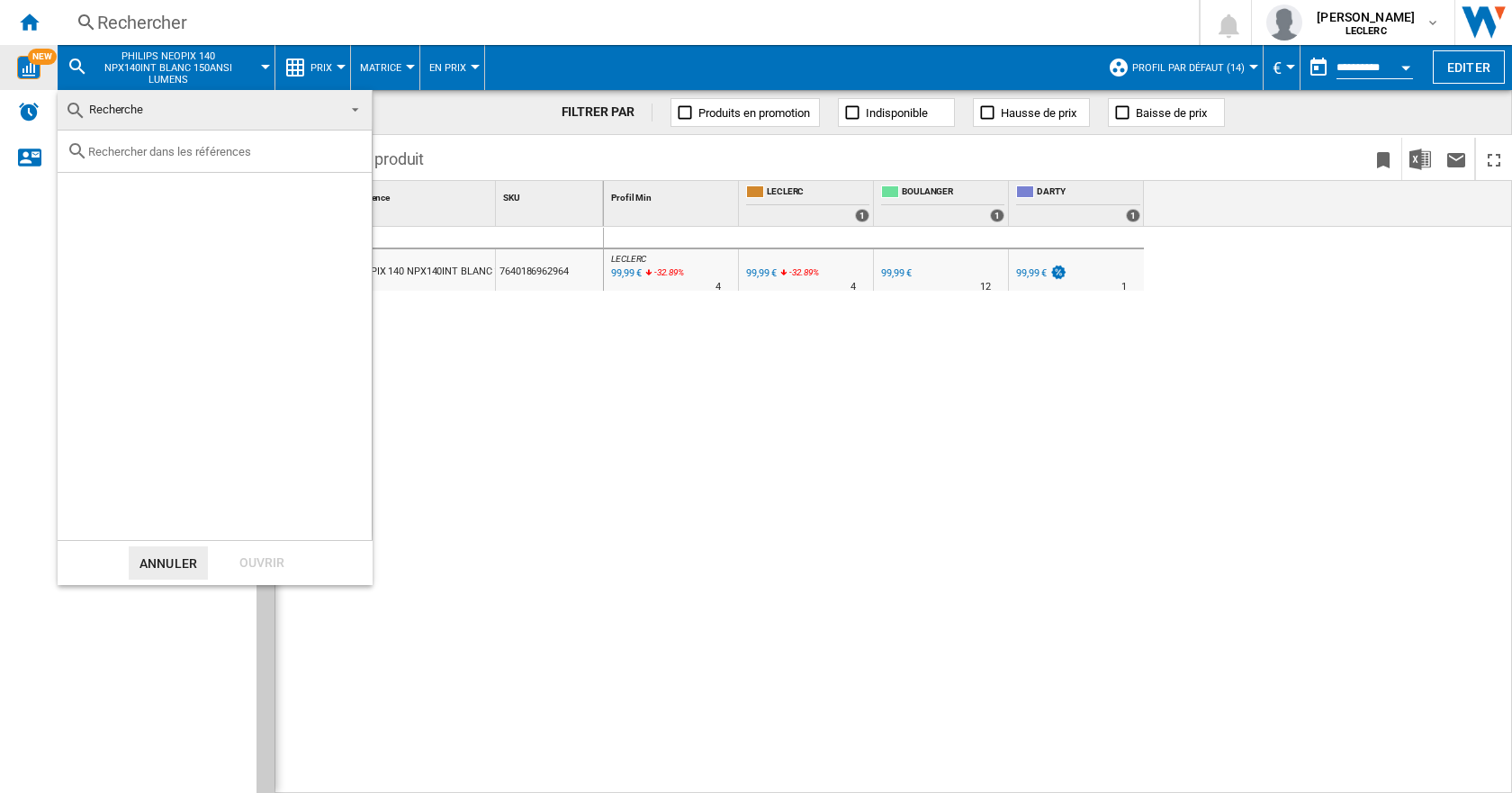
click at [154, 135] on div at bounding box center [214, 152] width 314 height 42
click at [153, 146] on input "text" at bounding box center [225, 152] width 274 height 13
paste input "6935670510051"
type input "6935670510051"
click at [34, 23] on md-backdrop at bounding box center [756, 396] width 1512 height 793
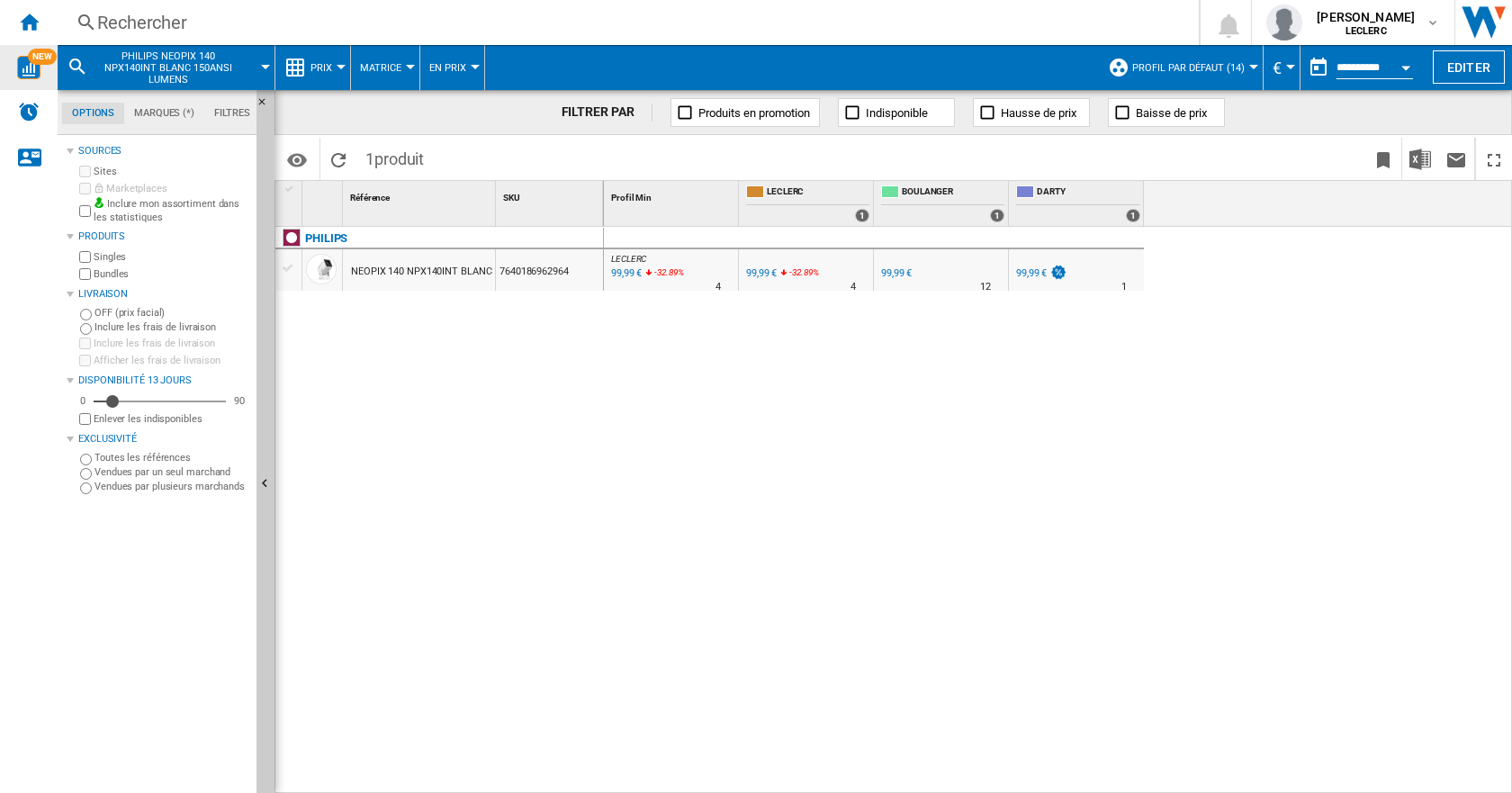
click at [85, 66] on md-icon at bounding box center [77, 66] width 22 height 22
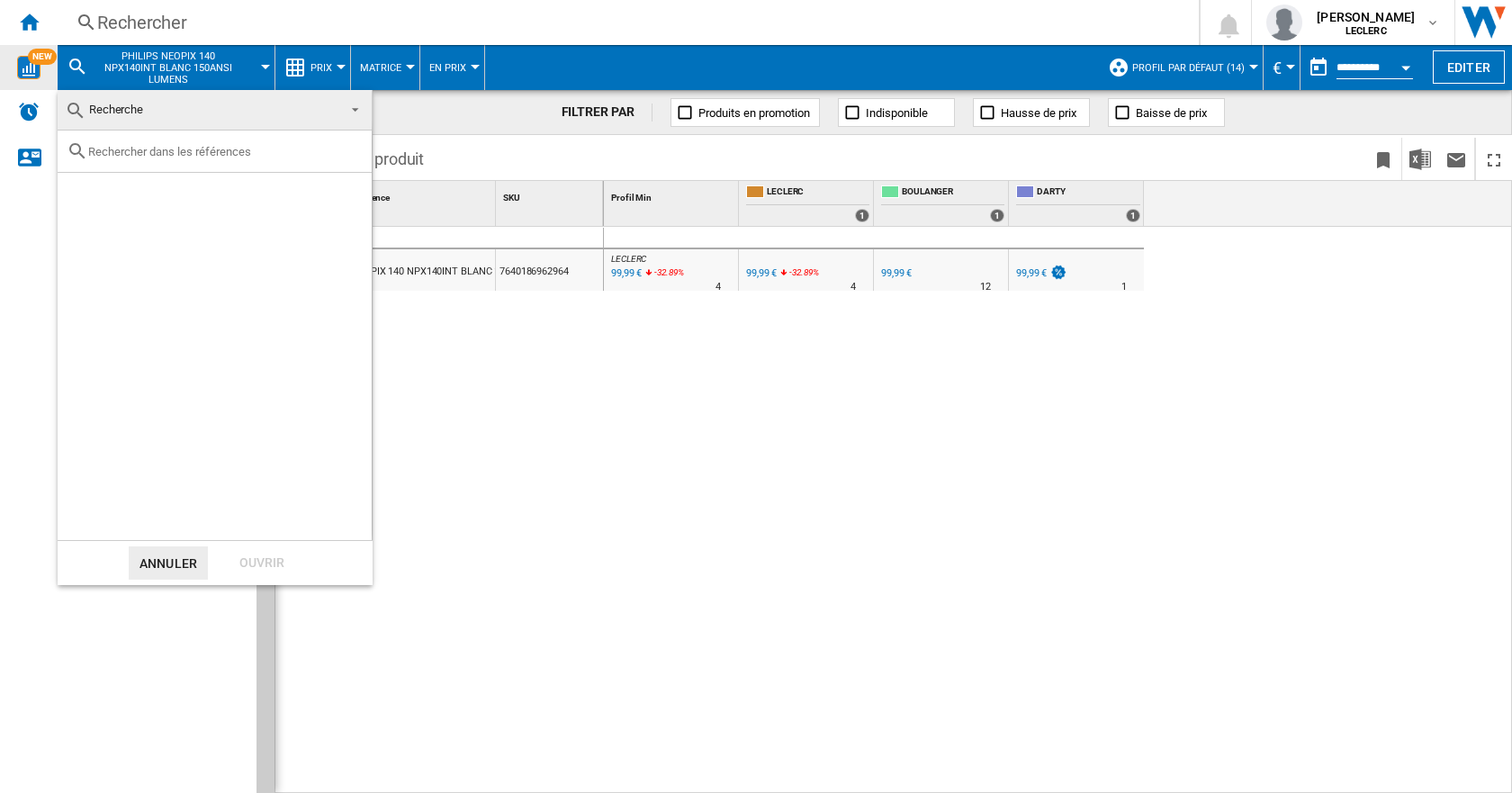
click at [176, 152] on input "text" at bounding box center [225, 152] width 274 height 13
paste input "6935670505743"
type input "6935670505743"
click at [84, 192] on div "Select" at bounding box center [80, 193] width 18 height 18
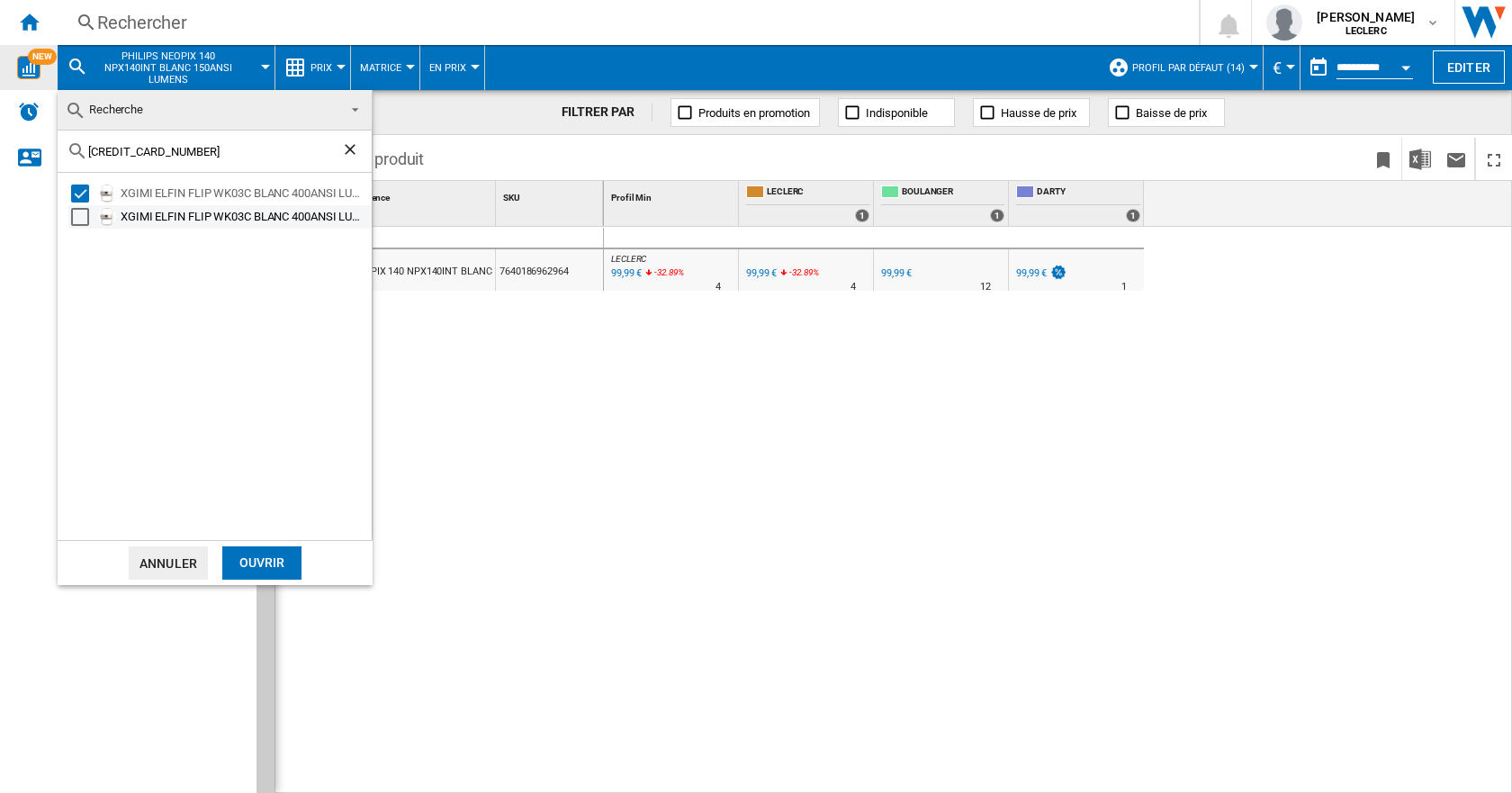
click at [84, 208] on div "Select" at bounding box center [80, 217] width 18 height 18
click at [271, 556] on div "Ouvrir" at bounding box center [262, 562] width 80 height 34
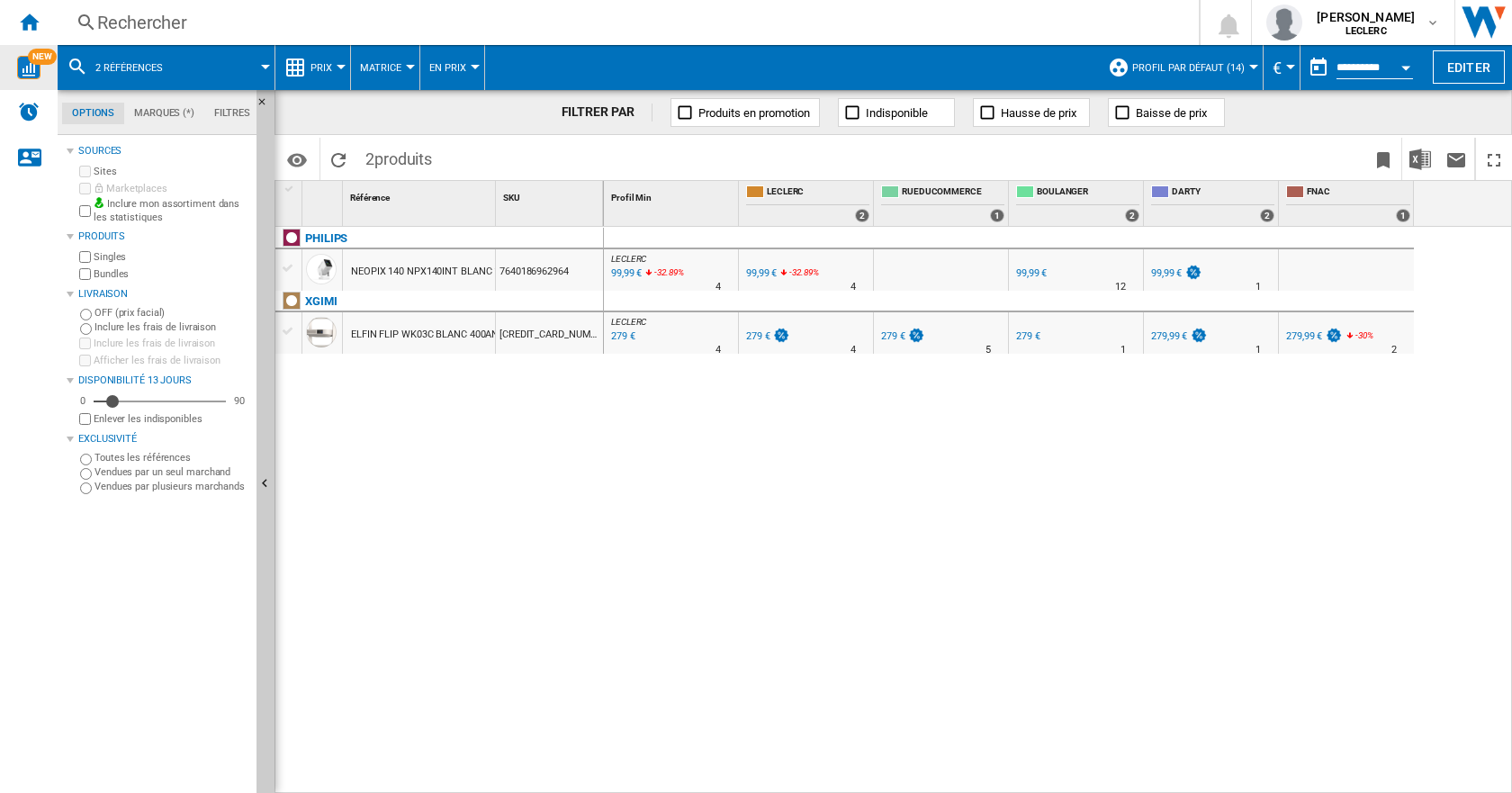
click at [787, 342] on div "279 €" at bounding box center [767, 337] width 47 height 18
click at [65, 60] on md-menu "2 références" at bounding box center [166, 67] width 218 height 45
click at [81, 65] on md-icon at bounding box center [77, 66] width 22 height 22
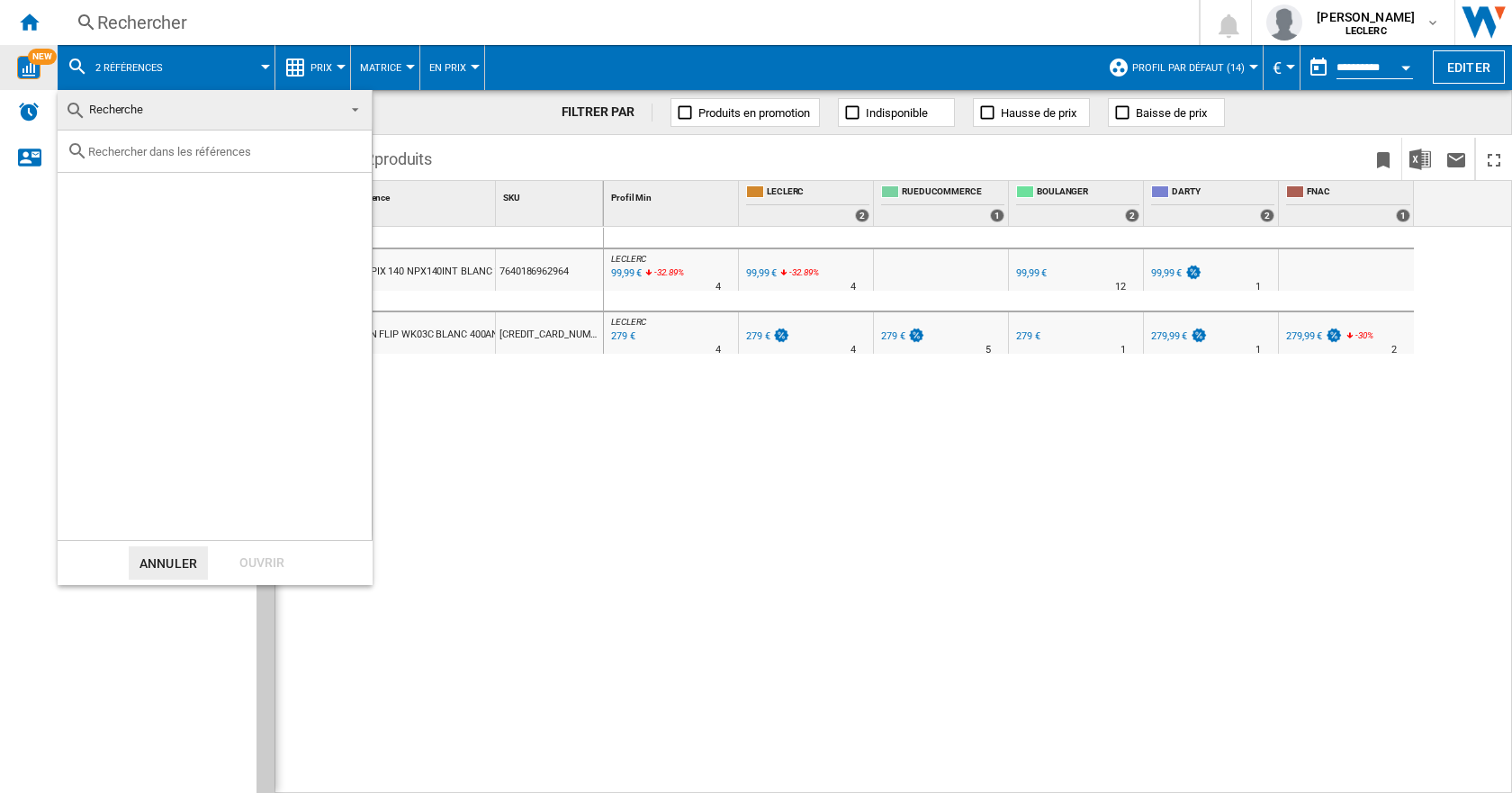
click at [153, 152] on input "text" at bounding box center [225, 152] width 274 height 13
paste input "6935670500120"
type input "6935670500120"
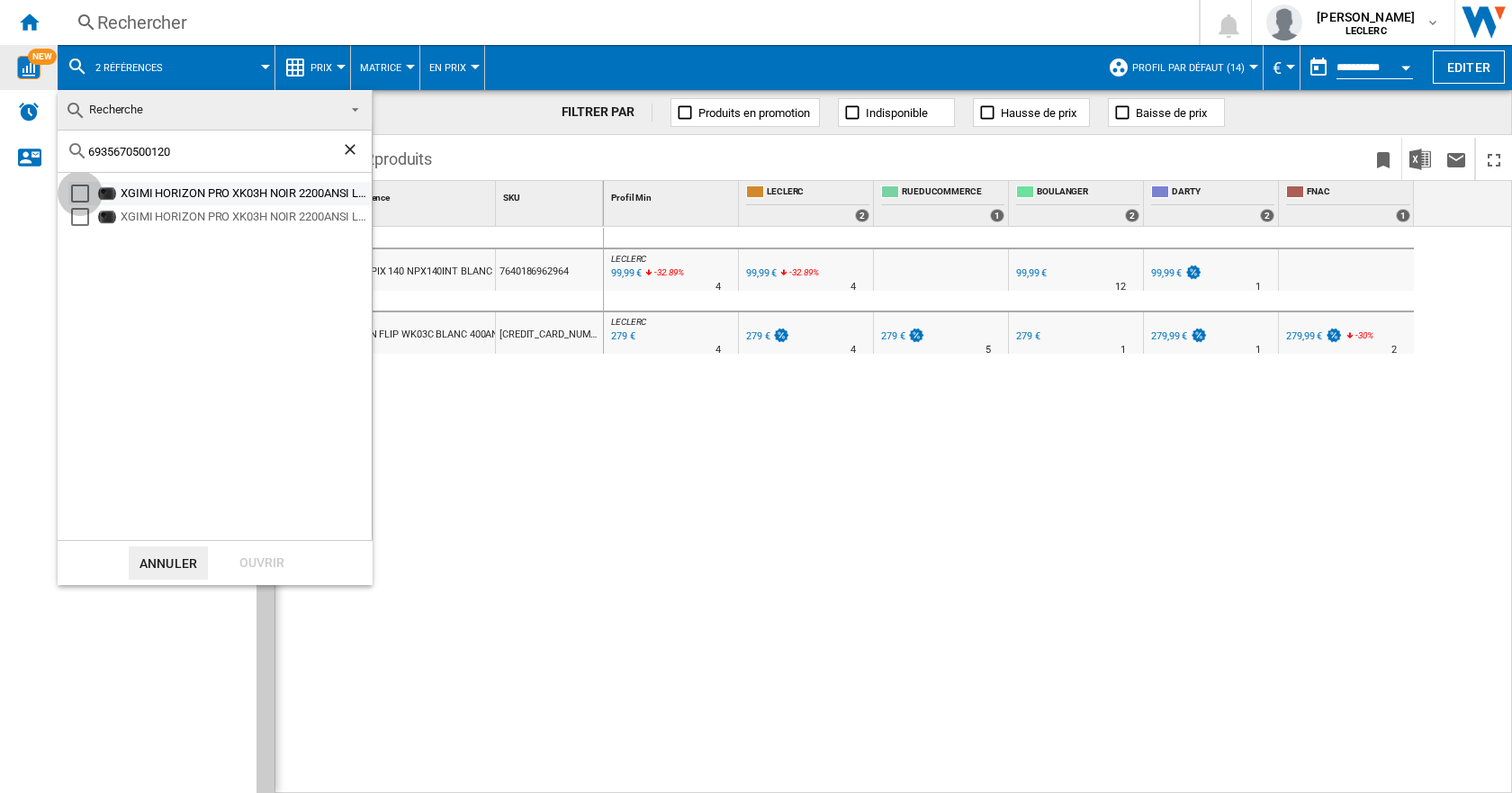
click at [83, 194] on div "Select" at bounding box center [80, 193] width 18 height 18
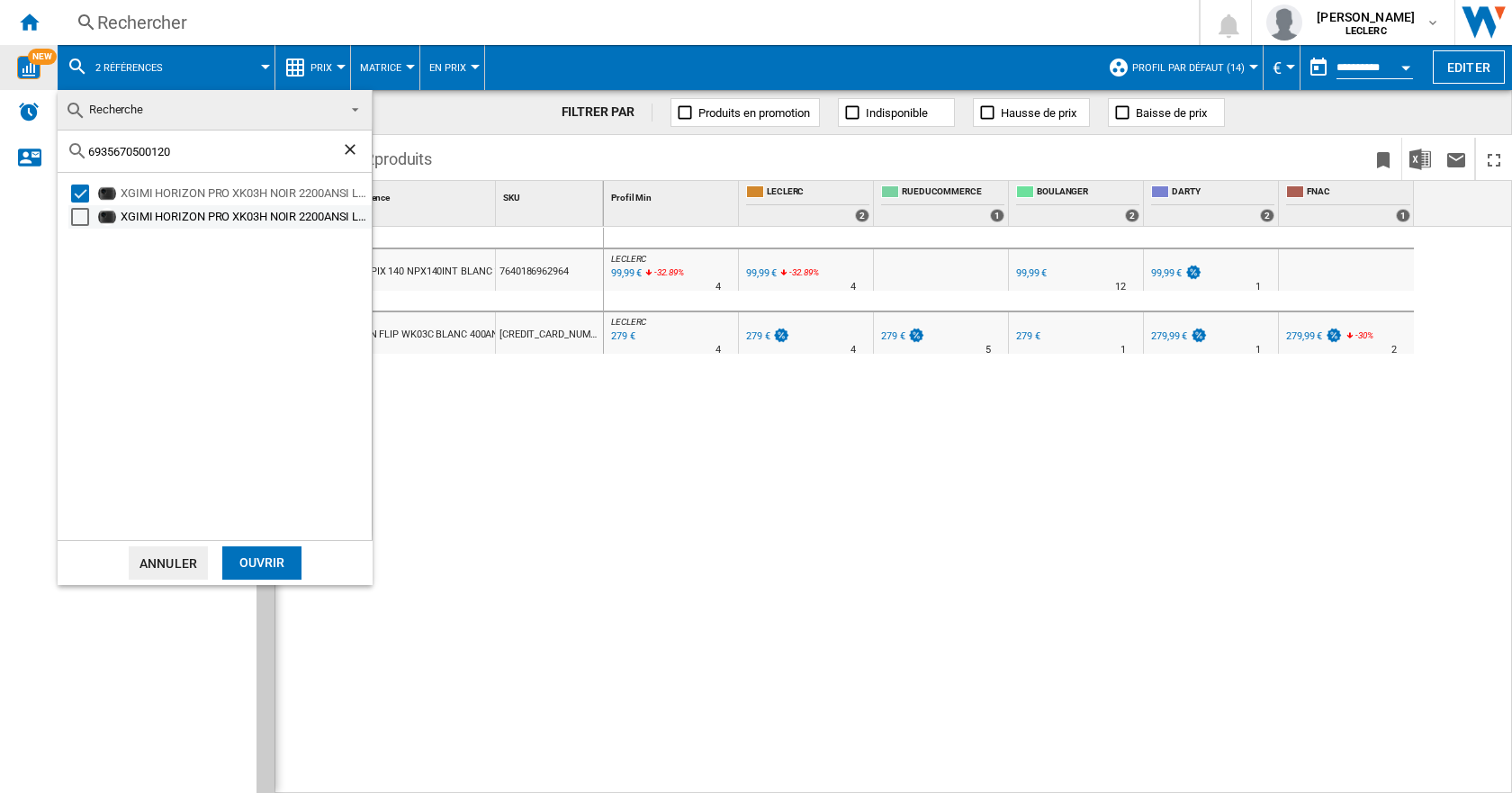
click at [84, 213] on div "Select" at bounding box center [80, 217] width 18 height 18
click at [272, 564] on div "Ouvrir" at bounding box center [262, 562] width 80 height 34
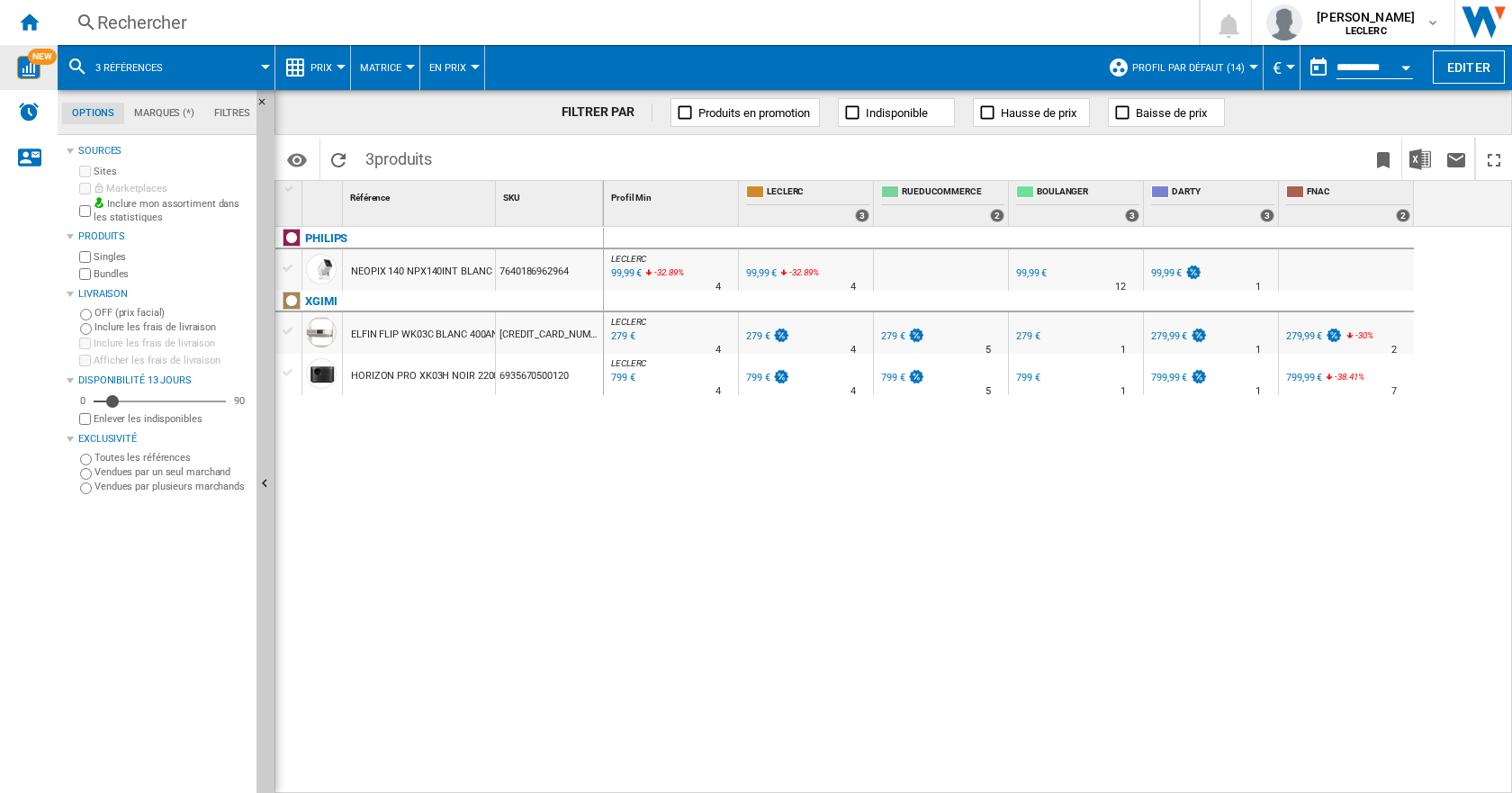
click at [177, 60] on button "3 références" at bounding box center [137, 67] width 85 height 45
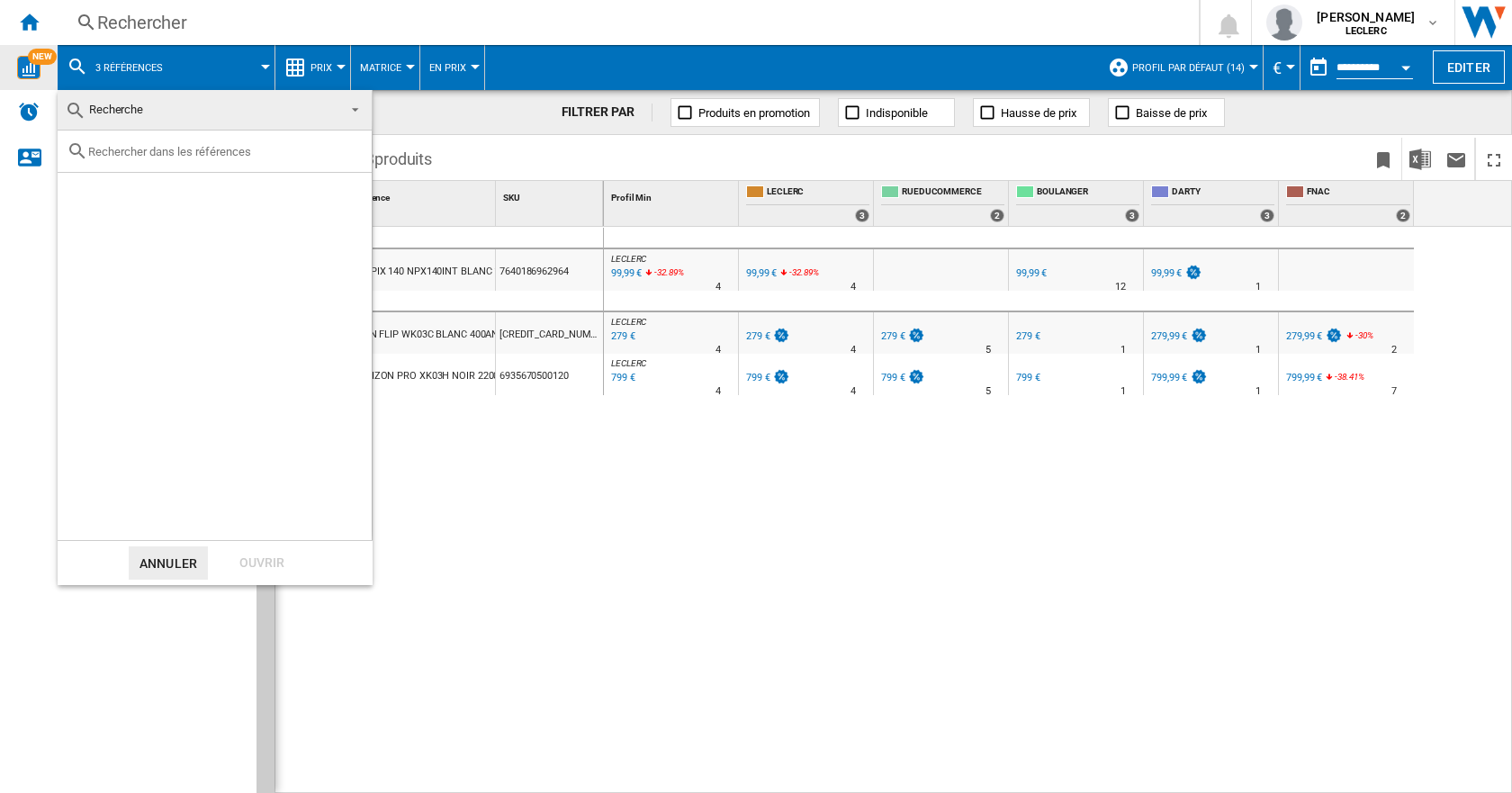
click at [139, 141] on div at bounding box center [214, 152] width 314 height 42
click at [140, 156] on input "text" at bounding box center [225, 152] width 274 height 13
paste input "8718863046234"
type input "8718863046234"
click at [141, 195] on div "PHILIPS 43PUS8000 NOIR 43"" at bounding box center [245, 193] width 248 height 18
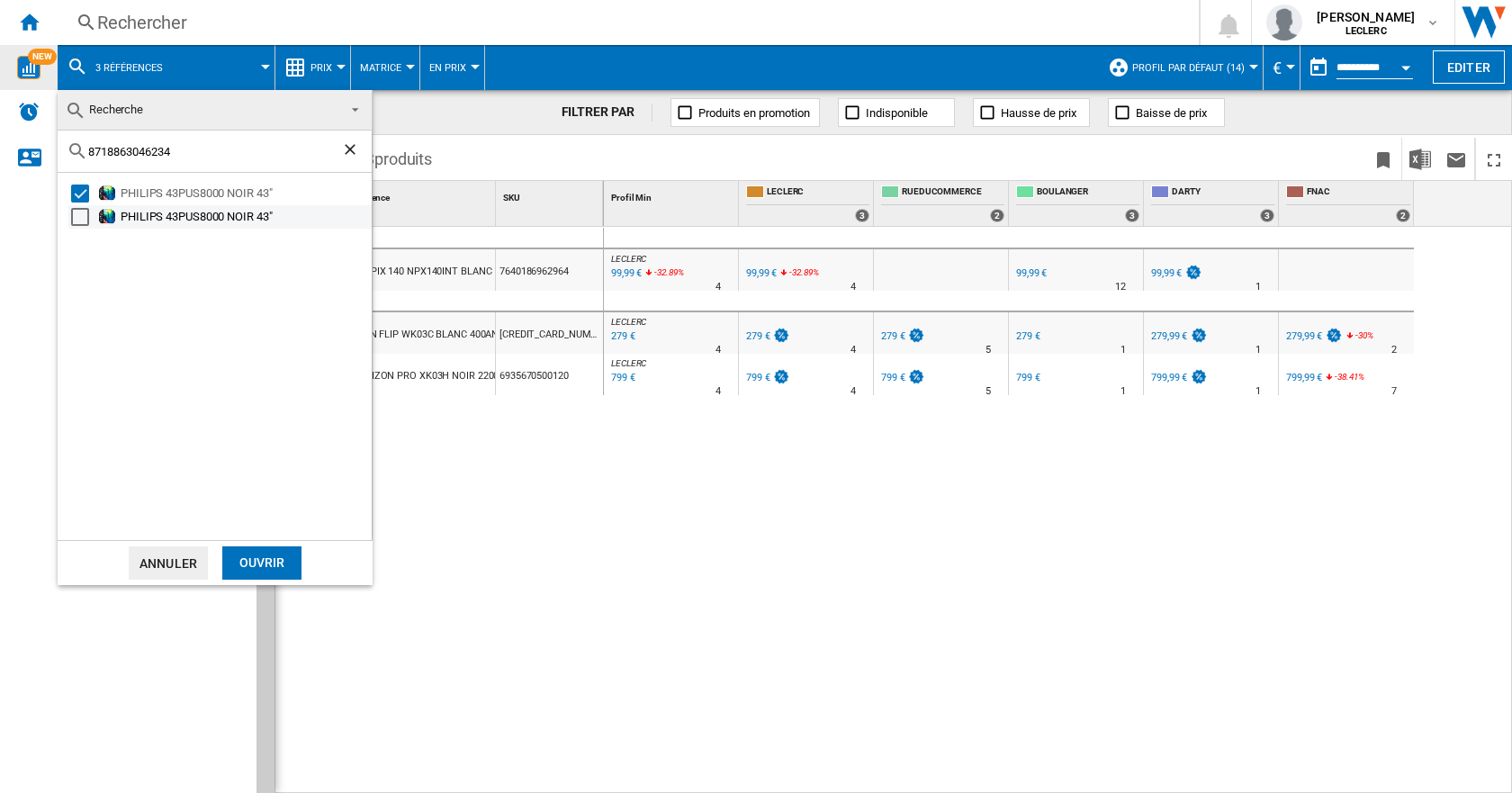
click at [129, 210] on div "PHILIPS 43PUS8000 NOIR 43"" at bounding box center [245, 217] width 248 height 18
click at [263, 570] on div "Ouvrir" at bounding box center [262, 562] width 80 height 34
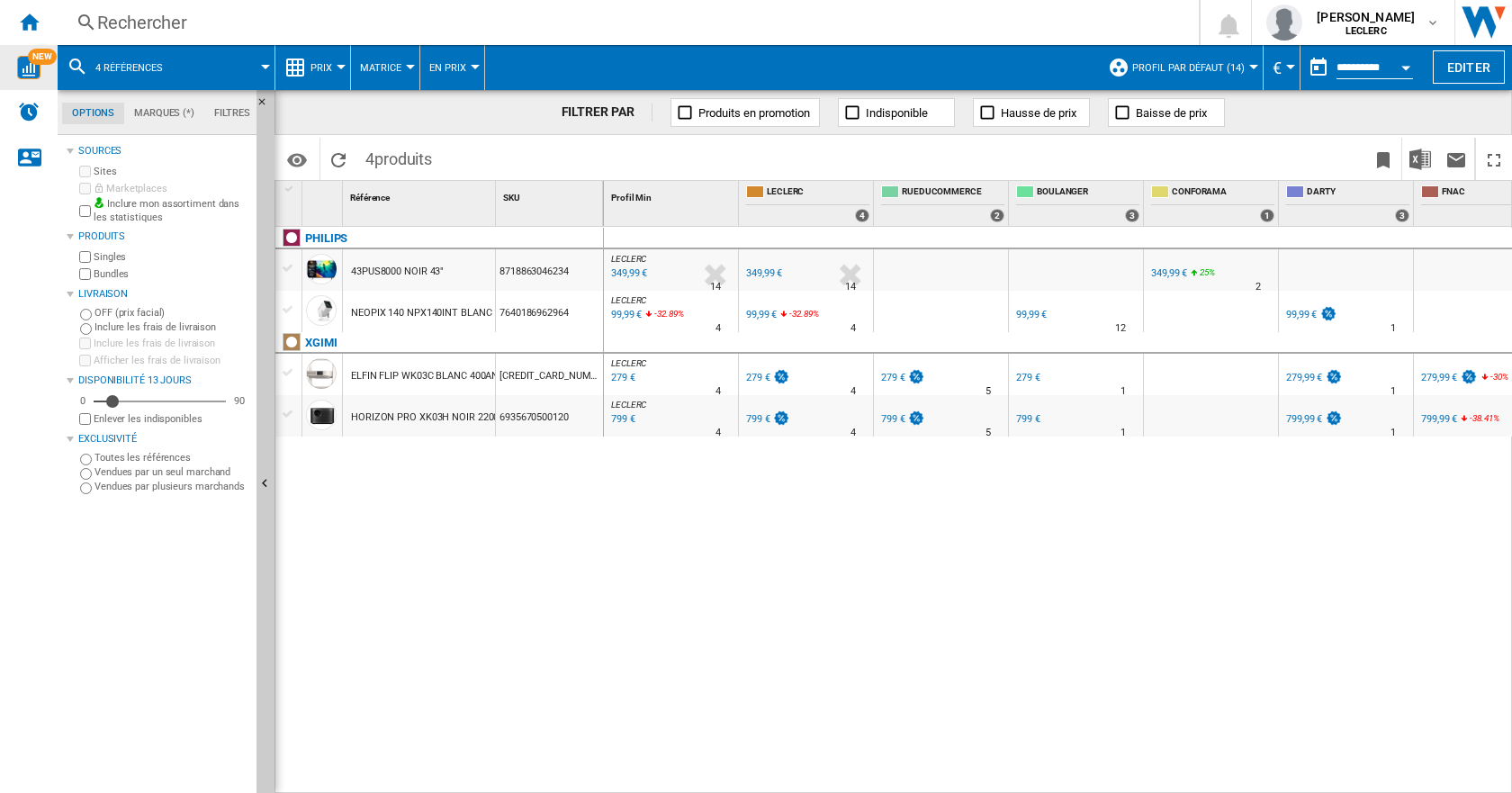
click at [115, 63] on span "4 références" at bounding box center [129, 68] width 67 height 12
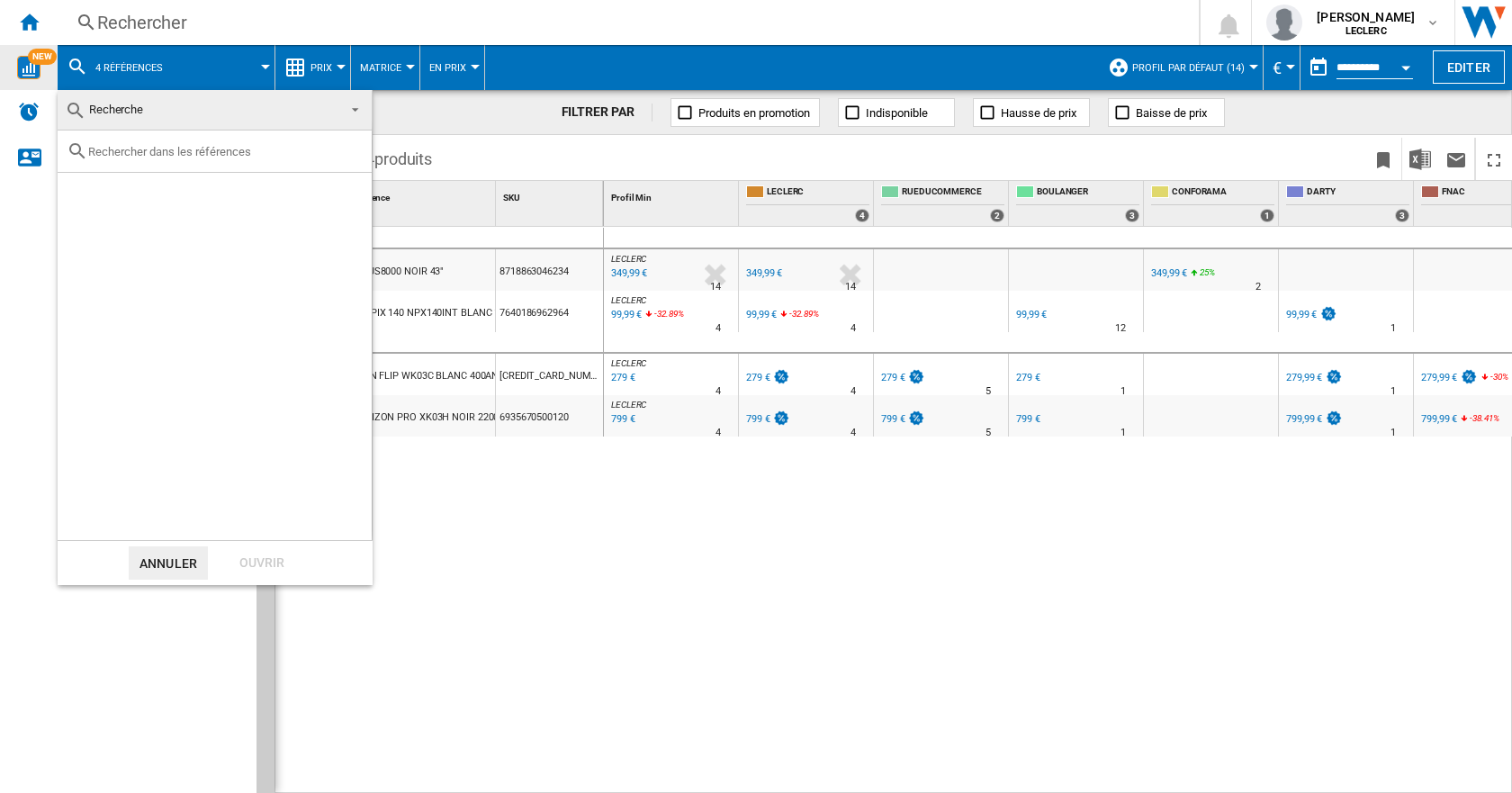
click at [124, 152] on input "text" at bounding box center [225, 152] width 274 height 13
paste input "8718863046678"
type input "8718863046678"
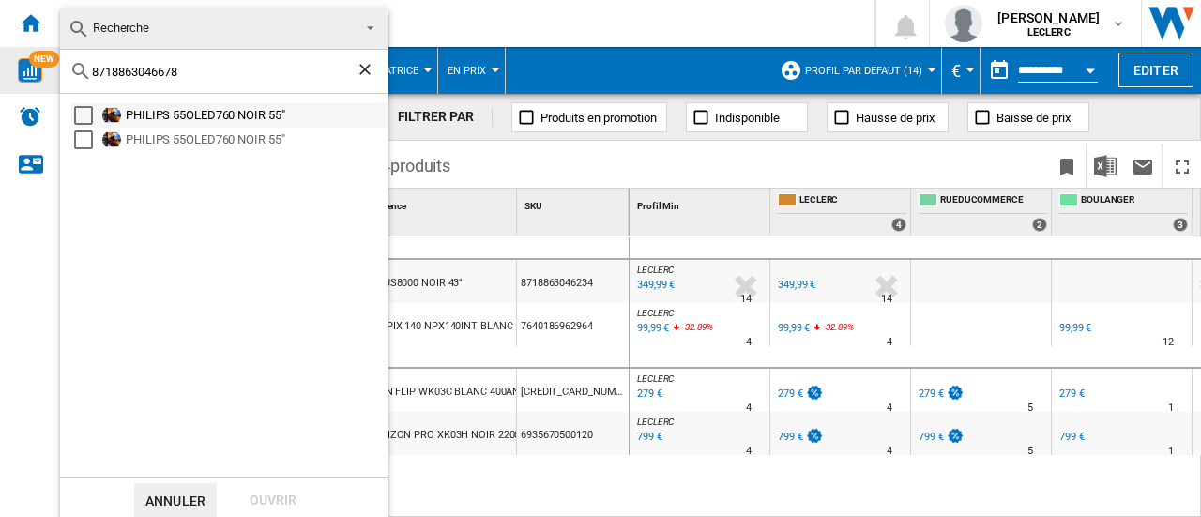
click at [88, 119] on div "Select" at bounding box center [83, 115] width 19 height 19
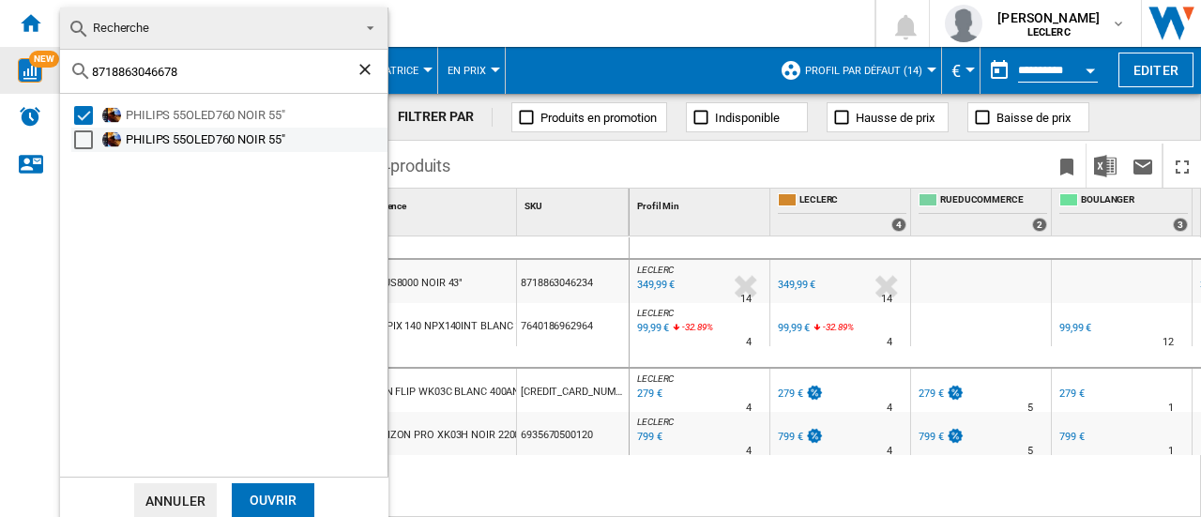
click at [91, 142] on div "Select" at bounding box center [83, 139] width 19 height 19
click at [275, 496] on div "Ouvrir" at bounding box center [273, 500] width 83 height 35
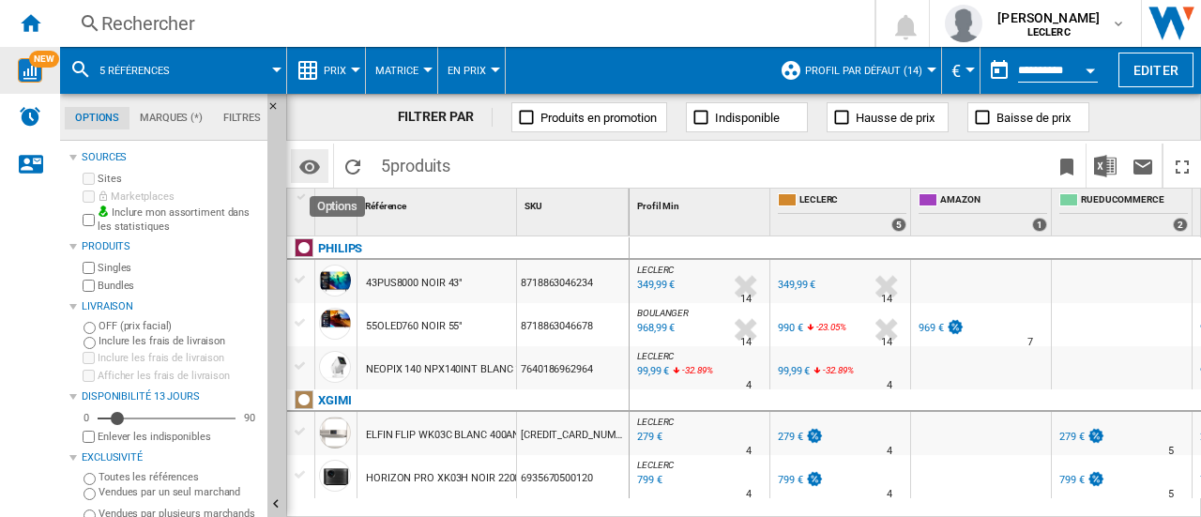
click at [311, 162] on md-icon "Options" at bounding box center [309, 167] width 23 height 23
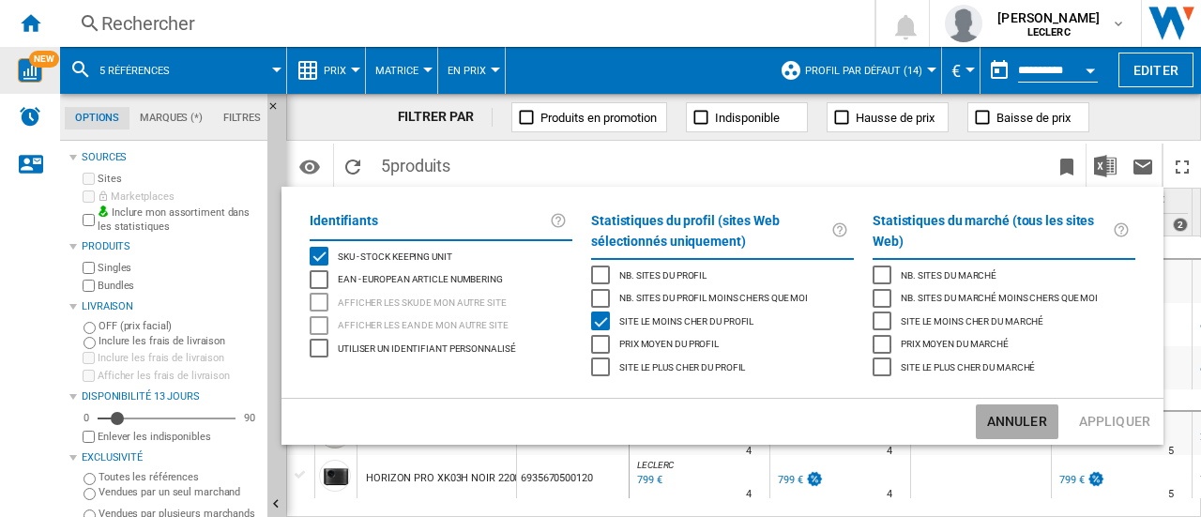
click at [1030, 425] on button "Annuler" at bounding box center [1017, 421] width 83 height 35
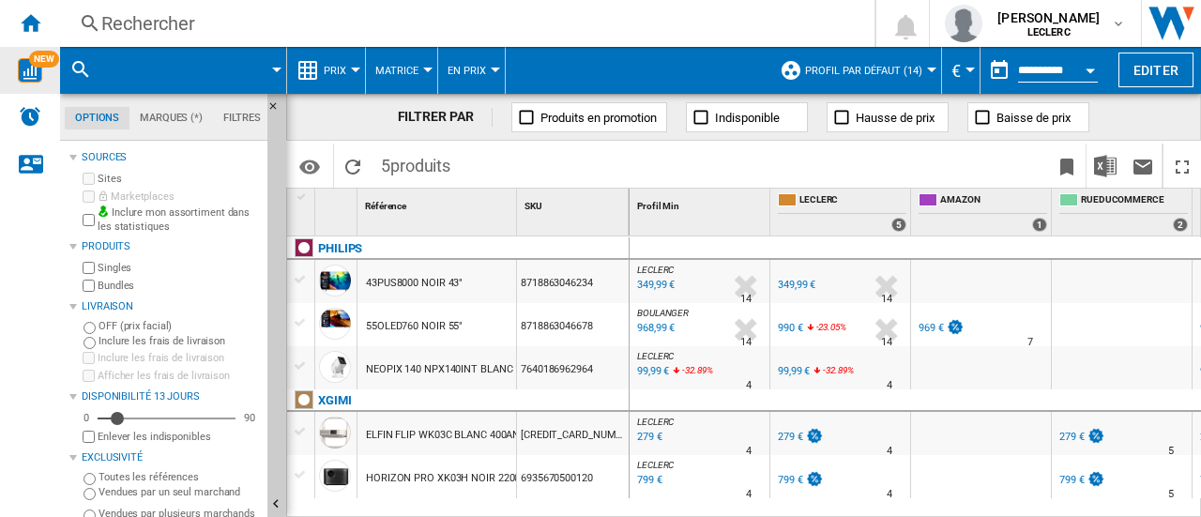
click at [79, 69] on md-icon at bounding box center [80, 69] width 23 height 23
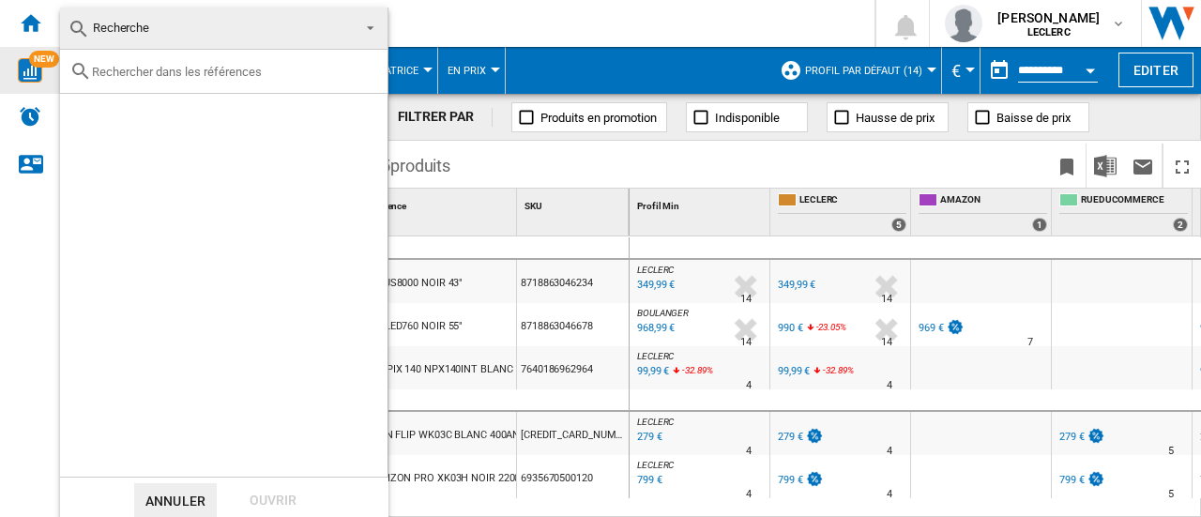
click at [126, 74] on input "text" at bounding box center [235, 72] width 286 height 14
paste input "6941812765395"
click at [142, 75] on input "6941812765395" at bounding box center [224, 72] width 264 height 14
paste input "912007237918"
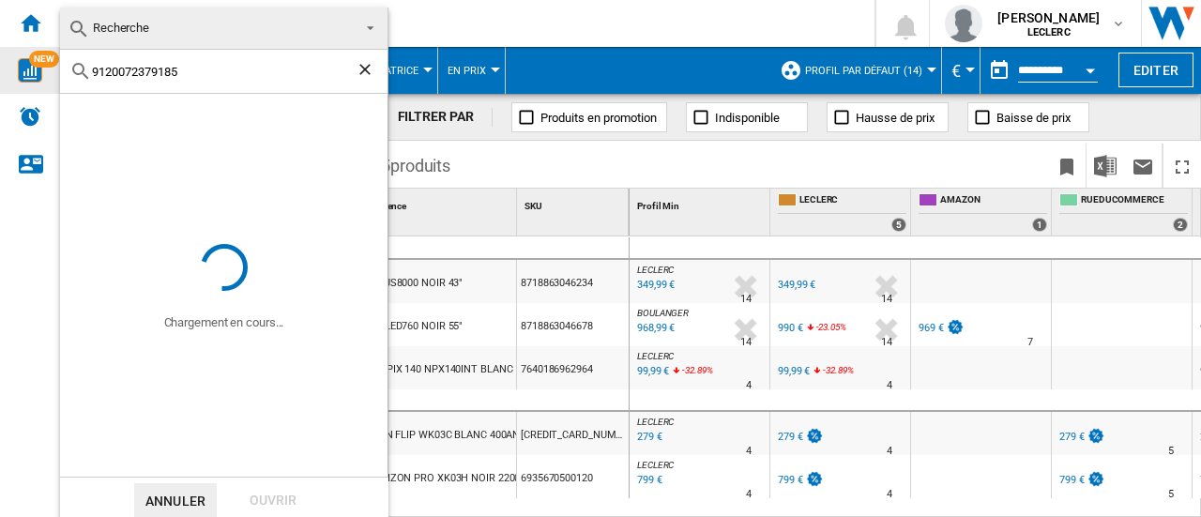
type input "9120072379185"
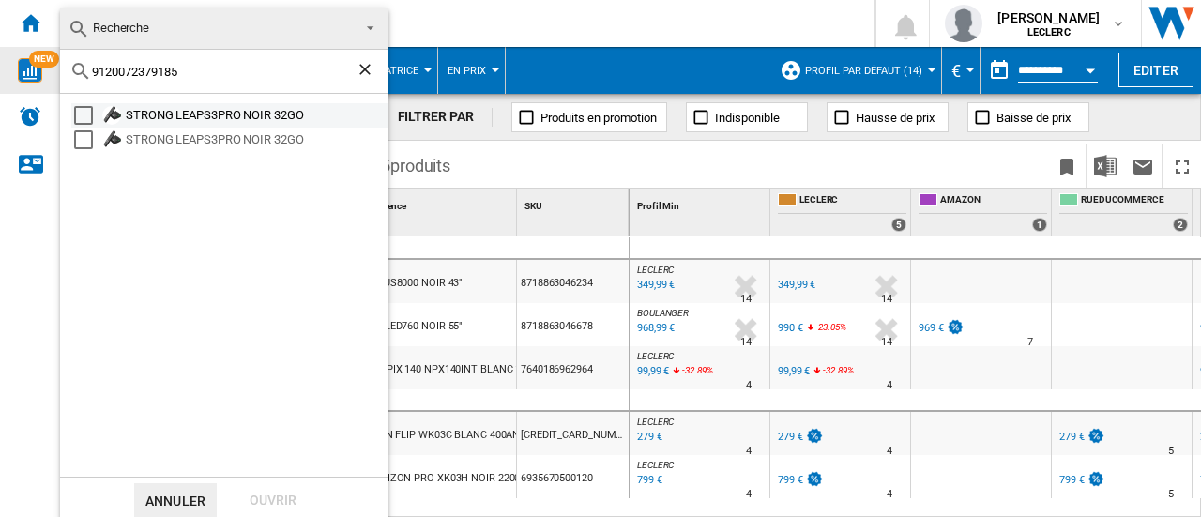
click at [86, 117] on div "Select" at bounding box center [83, 115] width 19 height 19
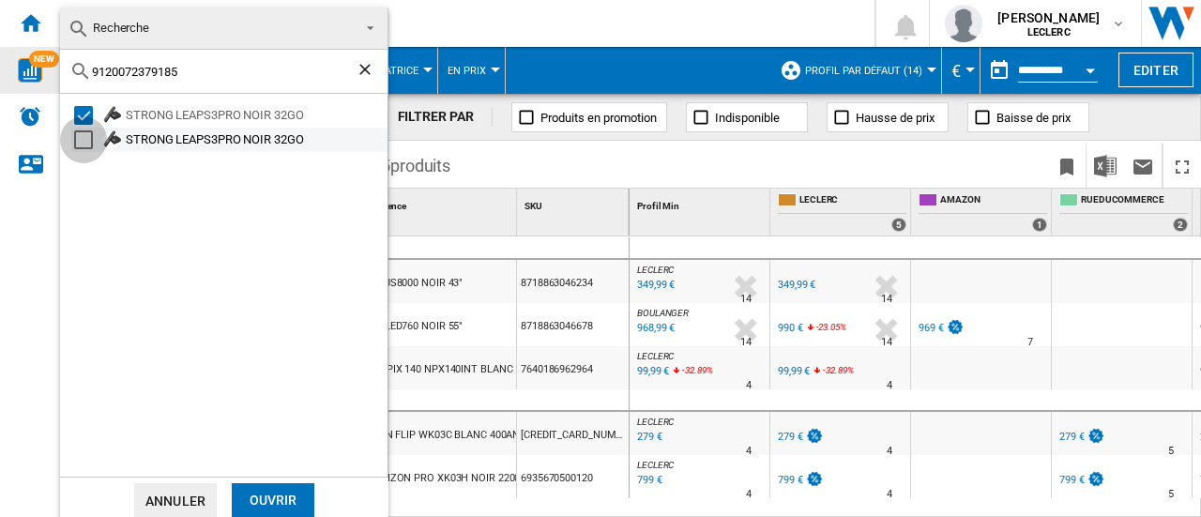
click at [90, 135] on div "Select" at bounding box center [83, 139] width 19 height 19
click at [298, 498] on div "Ouvrir" at bounding box center [273, 500] width 83 height 35
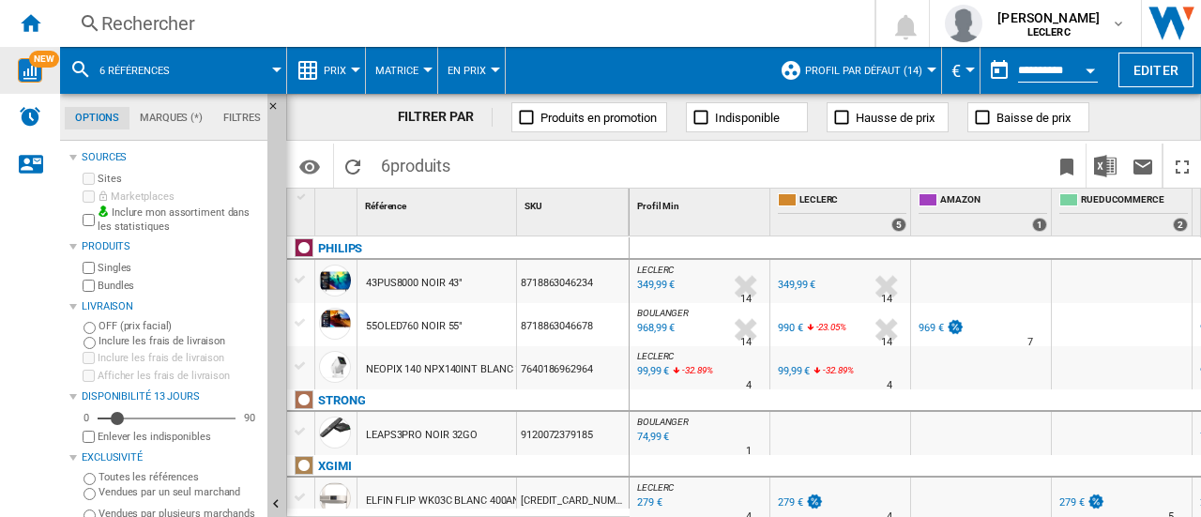
click at [137, 16] on div "Rechercher" at bounding box center [463, 23] width 724 height 26
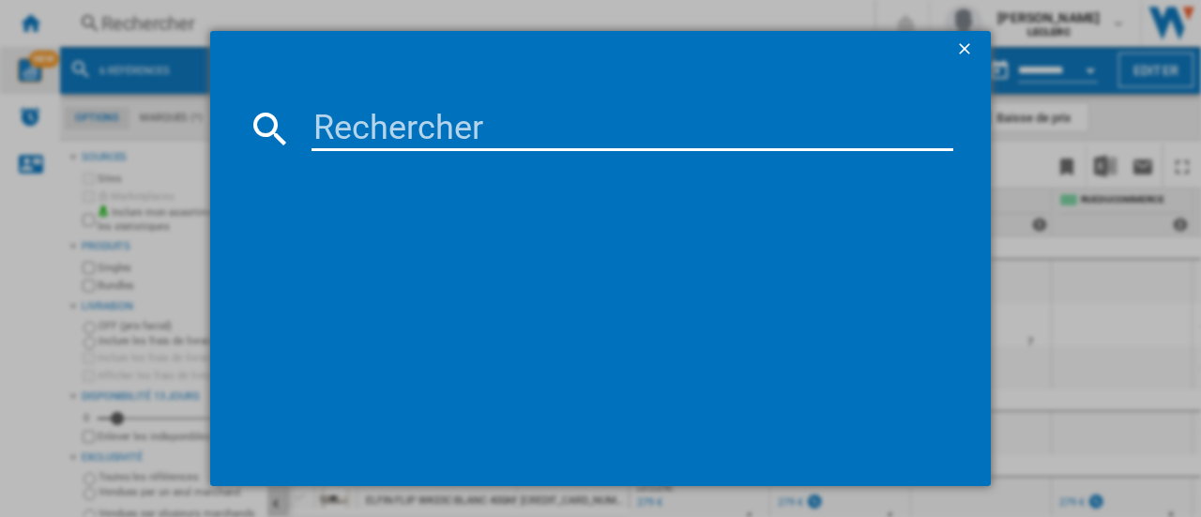
click at [344, 121] on input at bounding box center [632, 128] width 642 height 45
paste input "8806095651675"
click at [344, 121] on input "8806095651675" at bounding box center [632, 128] width 642 height 45
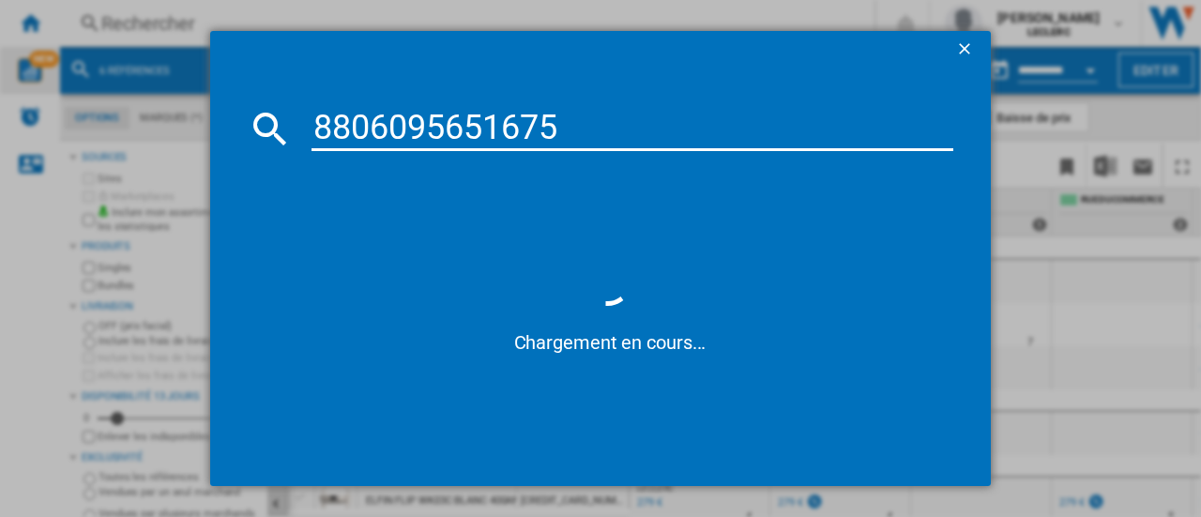
type input "8806095651675"
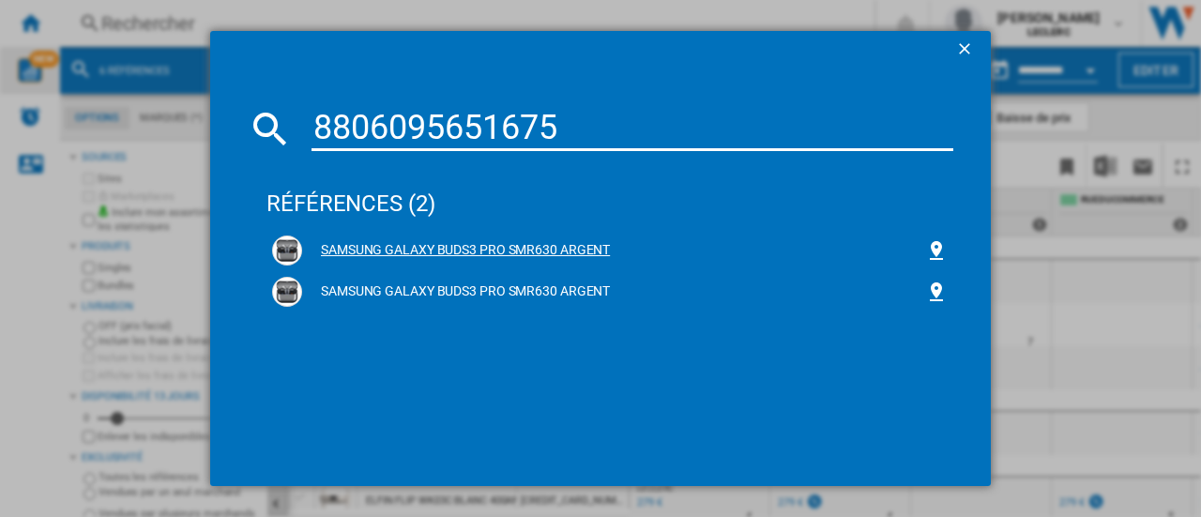
click at [690, 247] on div "SAMSUNG GALAXY BUDS3 PRO SMR630 ARGENT" at bounding box center [613, 250] width 623 height 19
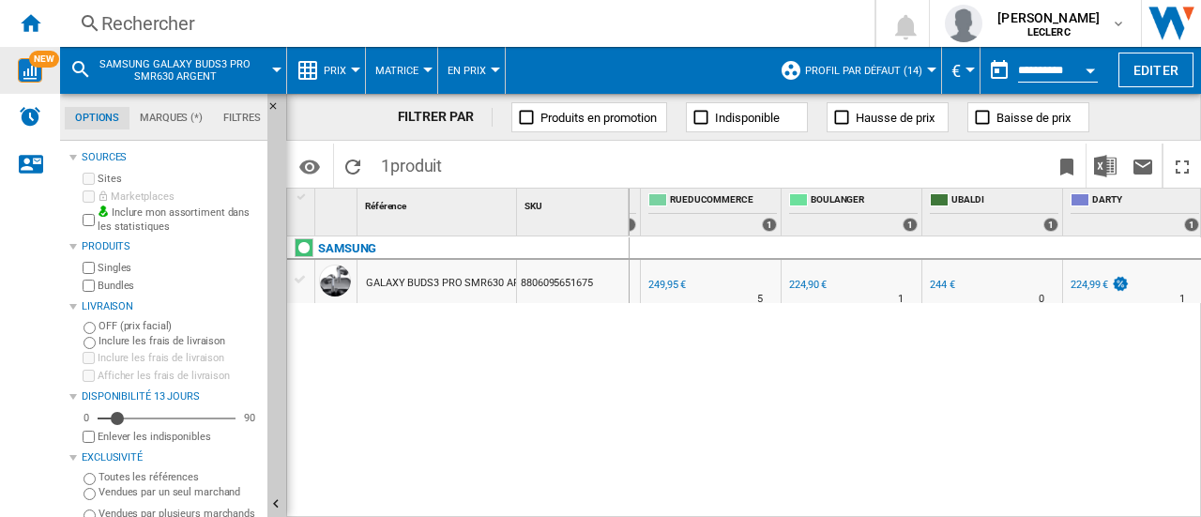
scroll to position [0, 694]
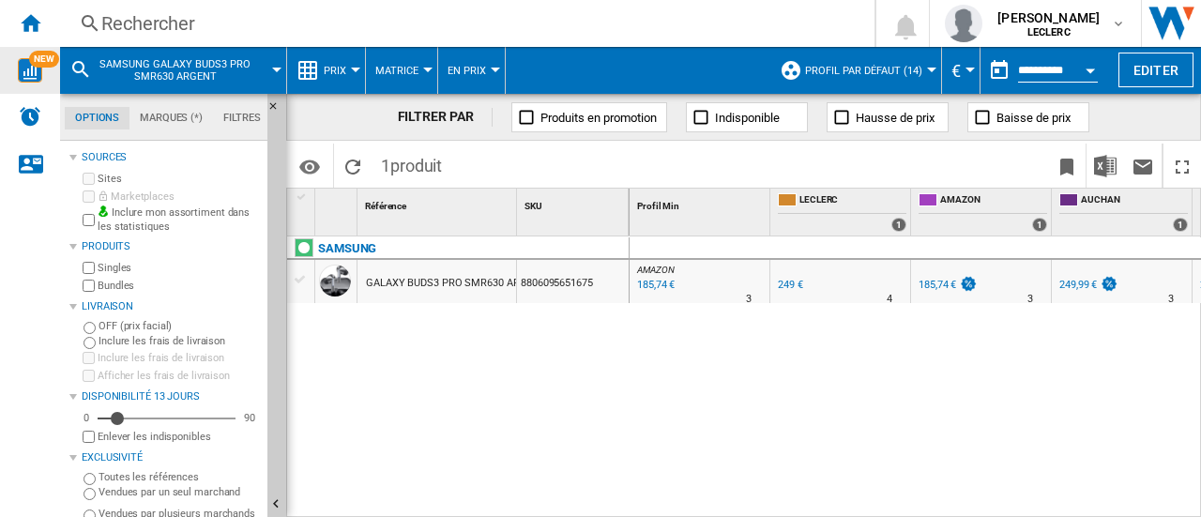
click at [94, 66] on div "SAMSUNG GALAXY BUDS3 PRO SMR630 ARGENT" at bounding box center [172, 70] width 207 height 47
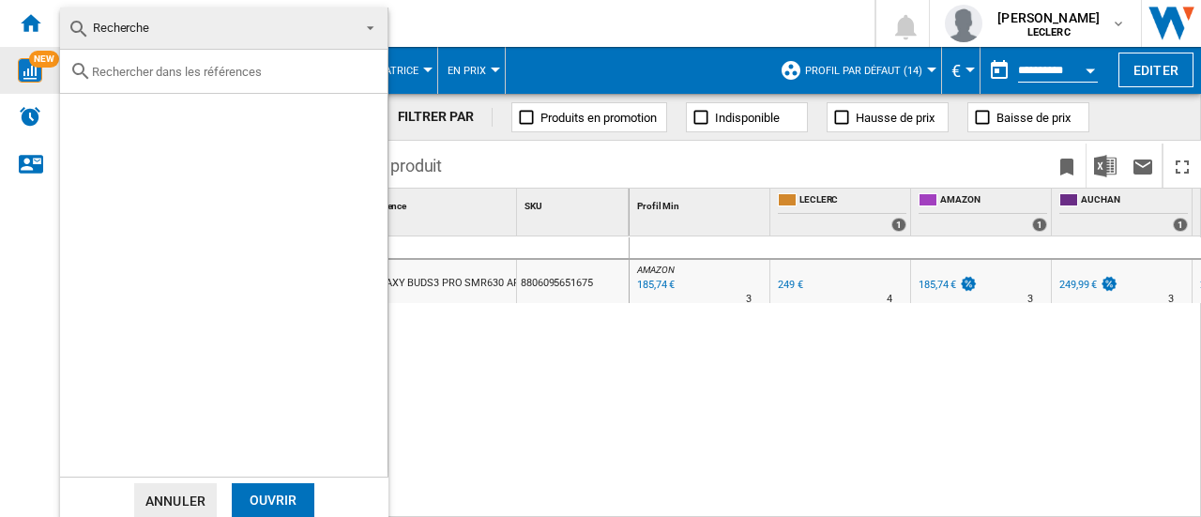
click at [150, 68] on input "text" at bounding box center [235, 72] width 286 height 14
paste input "6932554433116"
type input "6932554433116"
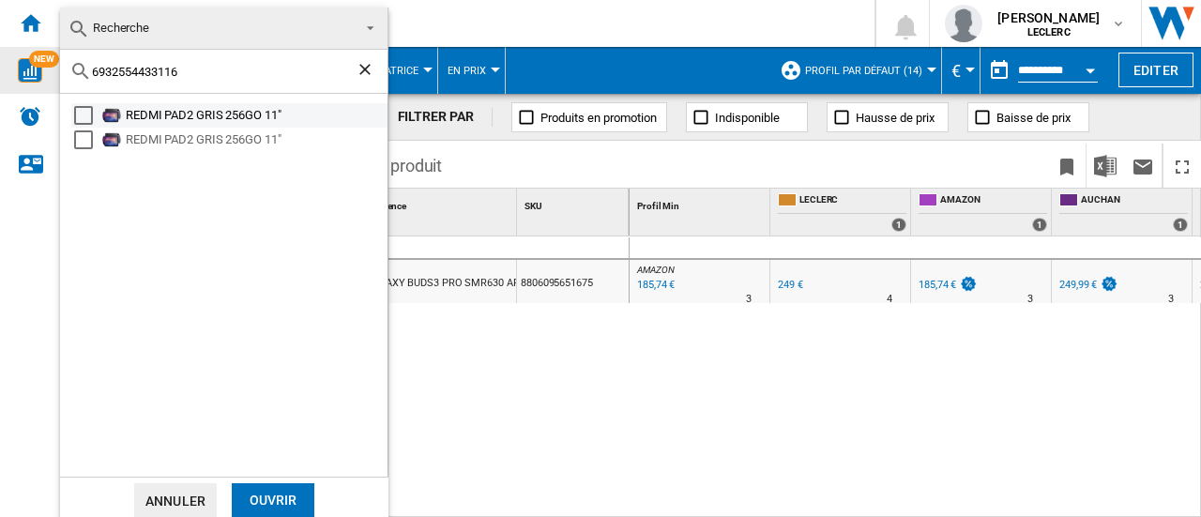
click at [77, 117] on div "Select" at bounding box center [83, 115] width 19 height 19
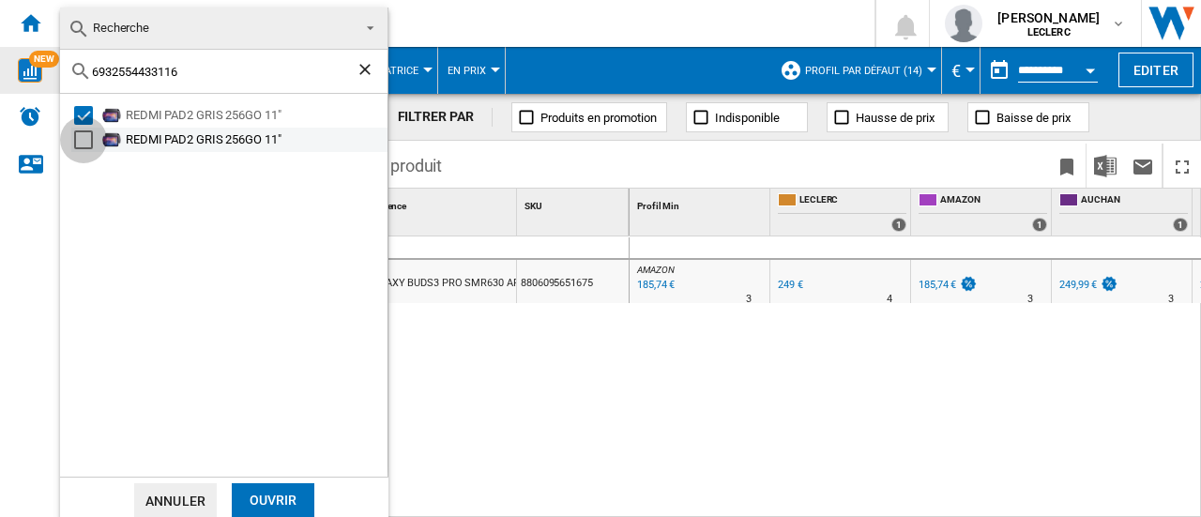
click at [87, 146] on div "Select" at bounding box center [83, 139] width 19 height 19
click at [305, 492] on div "Ouvrir" at bounding box center [273, 500] width 83 height 35
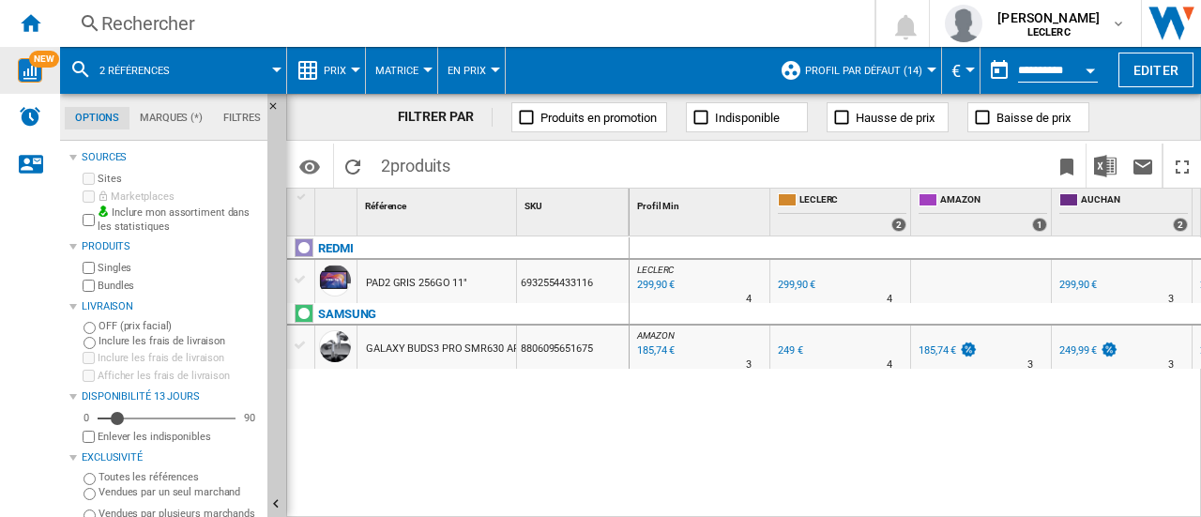
click at [88, 70] on md-icon at bounding box center [80, 69] width 23 height 23
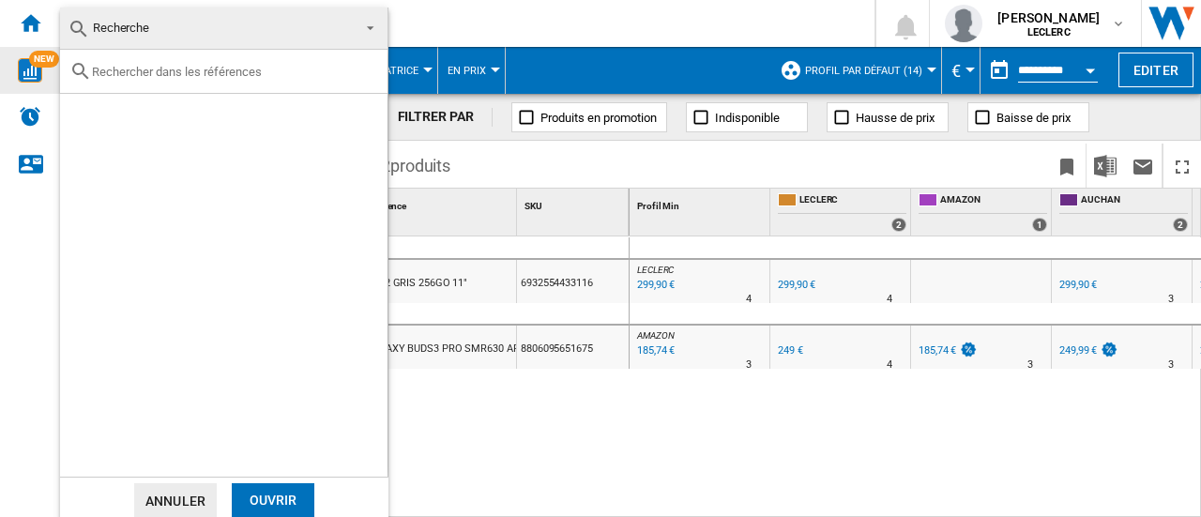
click at [173, 65] on input "text" at bounding box center [235, 72] width 286 height 14
paste input "8806095651590"
type input "8806095651590"
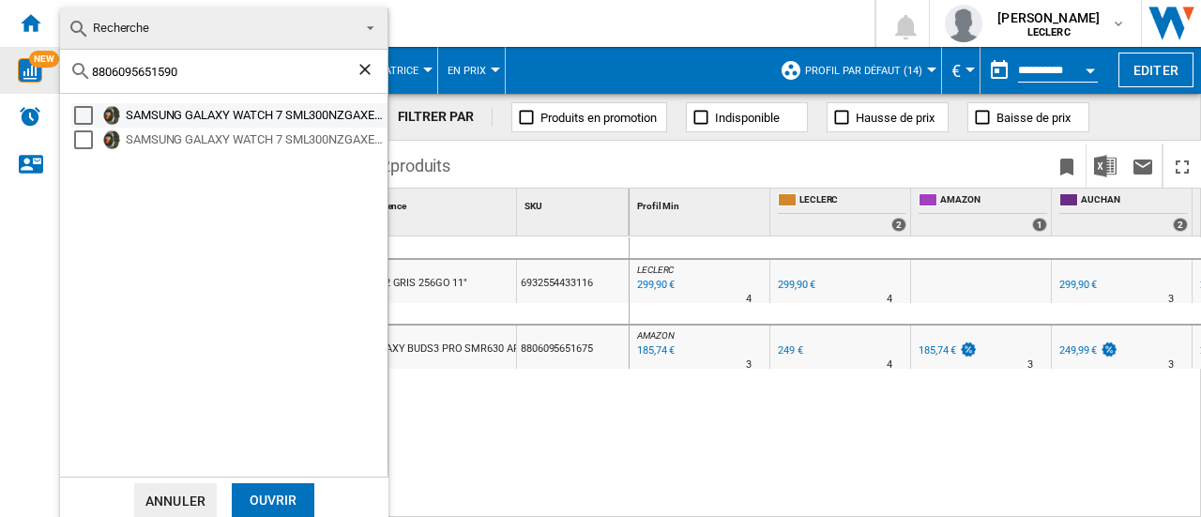
click at [83, 110] on div "Select" at bounding box center [83, 115] width 19 height 19
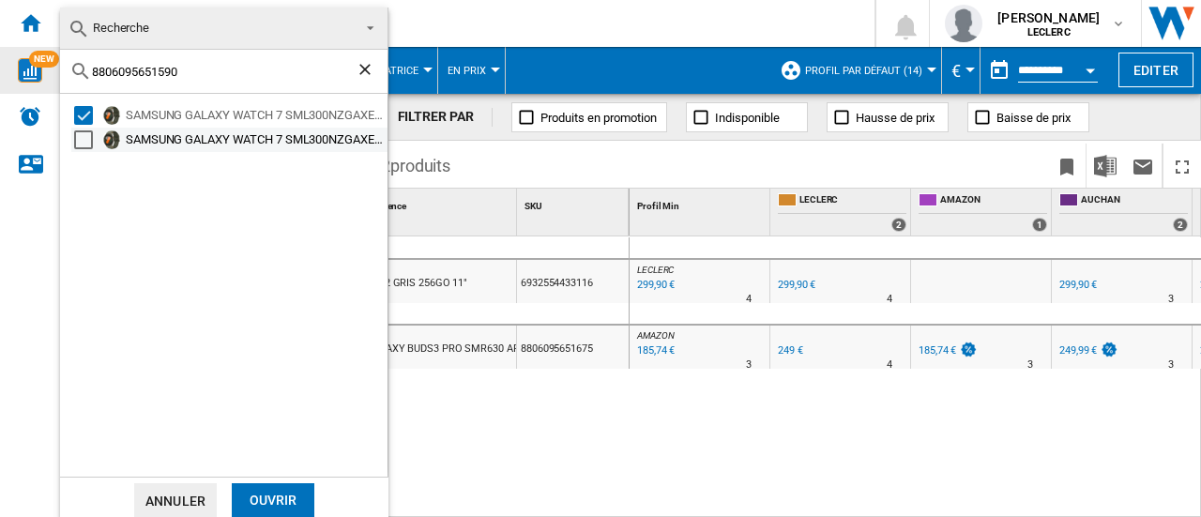
click at [85, 140] on div "Select" at bounding box center [83, 139] width 19 height 19
click at [296, 504] on div "Ouvrir" at bounding box center [273, 500] width 83 height 35
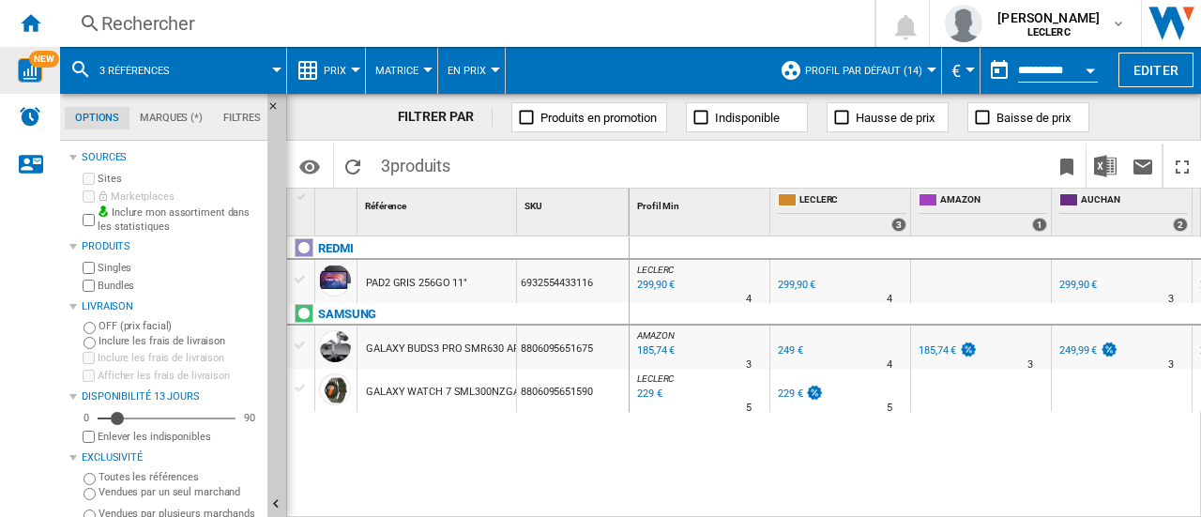
click at [77, 68] on md-icon at bounding box center [80, 69] width 23 height 23
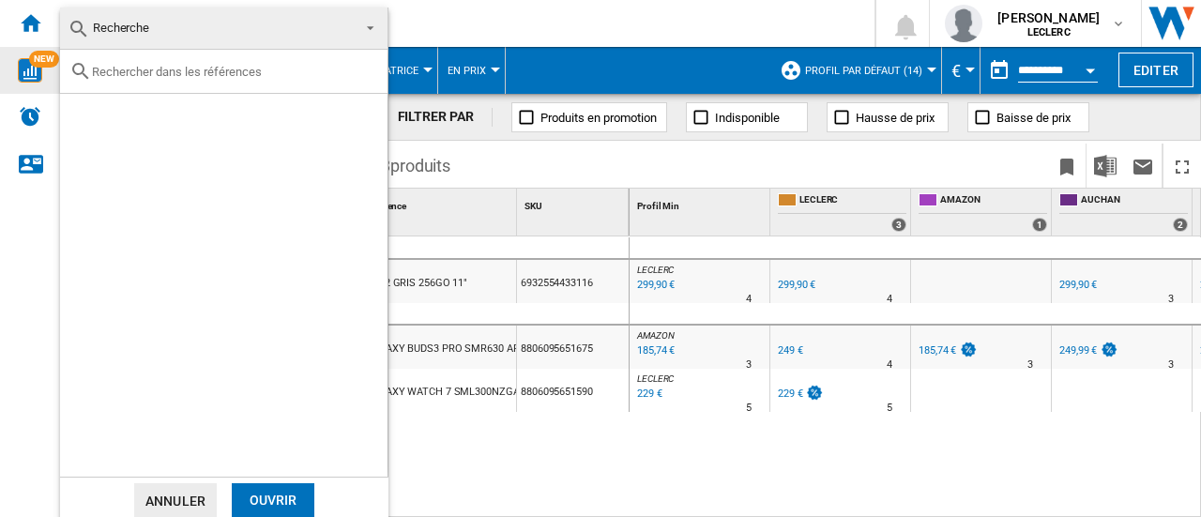
click at [194, 70] on input "text" at bounding box center [235, 72] width 286 height 14
paste input "8806096339459"
type input "8806096339459"
click at [291, 489] on div "Ouvrir" at bounding box center [273, 500] width 83 height 35
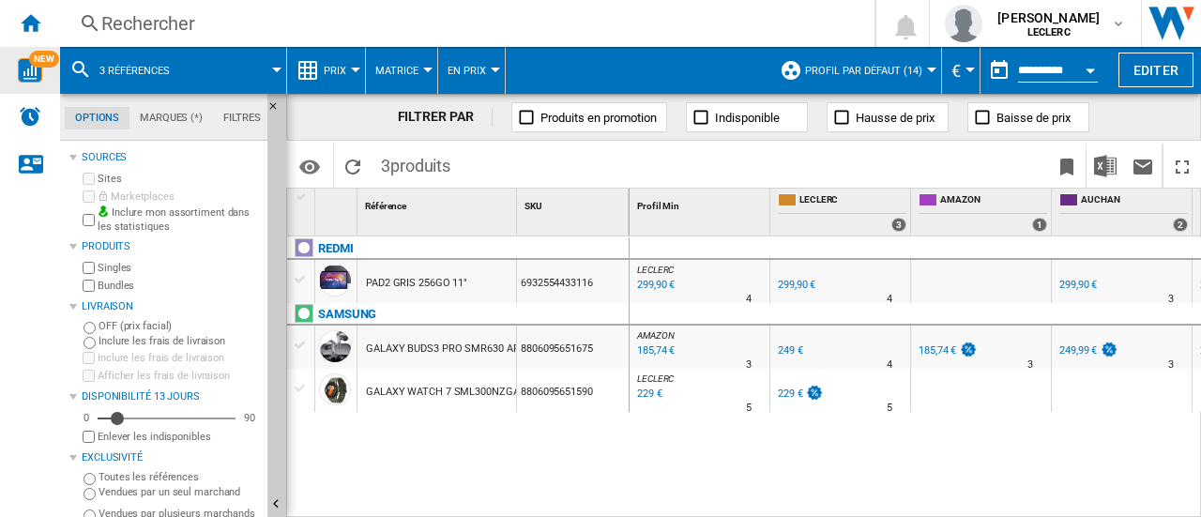
click at [131, 57] on button "3 références" at bounding box center [143, 70] width 89 height 47
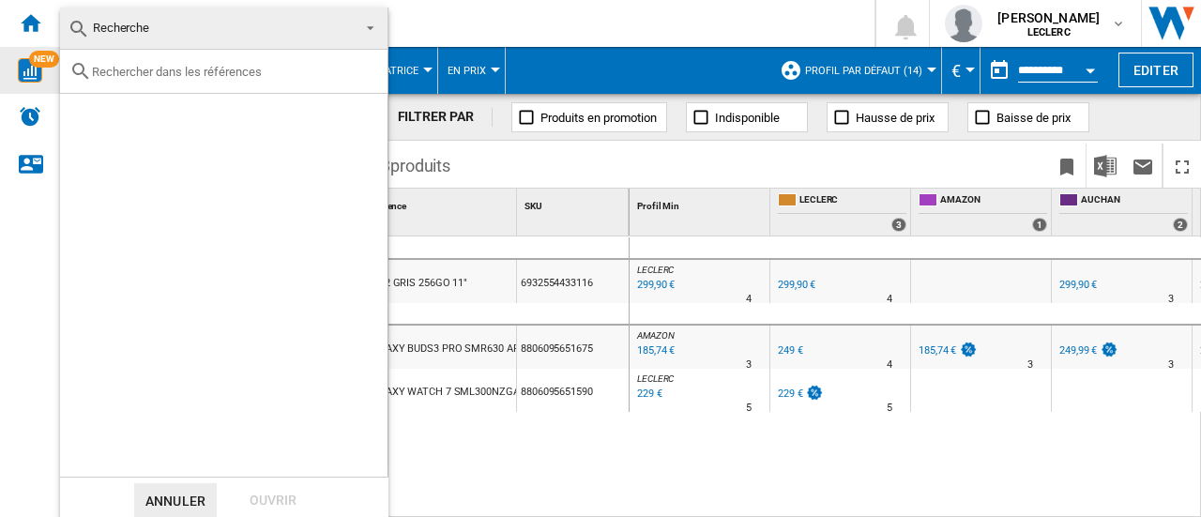
click at [151, 68] on input "text" at bounding box center [235, 72] width 286 height 14
paste input "8806096339459"
type input "8806096339459"
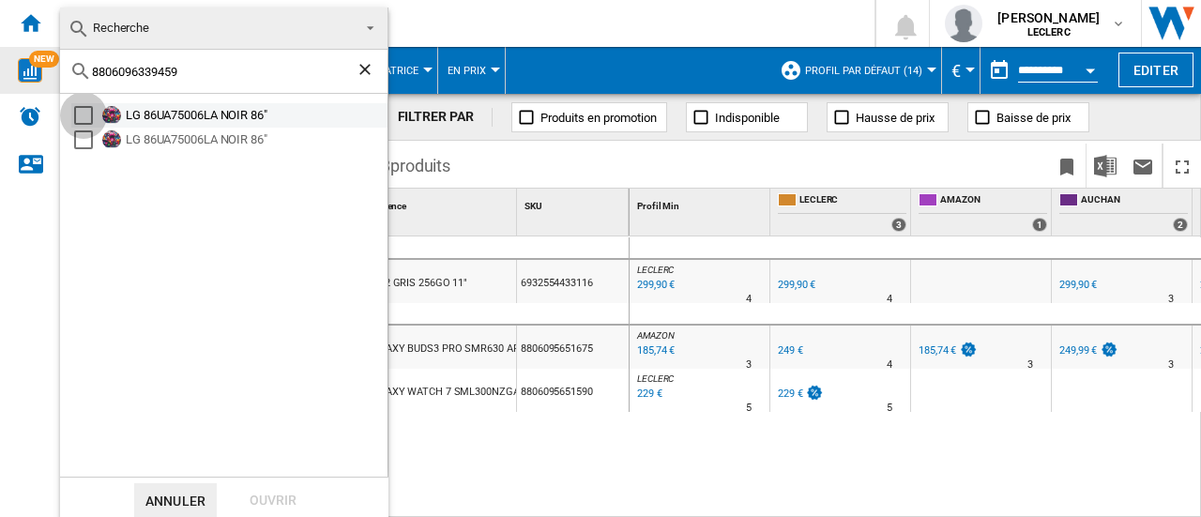
click at [78, 110] on div "Select" at bounding box center [83, 115] width 19 height 19
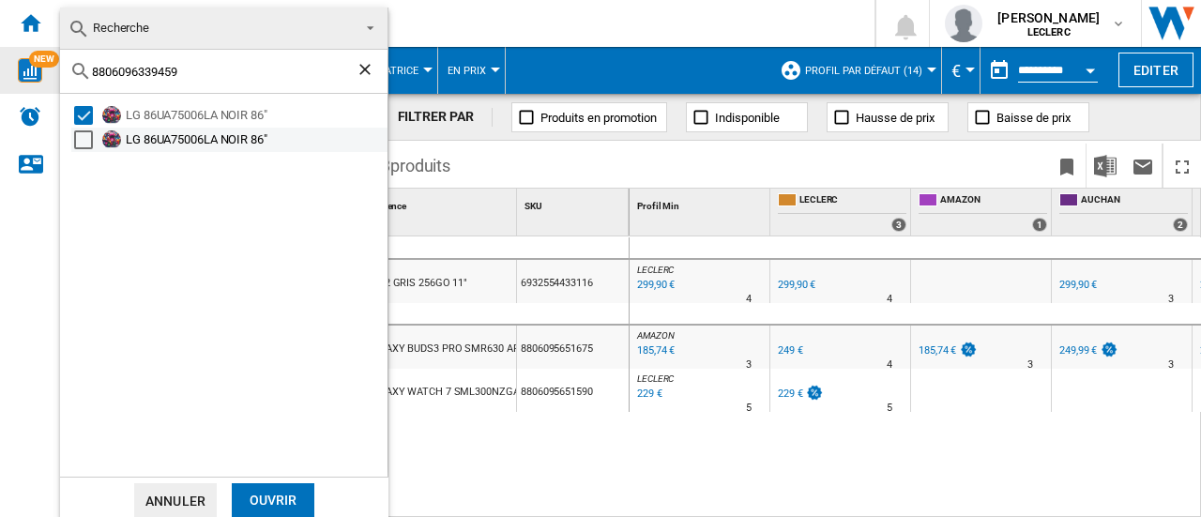
click at [82, 142] on div "Select" at bounding box center [83, 139] width 19 height 19
click at [283, 508] on div "Ouvrir" at bounding box center [273, 500] width 83 height 35
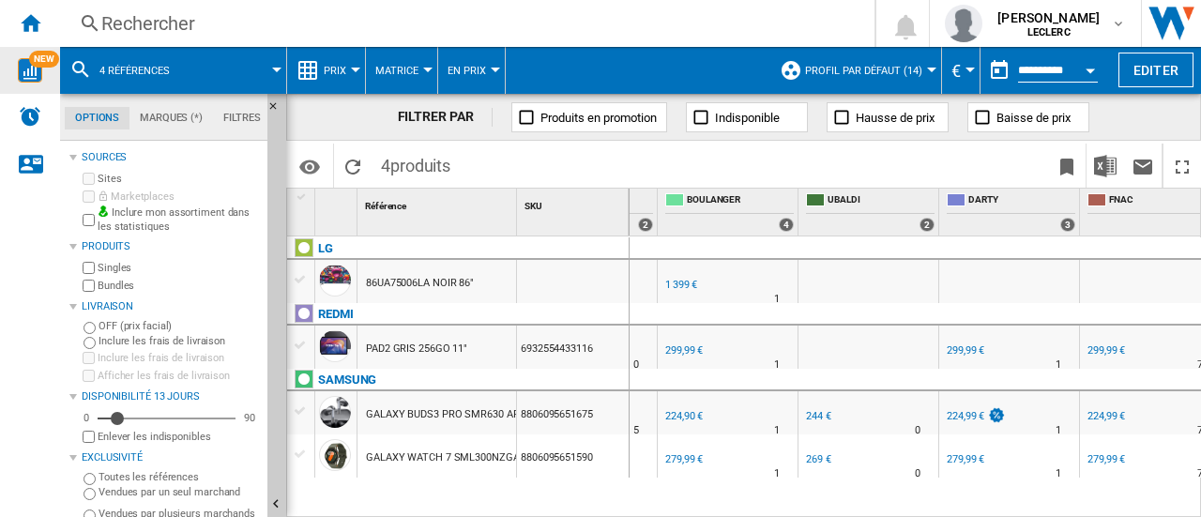
scroll to position [0, 694]
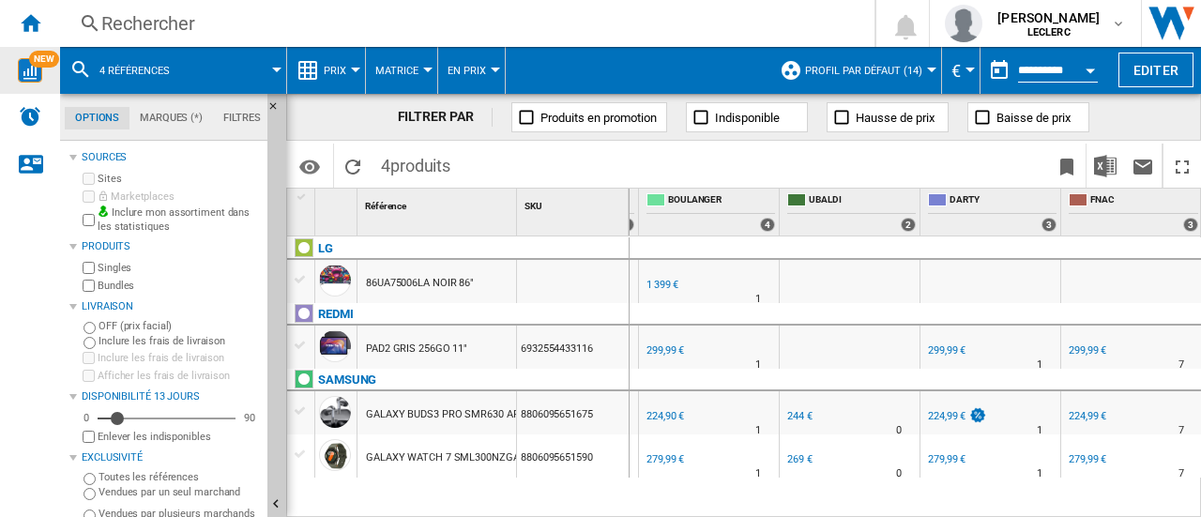
click at [175, 26] on div "Rechercher" at bounding box center [463, 23] width 724 height 26
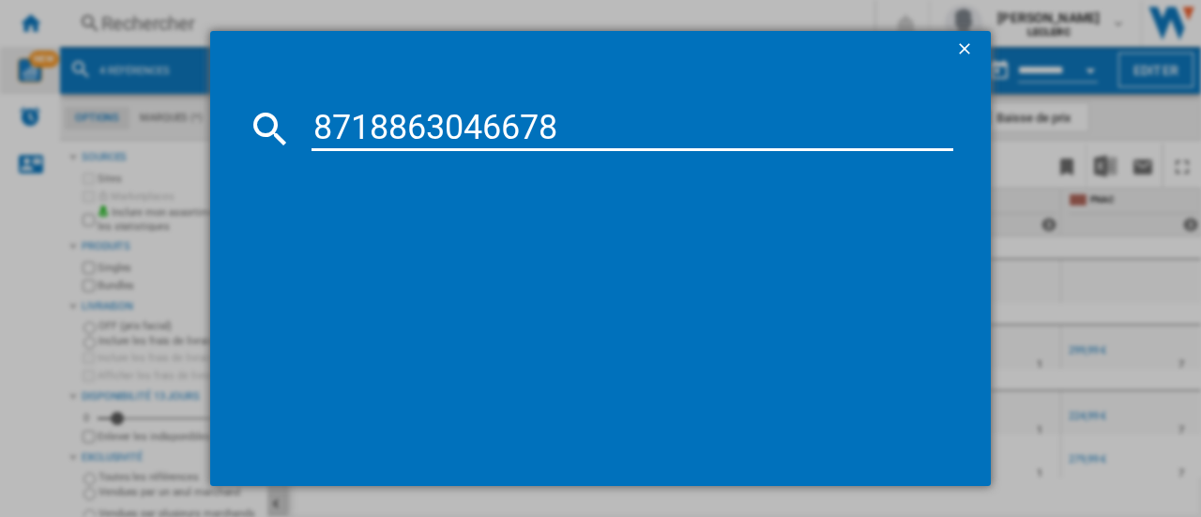
type input "8718863046678"
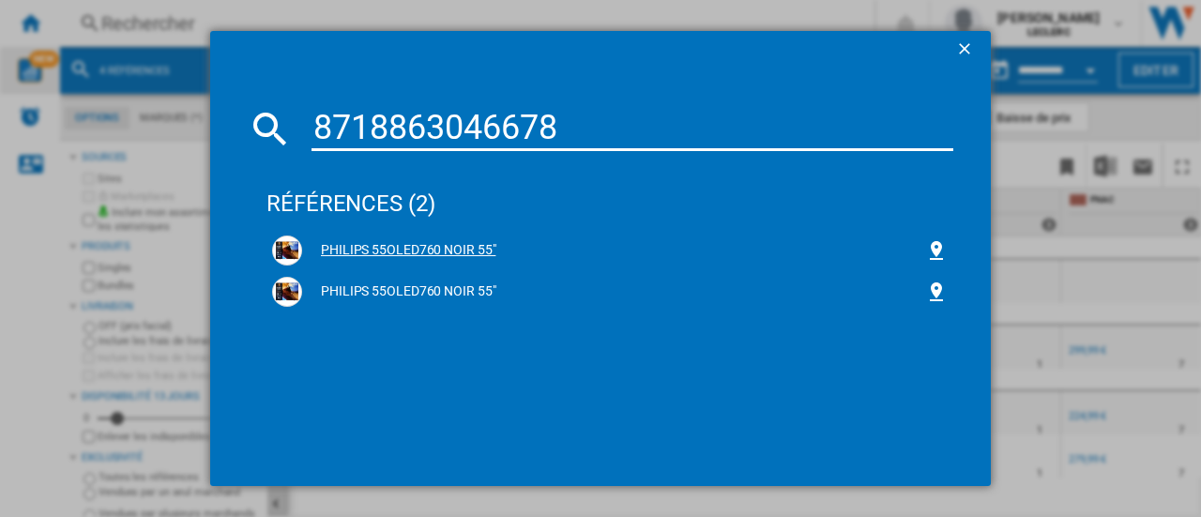
click at [388, 241] on div "PHILIPS 55OLED760 NOIR 55"" at bounding box center [613, 250] width 623 height 19
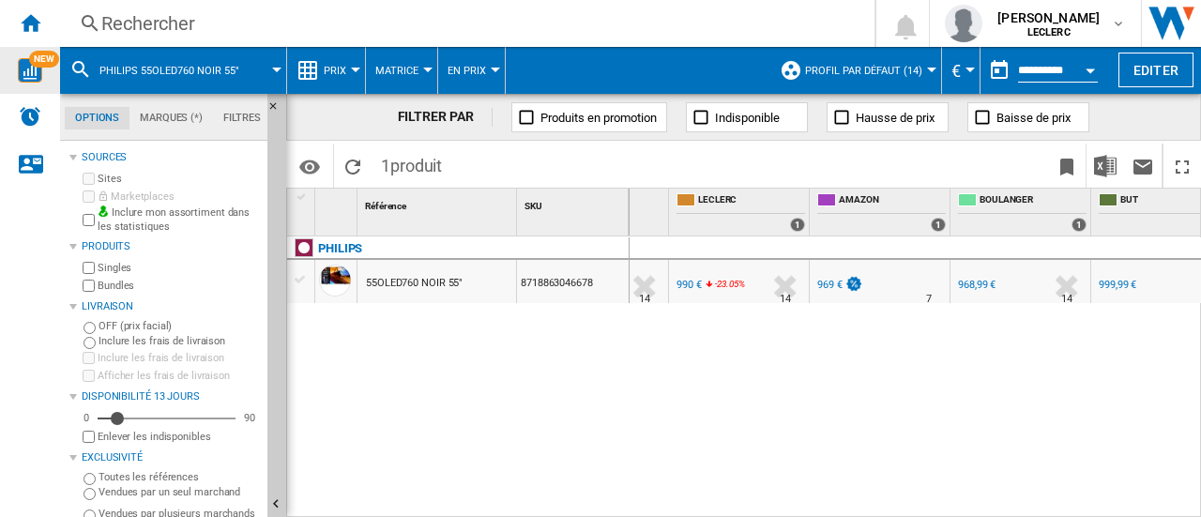
scroll to position [0, 219]
